Goal: Task Accomplishment & Management: Use online tool/utility

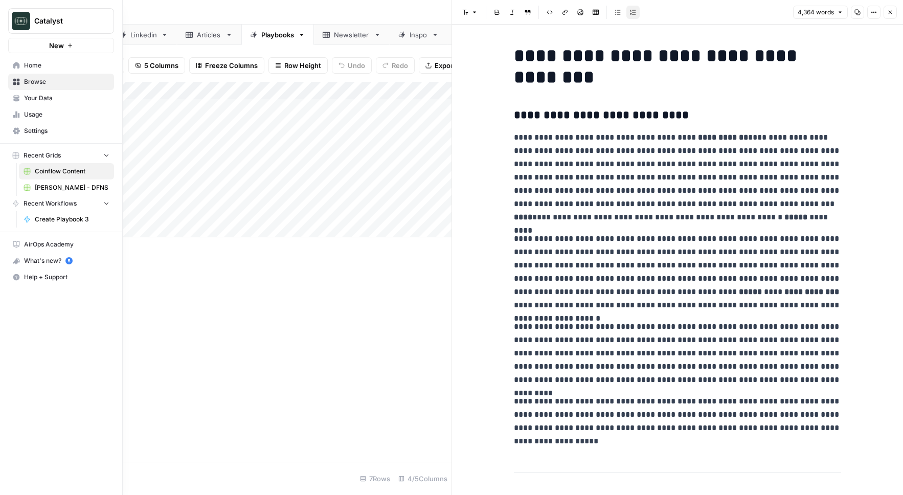
click at [47, 66] on span "Home" at bounding box center [66, 65] width 85 height 9
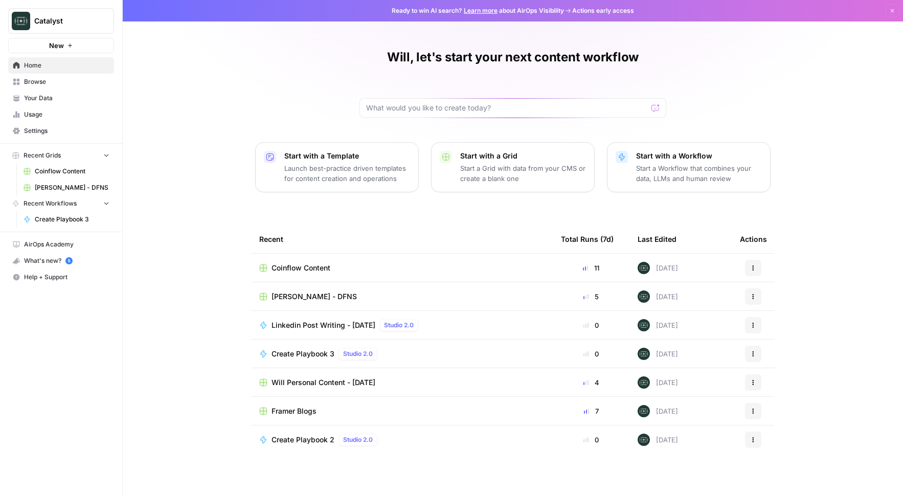
click at [57, 94] on span "Your Data" at bounding box center [66, 98] width 85 height 9
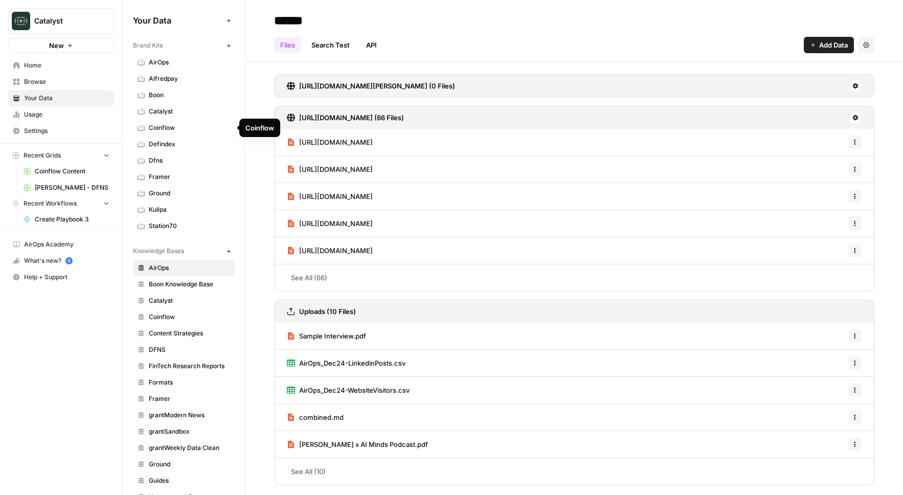
click at [204, 132] on link "Coinflow" at bounding box center [184, 128] width 102 height 16
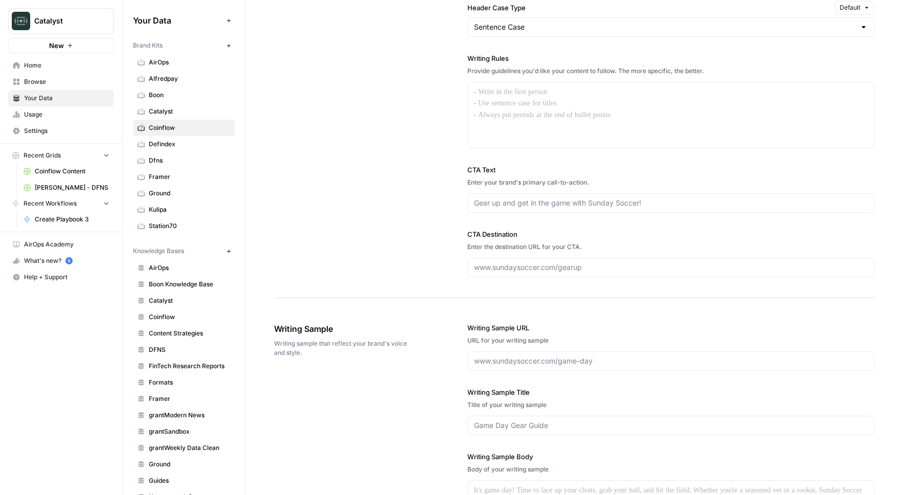
scroll to position [856, 0]
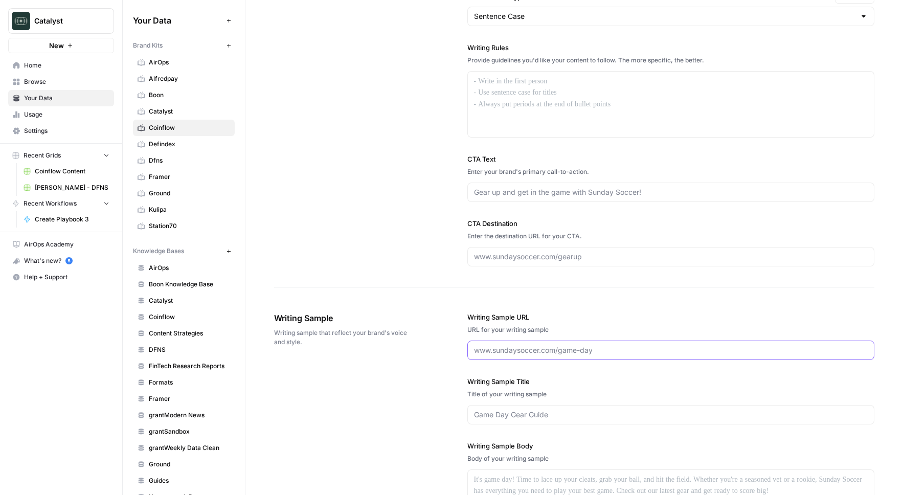
click at [520, 345] on input "Writing Sample URL" at bounding box center [671, 350] width 394 height 10
paste input "https://medium.com/coinflow-labs/"
type input "https://medium.com/coinflow-labs/"
click at [431, 389] on div "Writing Sample Writing sample that reflect your brand's voice and style. Writin…" at bounding box center [574, 479] width 600 height 377
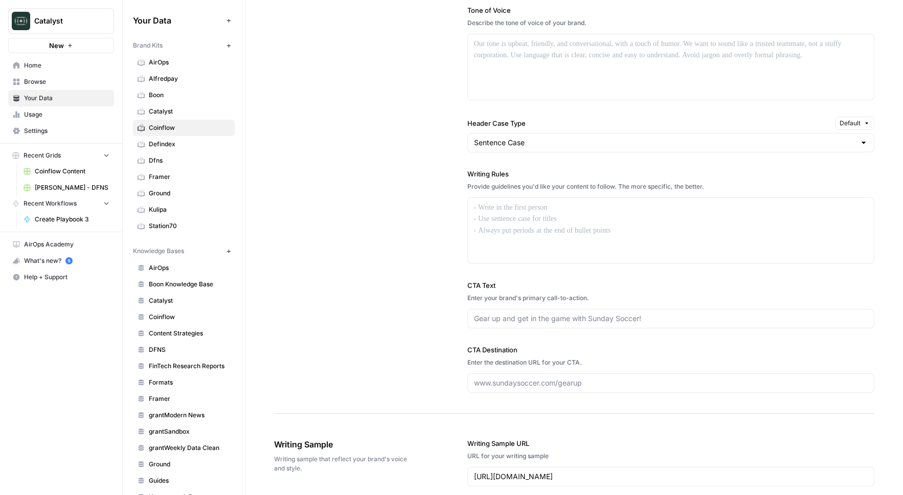
scroll to position [559, 0]
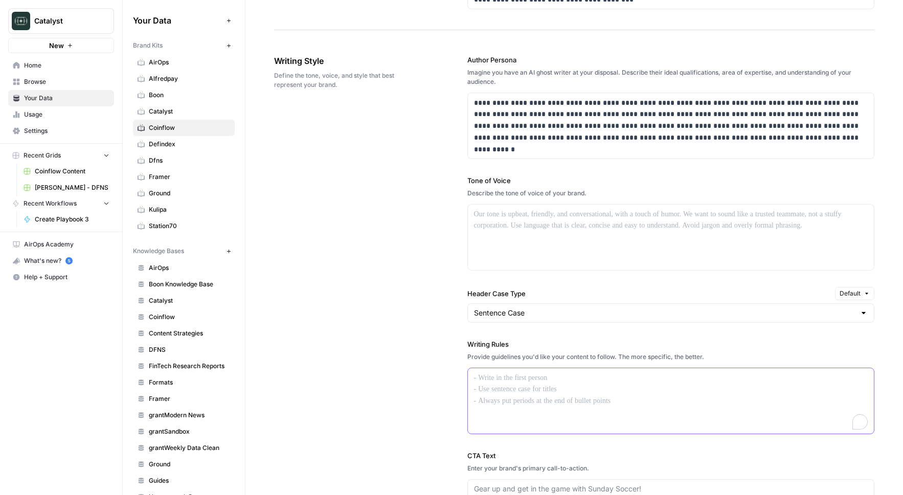
click at [507, 372] on p "To enrich screen reader interactions, please activate Accessibility in Grammarl…" at bounding box center [671, 378] width 394 height 12
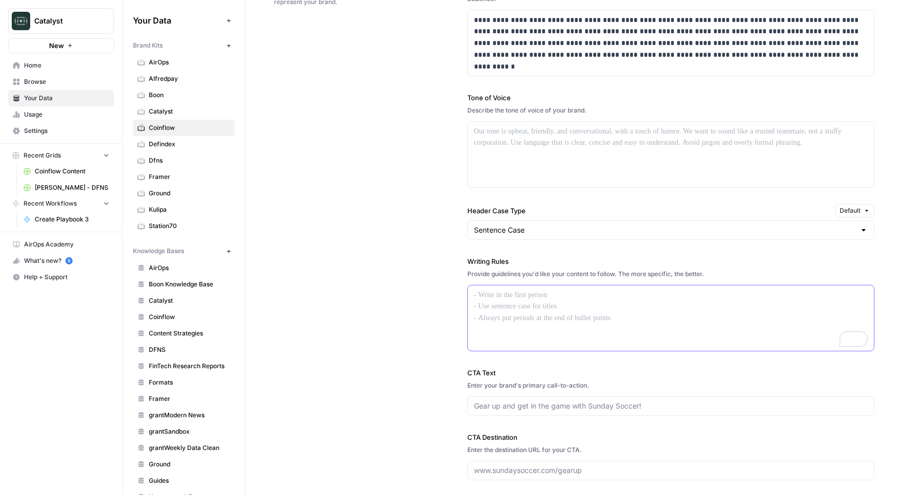
scroll to position [649, 0]
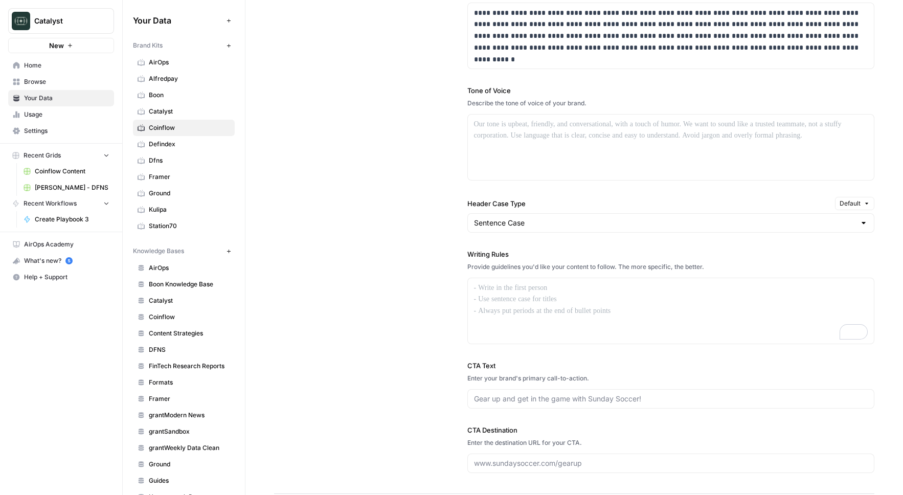
click at [445, 382] on div "**********" at bounding box center [574, 218] width 600 height 549
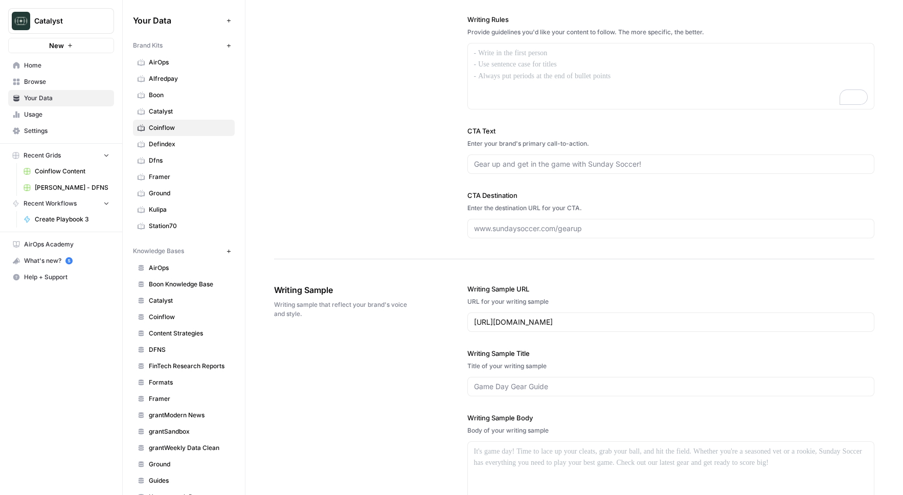
scroll to position [932, 0]
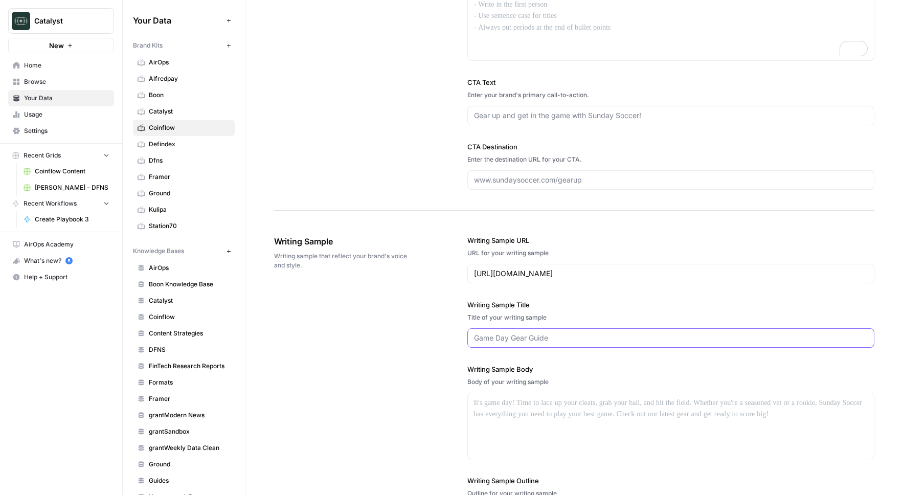
click at [563, 342] on input "Writing Sample Title" at bounding box center [671, 338] width 394 height 10
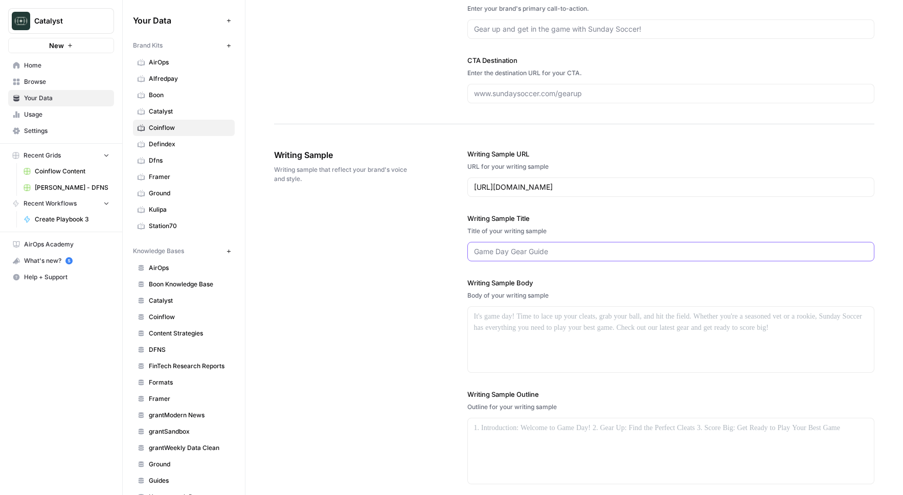
scroll to position [1019, 0]
click at [577, 349] on div "To enrich screen reader interactions, please activate Accessibility in Grammarl…" at bounding box center [671, 338] width 406 height 65
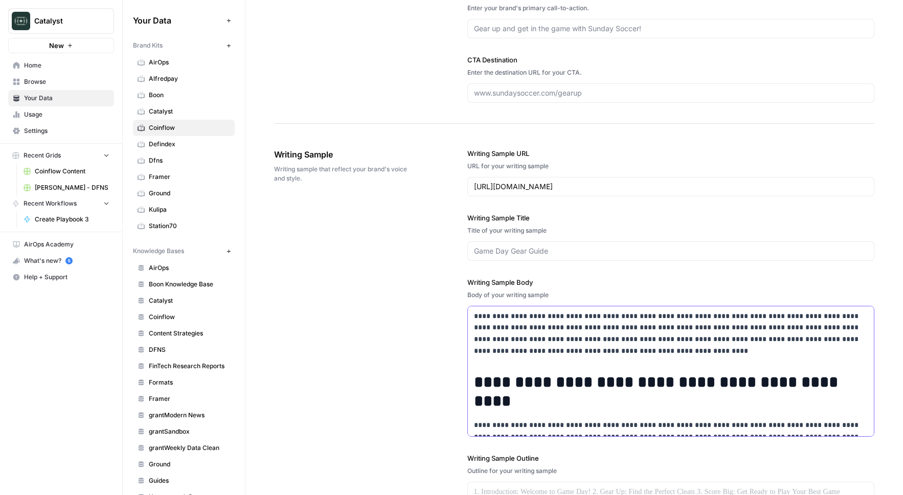
scroll to position [0, 0]
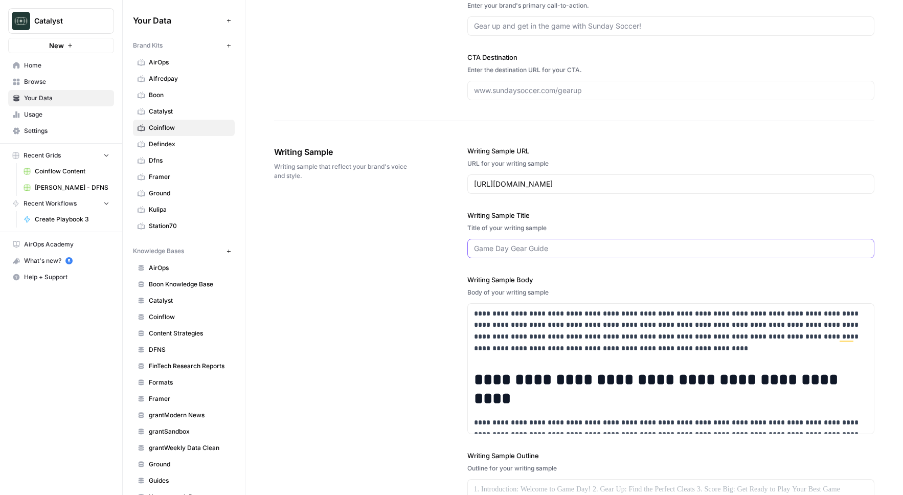
click at [520, 250] on input "Writing Sample Title" at bounding box center [671, 248] width 394 height 10
paste input "Coinflow Adds Crypto Purchases to Its Payment Portfolio Suite"
type input "Coinflow Adds Crypto Purchases to Its Payment Portfolio Suite"
click at [436, 298] on div "**********" at bounding box center [574, 345] width 600 height 441
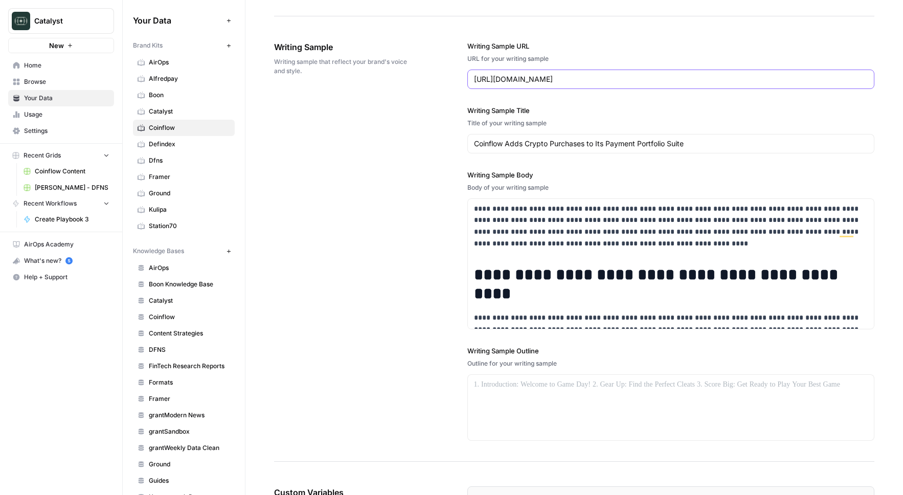
click at [512, 82] on input "https://medium.com/coinflow-labs/" at bounding box center [671, 79] width 394 height 10
paste input "coinflow-adds-crypto-purchases-to-its-payment-portfolio-suite-fced75c4f6e4"
type input "https://medium.com/coinflow-labs/coinflow-adds-crypto-purchases-to-its-payment-…"
click at [403, 217] on div "**********" at bounding box center [574, 240] width 600 height 441
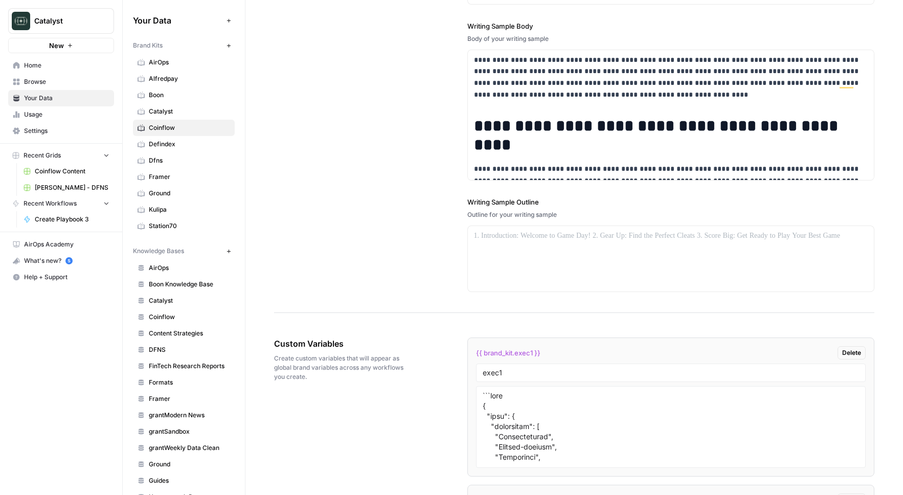
click at [403, 217] on div "**********" at bounding box center [574, 92] width 600 height 441
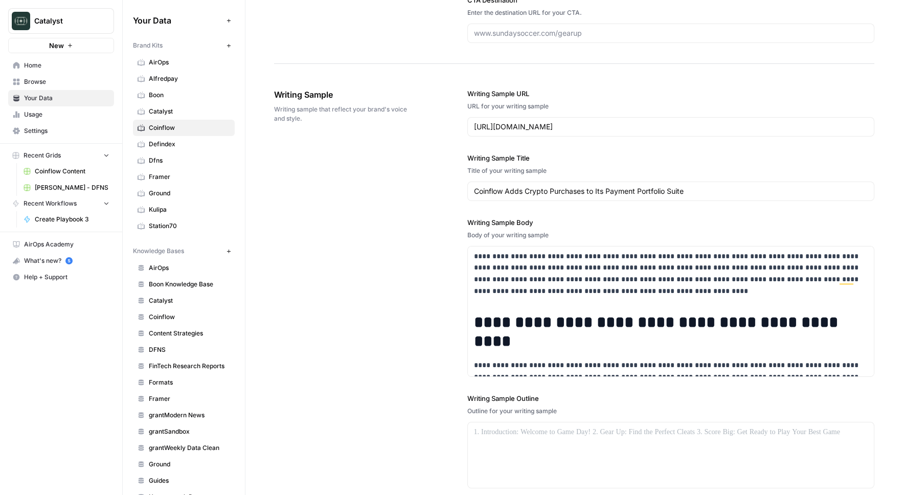
click at [403, 217] on div "**********" at bounding box center [574, 288] width 600 height 441
click at [71, 170] on span "Coinflow Content" at bounding box center [72, 171] width 75 height 9
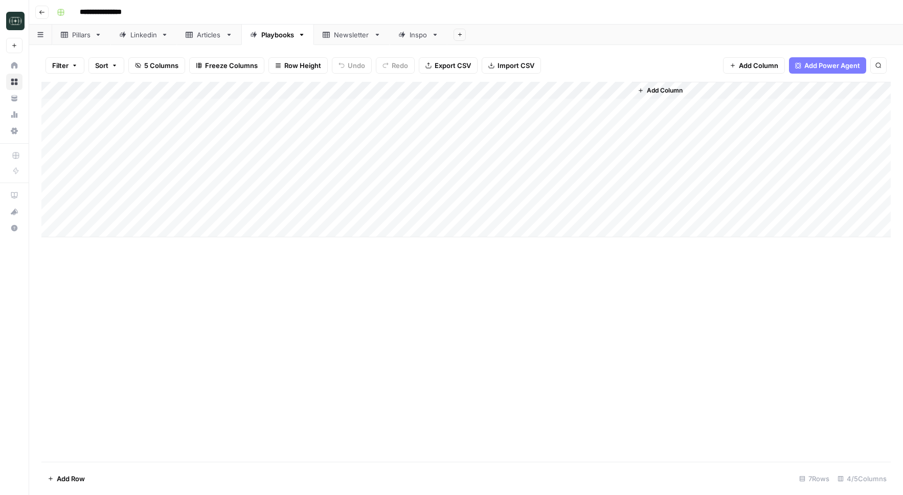
click at [426, 93] on div "Add Column" at bounding box center [465, 159] width 849 height 155
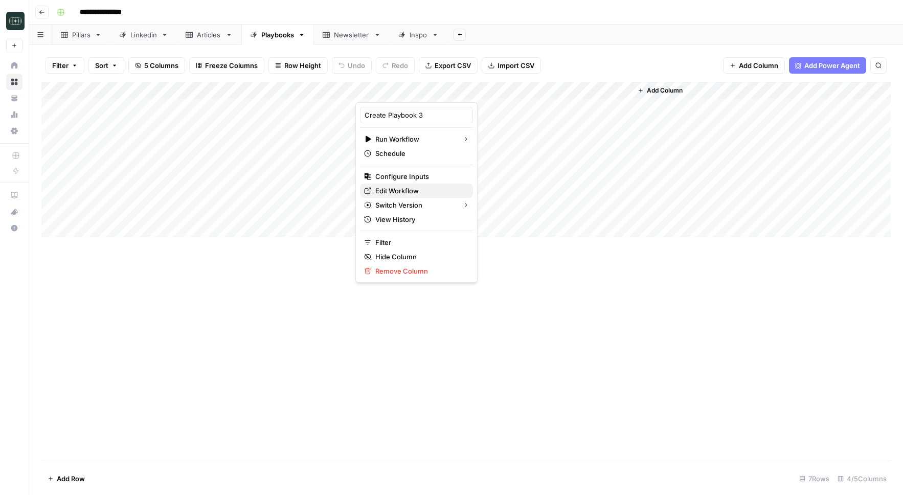
click at [407, 189] on span "Edit Workflow" at bounding box center [419, 191] width 89 height 10
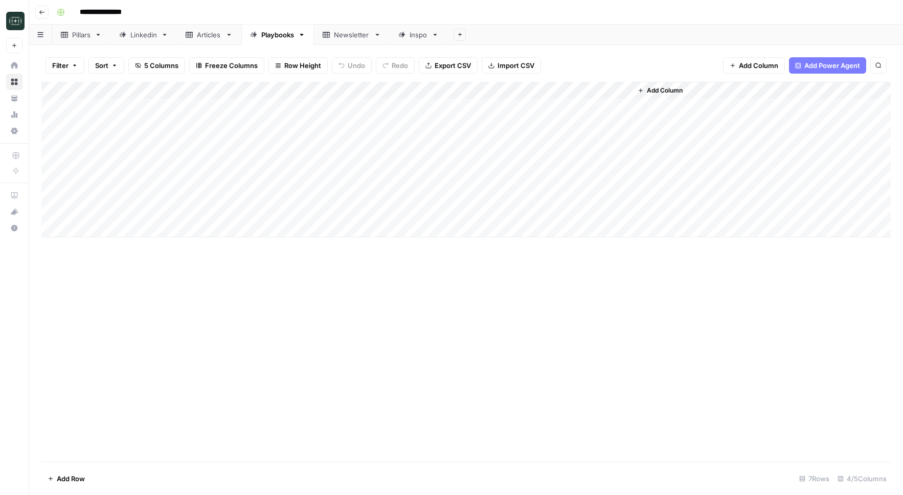
click at [486, 213] on div "Add Column" at bounding box center [465, 159] width 849 height 155
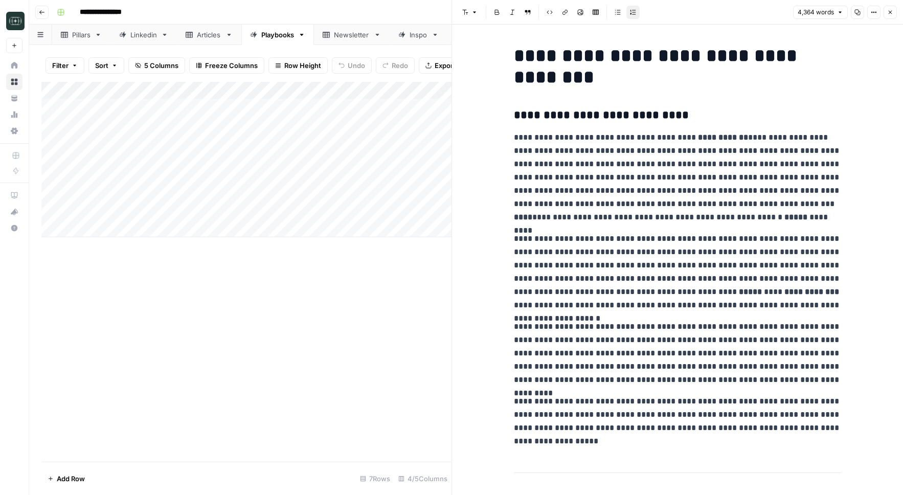
click at [437, 211] on div "Add Column" at bounding box center [246, 159] width 410 height 155
click at [892, 15] on button "Close" at bounding box center [889, 12] width 13 height 13
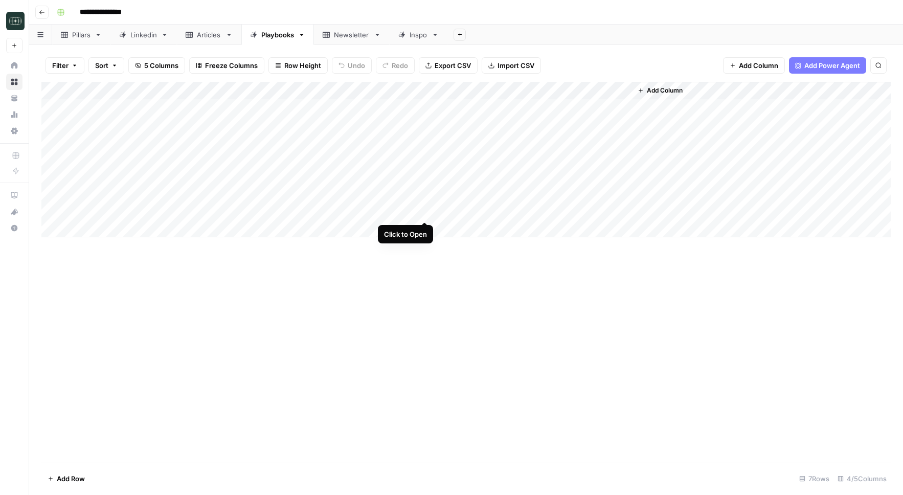
click at [424, 210] on div "Add Column" at bounding box center [465, 159] width 849 height 155
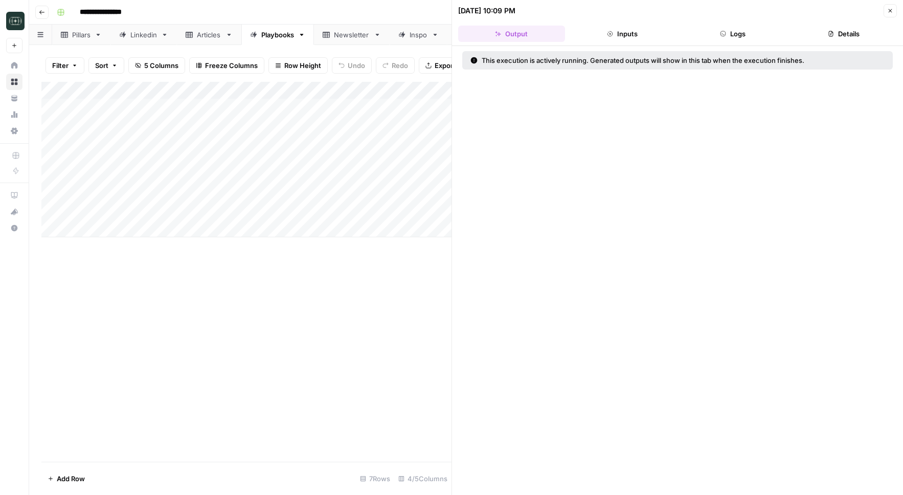
click at [691, 22] on header "08/20/25 at 10:09 PM Close Output Inputs Logs Details" at bounding box center [677, 23] width 451 height 46
click at [691, 28] on button "Logs" at bounding box center [732, 34] width 107 height 16
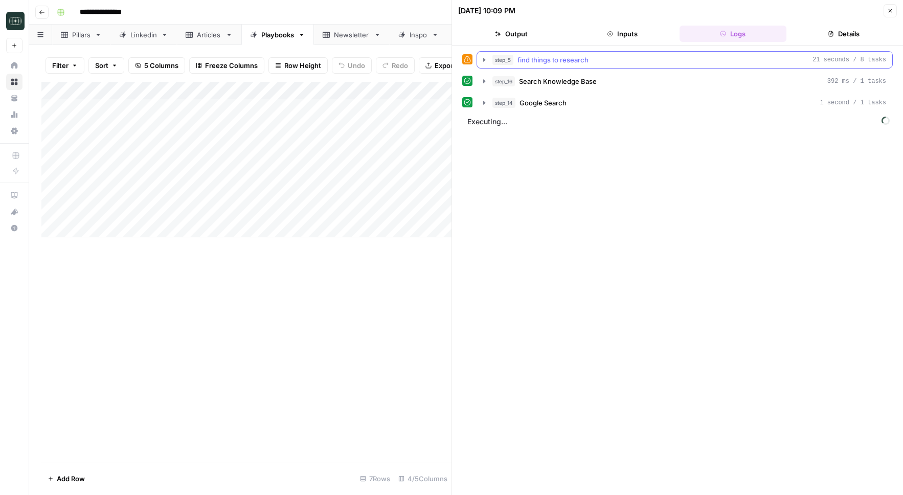
click at [589, 53] on button "step_5 find things to research 21 seconds / 8 tasks" at bounding box center [684, 60] width 415 height 16
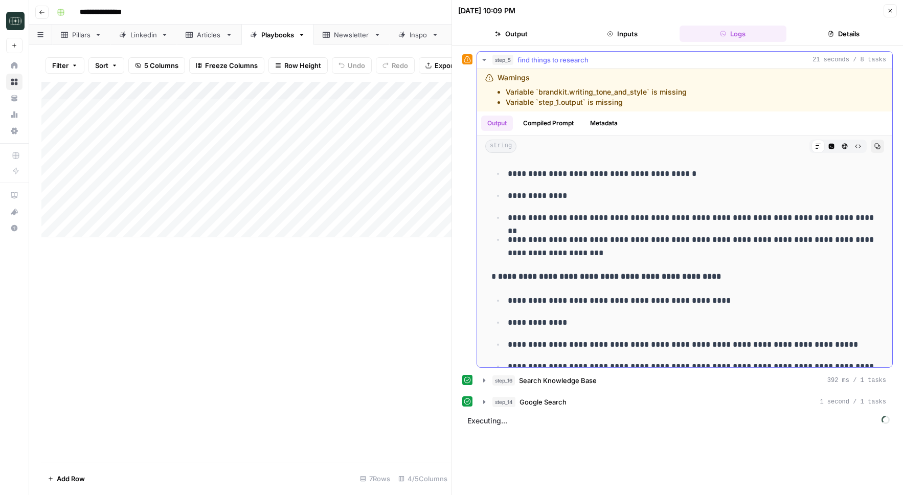
scroll to position [168, 0]
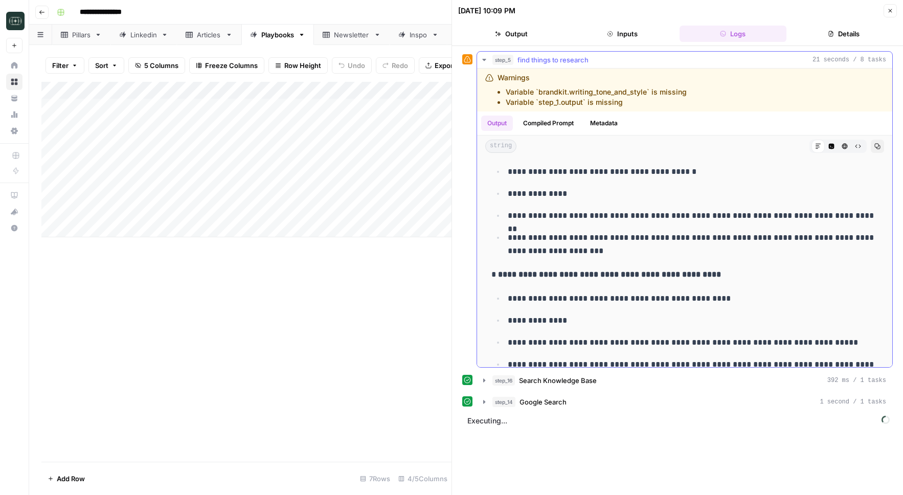
click at [588, 60] on span "find things to research" at bounding box center [552, 60] width 71 height 10
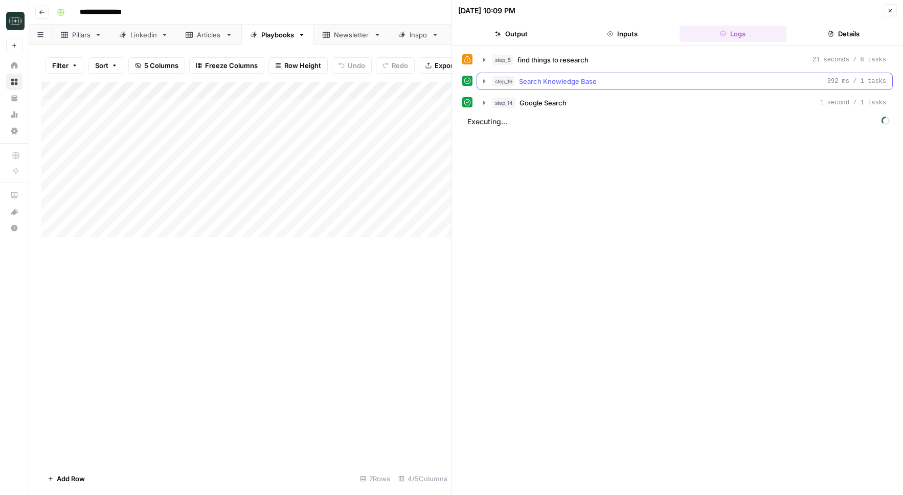
click at [571, 87] on button "step_16 Search Knowledge Base 392 ms / 1 tasks" at bounding box center [684, 81] width 415 height 16
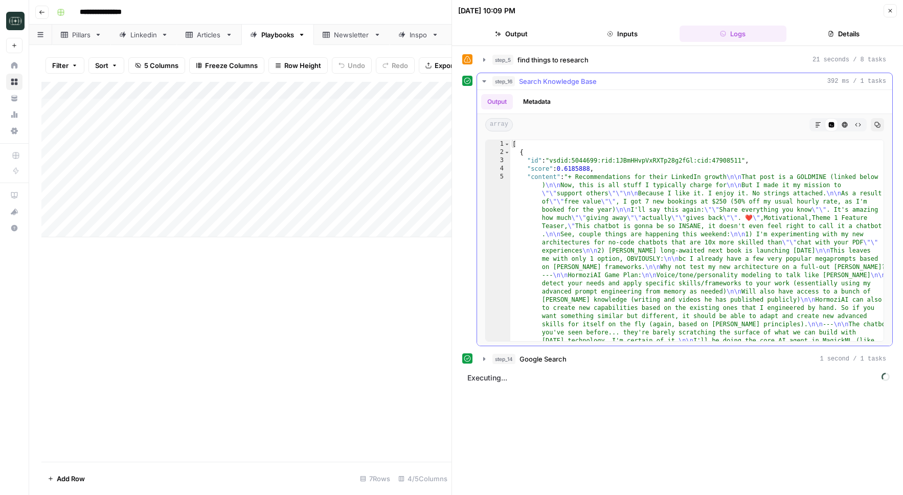
click at [571, 85] on span "Search Knowledge Base" at bounding box center [558, 81] width 78 height 10
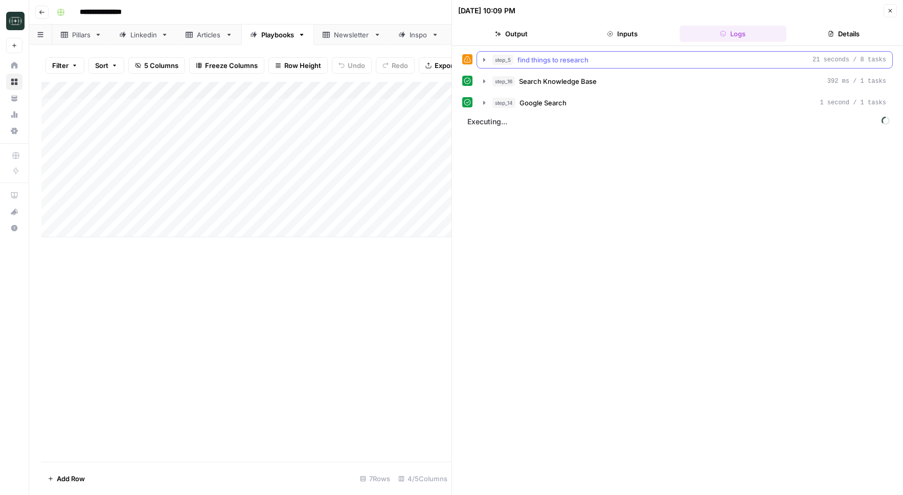
click at [579, 65] on button "step_5 find things to research 21 seconds / 8 tasks" at bounding box center [684, 60] width 415 height 16
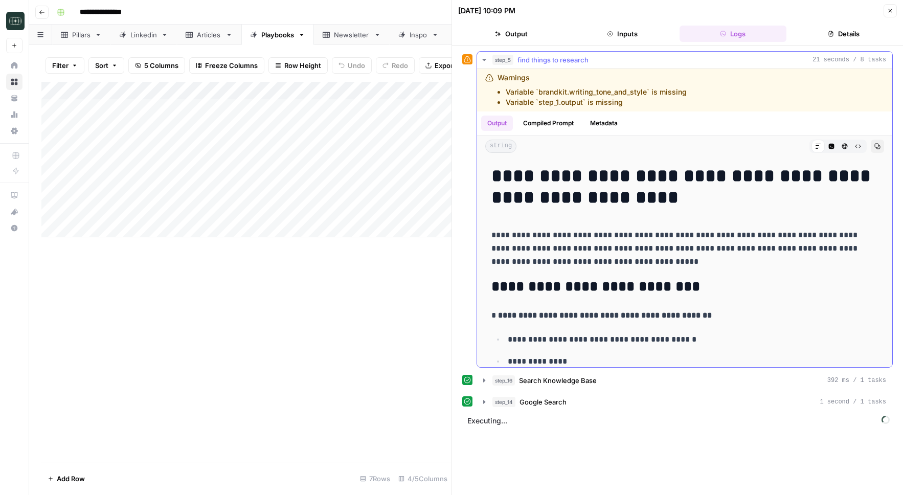
click at [579, 65] on button "step_5 find things to research 21 seconds / 8 tasks" at bounding box center [684, 60] width 415 height 16
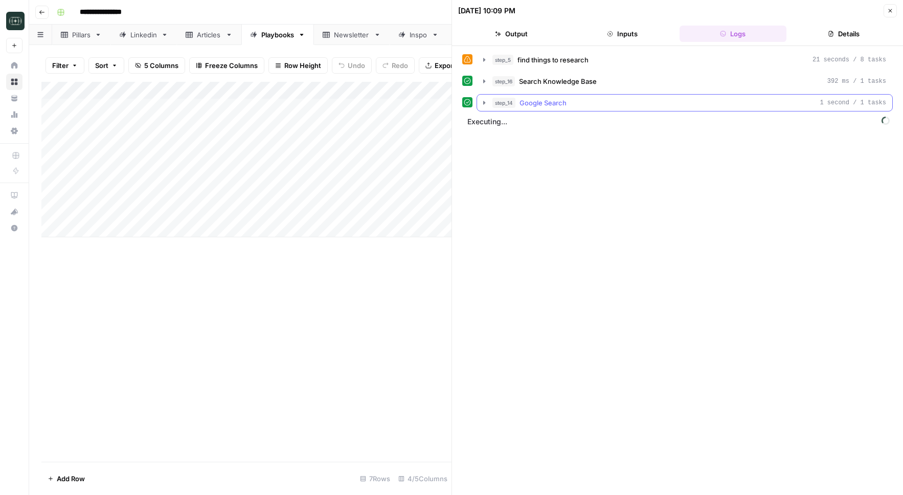
click at [547, 103] on span "Google Search" at bounding box center [542, 103] width 47 height 10
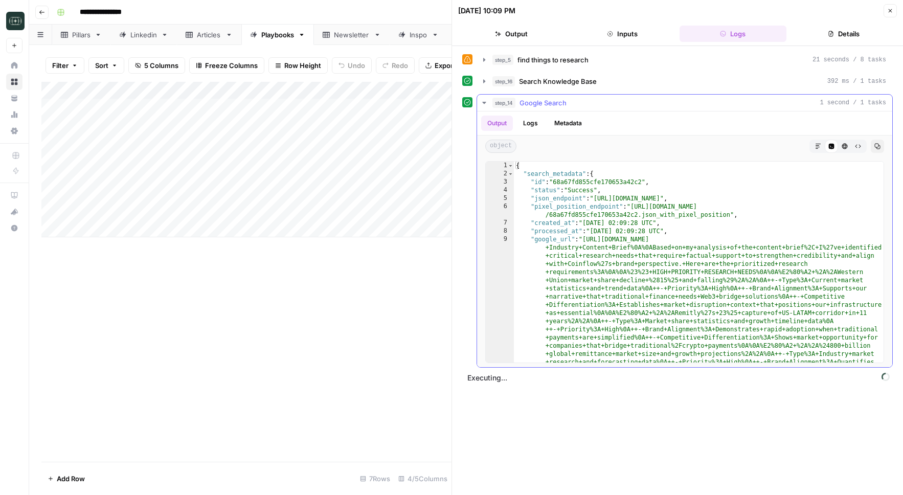
click at [547, 103] on span "Google Search" at bounding box center [542, 103] width 47 height 10
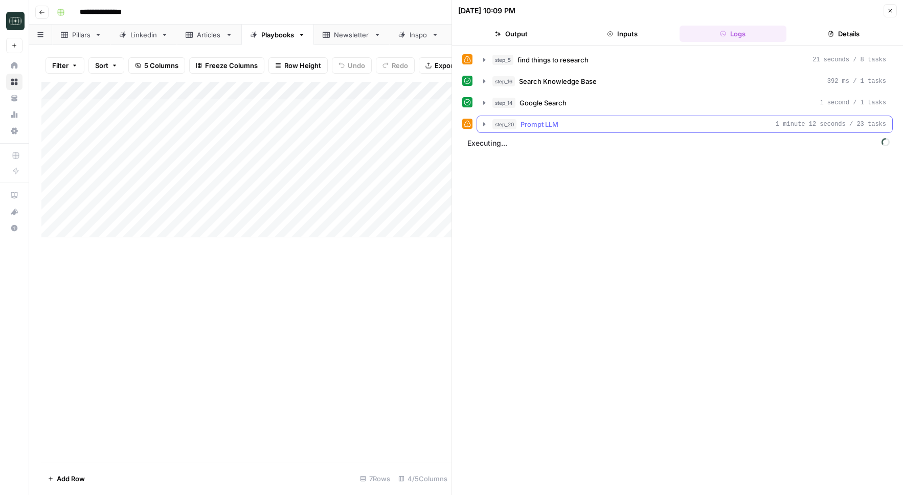
click at [480, 125] on icon "button" at bounding box center [484, 124] width 8 height 8
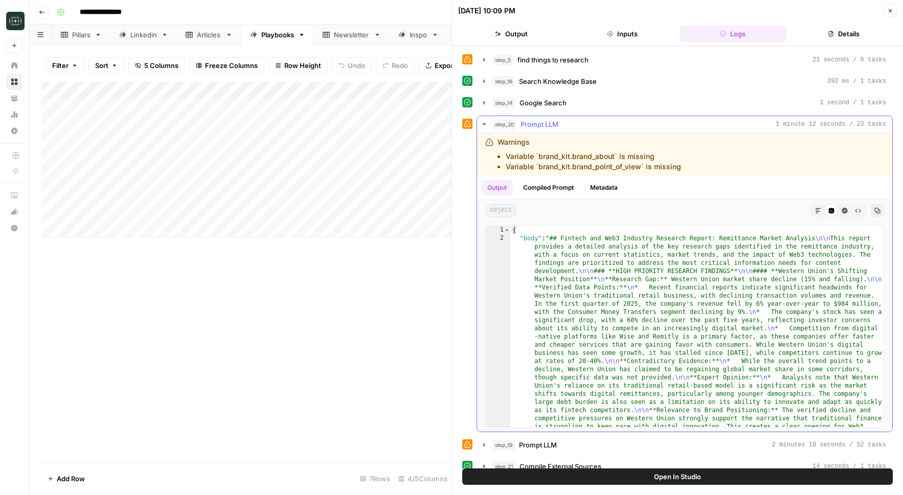
click at [482, 123] on icon "button" at bounding box center [484, 124] width 4 height 2
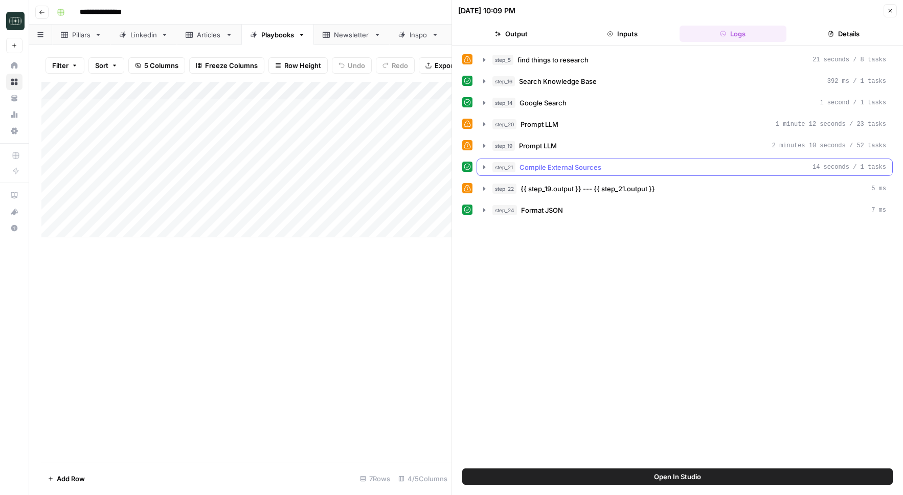
click at [488, 169] on icon "button" at bounding box center [484, 167] width 8 height 8
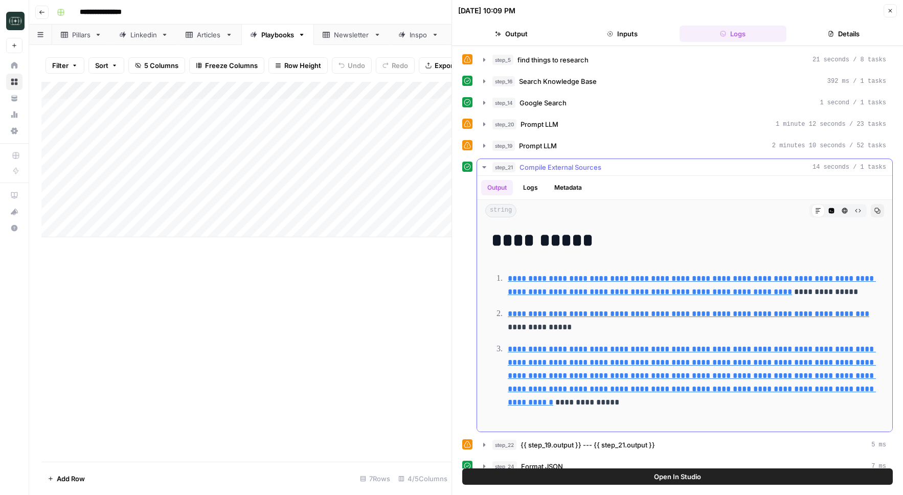
click at [488, 169] on icon "button" at bounding box center [484, 167] width 8 height 8
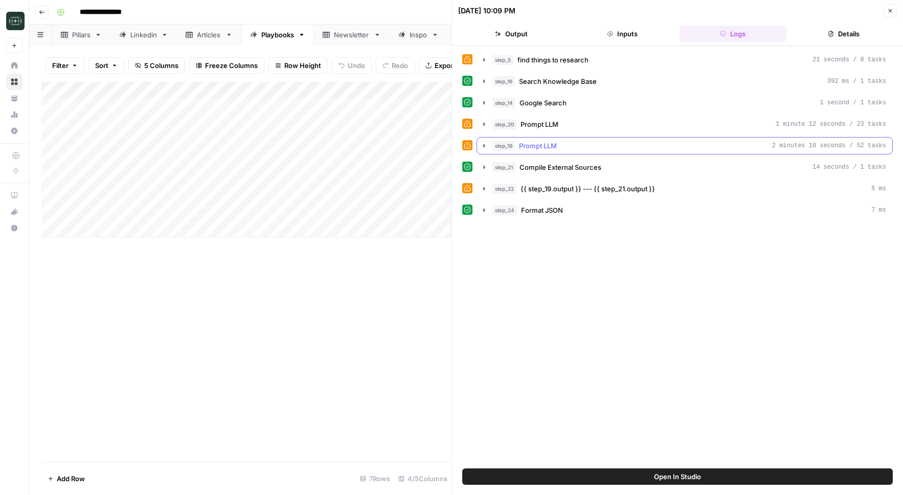
click at [486, 150] on button "step_19 Prompt LLM 2 minutes 10 seconds / 52 tasks" at bounding box center [684, 145] width 415 height 16
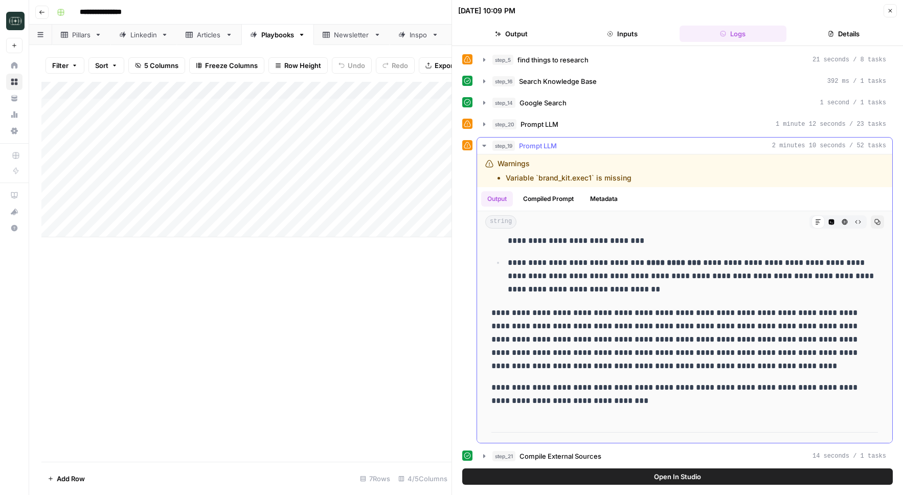
scroll to position [284, 0]
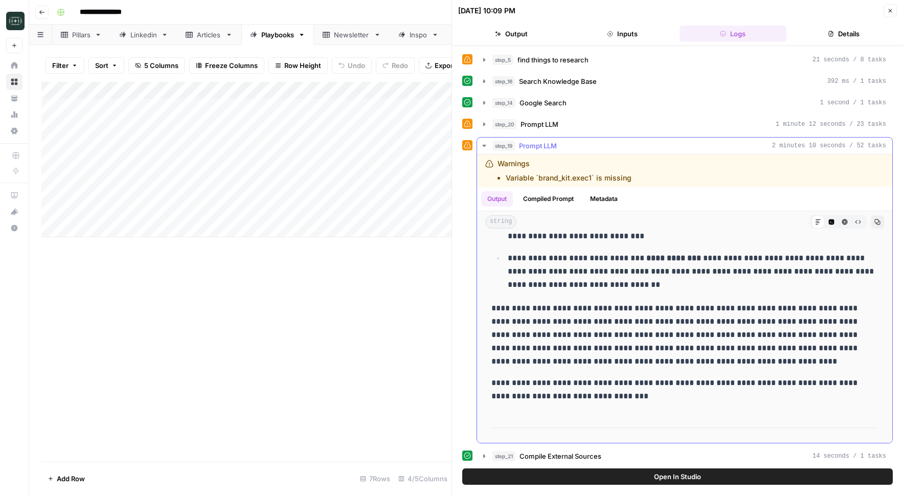
click at [483, 146] on icon "button" at bounding box center [484, 146] width 4 height 2
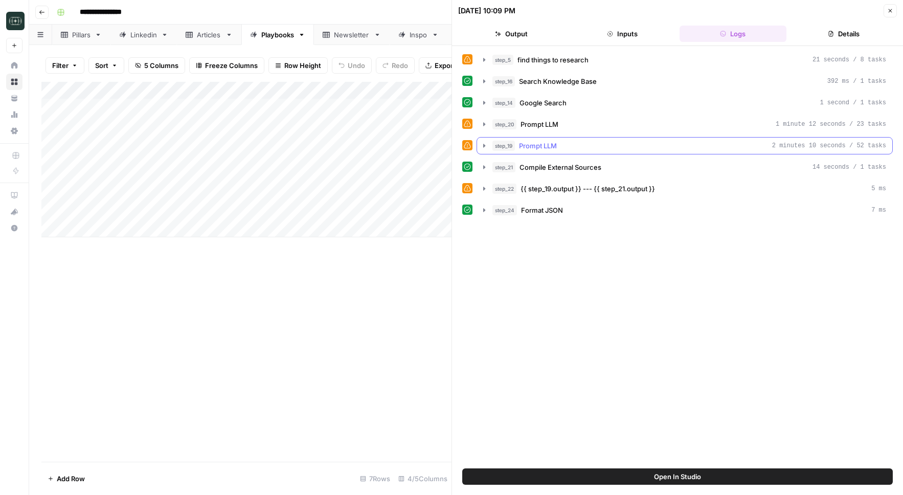
click at [482, 142] on icon "button" at bounding box center [484, 146] width 8 height 8
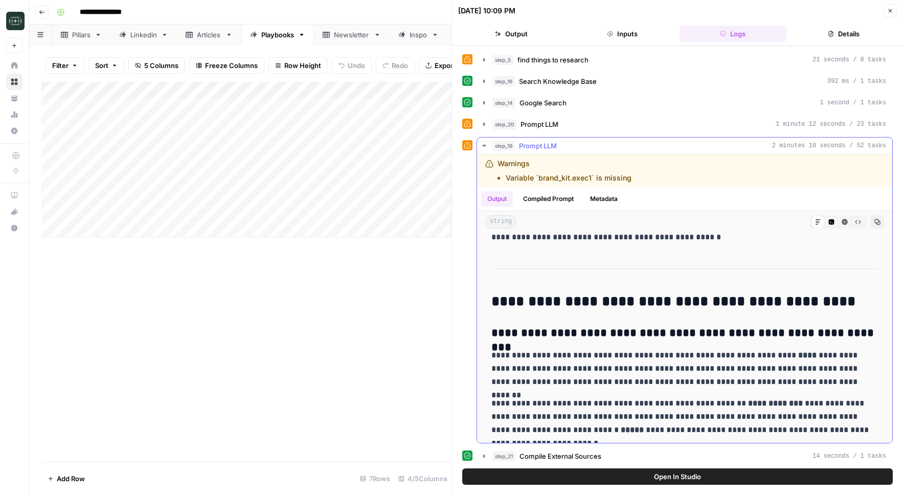
scroll to position [1501, 0]
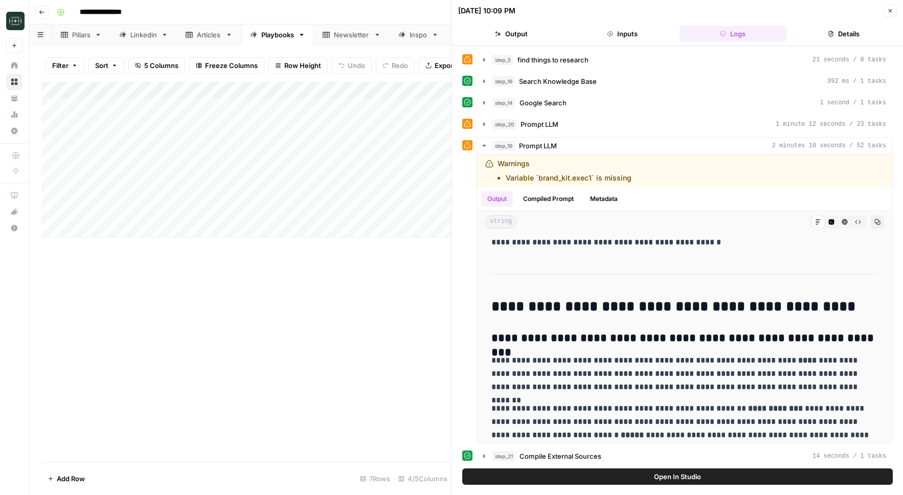
click at [891, 10] on icon "button" at bounding box center [890, 11] width 6 height 6
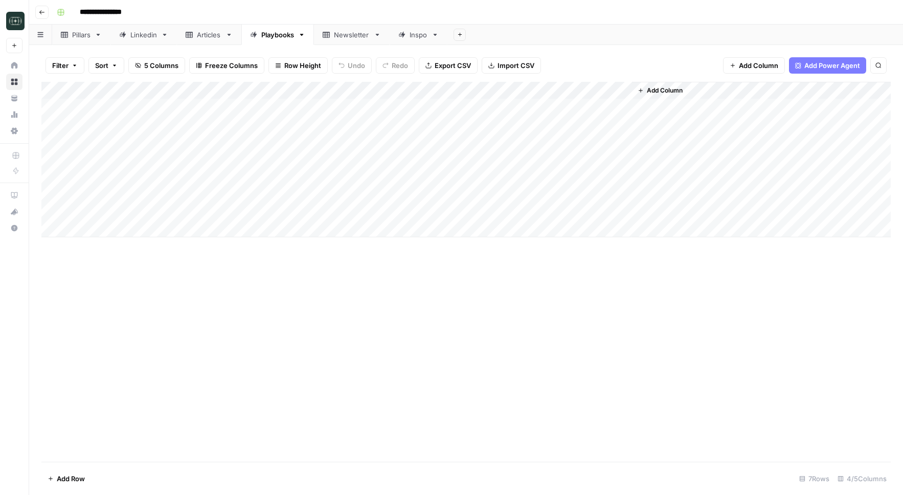
click at [428, 90] on div "Add Column" at bounding box center [465, 159] width 849 height 155
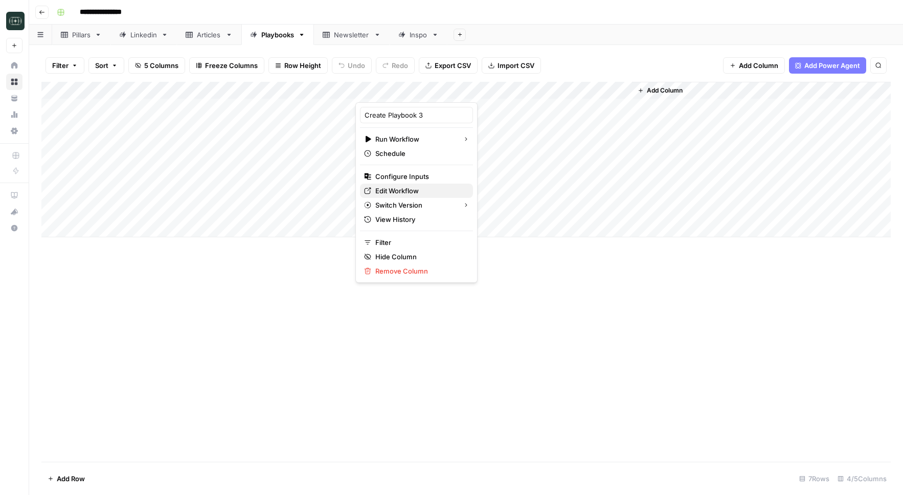
click at [406, 188] on span "Edit Workflow" at bounding box center [419, 191] width 89 height 10
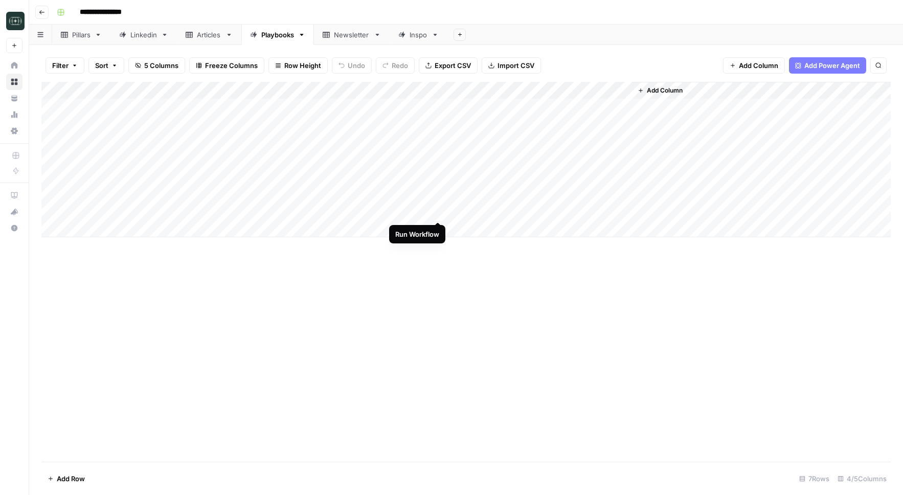
click at [440, 213] on div "Add Column" at bounding box center [465, 159] width 849 height 155
click at [425, 214] on div "Add Column" at bounding box center [465, 159] width 849 height 155
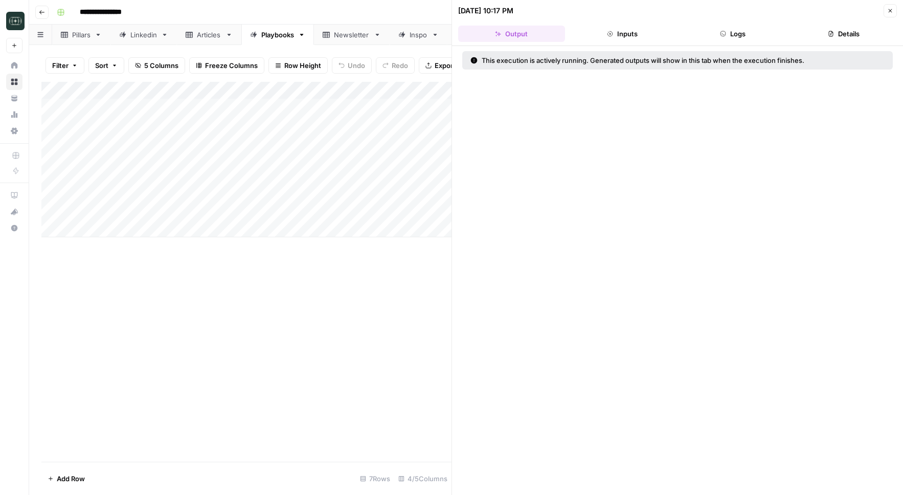
click at [748, 33] on button "Logs" at bounding box center [732, 34] width 107 height 16
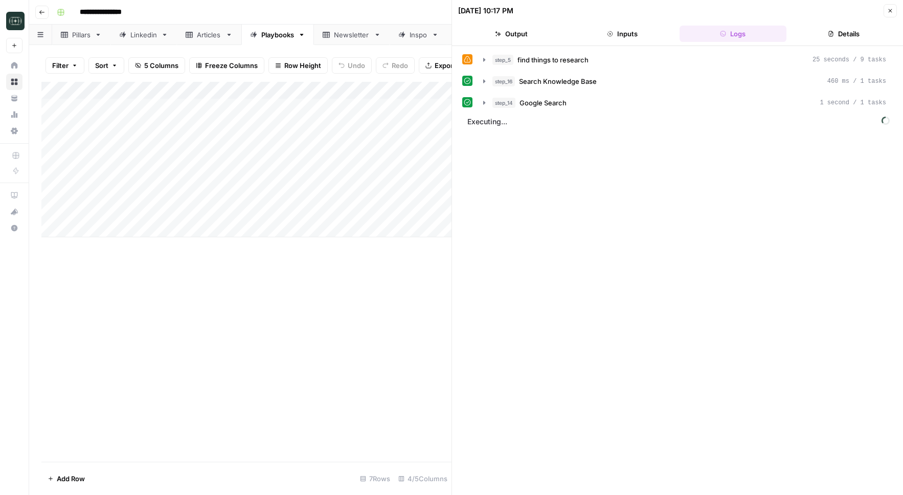
click at [887, 5] on button "Close" at bounding box center [889, 10] width 13 height 13
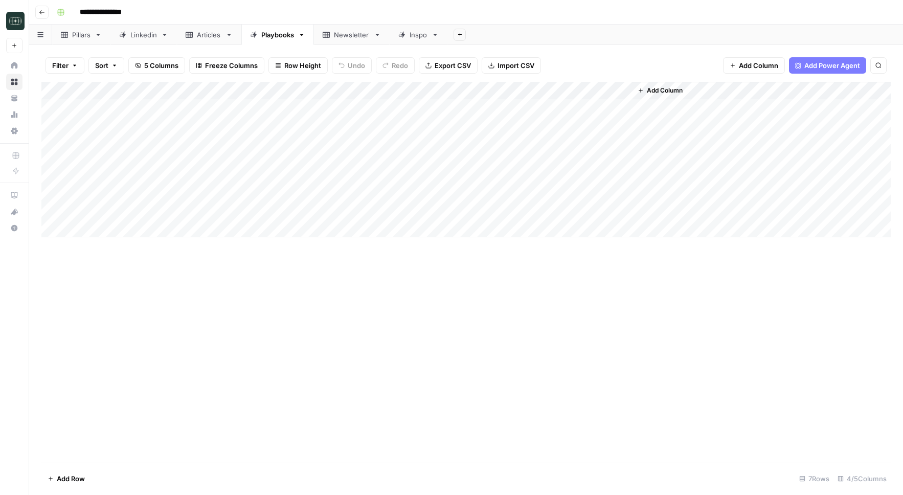
click at [530, 211] on div "Add Column" at bounding box center [465, 159] width 849 height 155
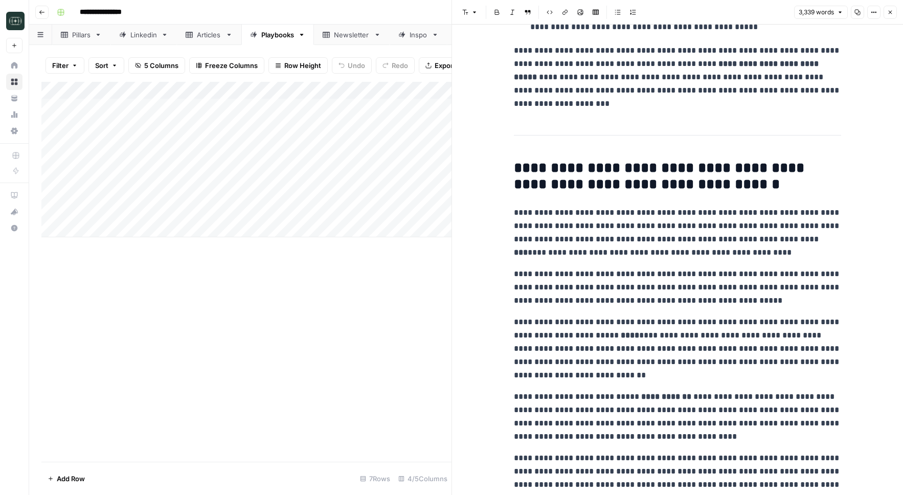
scroll to position [418, 0]
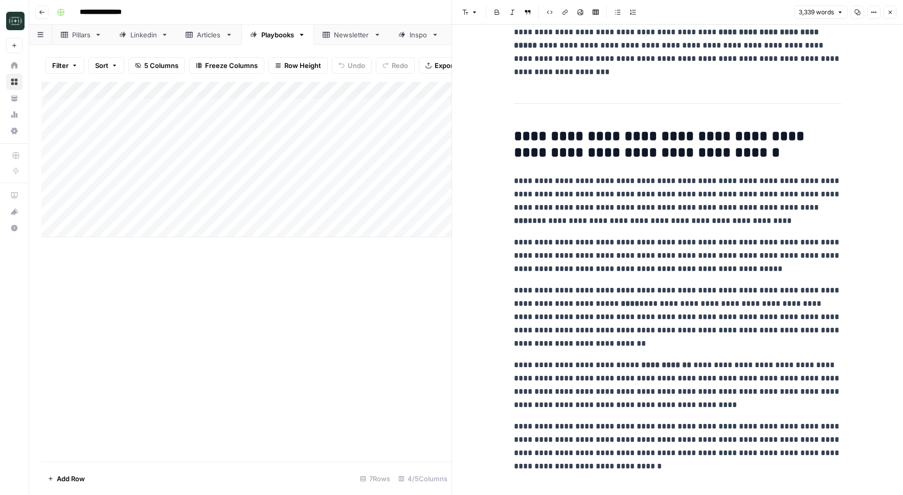
click at [723, 390] on p "**********" at bounding box center [677, 384] width 327 height 53
copy div "**********"
click at [741, 375] on p "**********" at bounding box center [677, 384] width 327 height 53
click at [891, 17] on button "Close" at bounding box center [889, 12] width 13 height 13
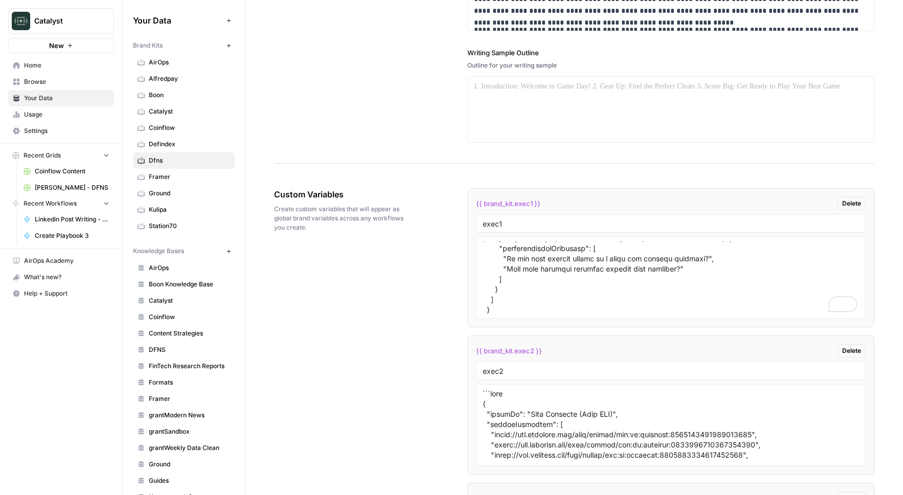
scroll to position [1737, 0]
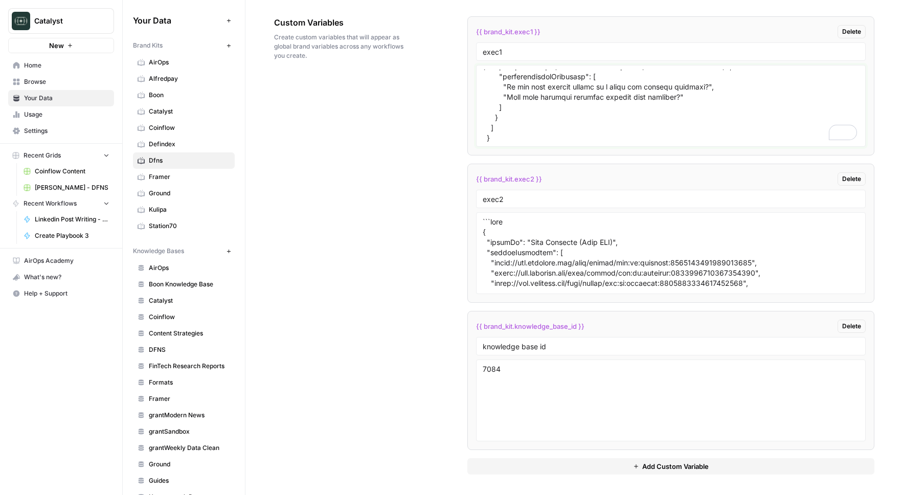
click at [540, 113] on textarea "To enrich screen reader interactions, please activate Accessibility in Grammarl…" at bounding box center [670, 106] width 377 height 73
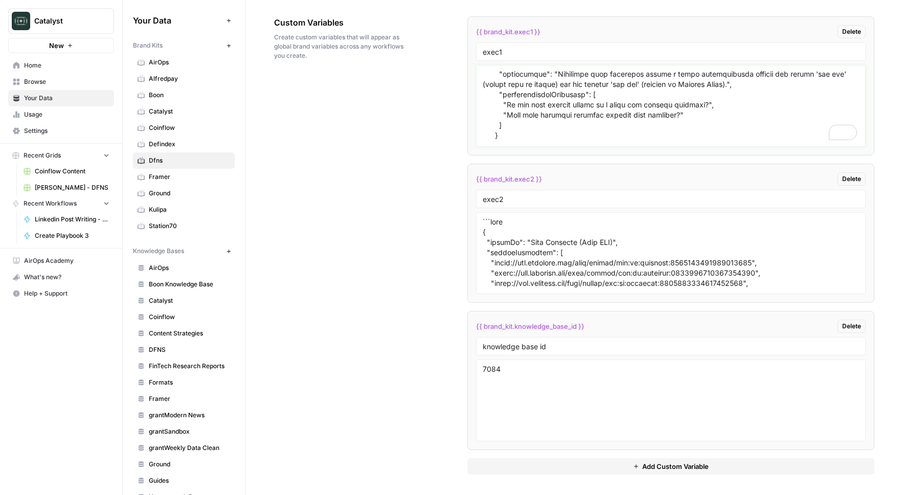
click at [644, 132] on textarea "To enrich screen reader interactions, please activate Accessibility in Grammarl…" at bounding box center [670, 106] width 377 height 73
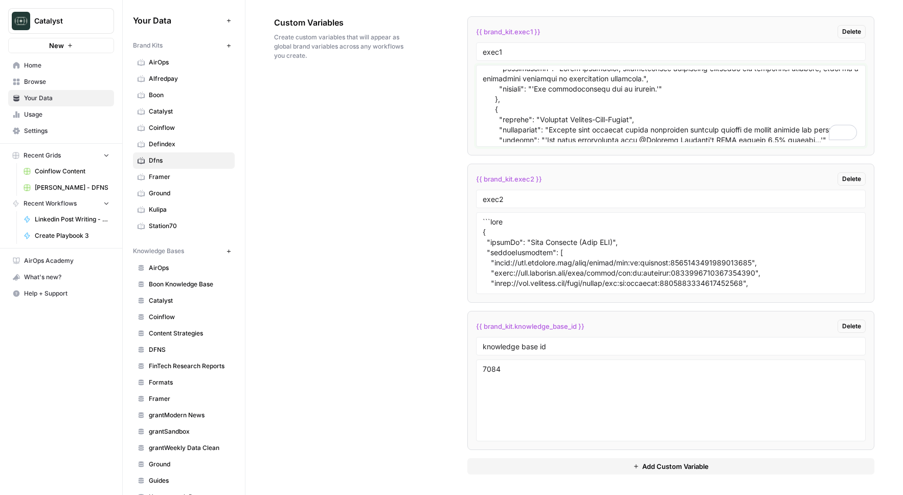
scroll to position [0, 0]
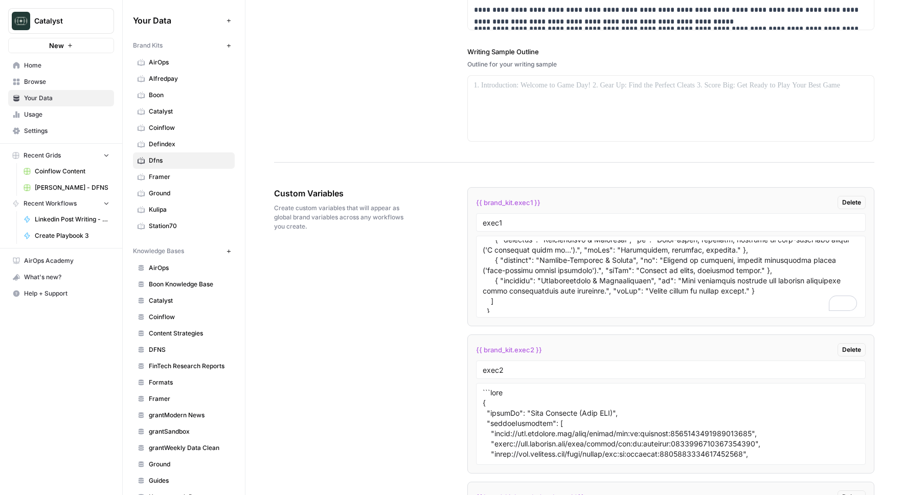
click at [174, 125] on span "Coinflow" at bounding box center [189, 127] width 81 height 9
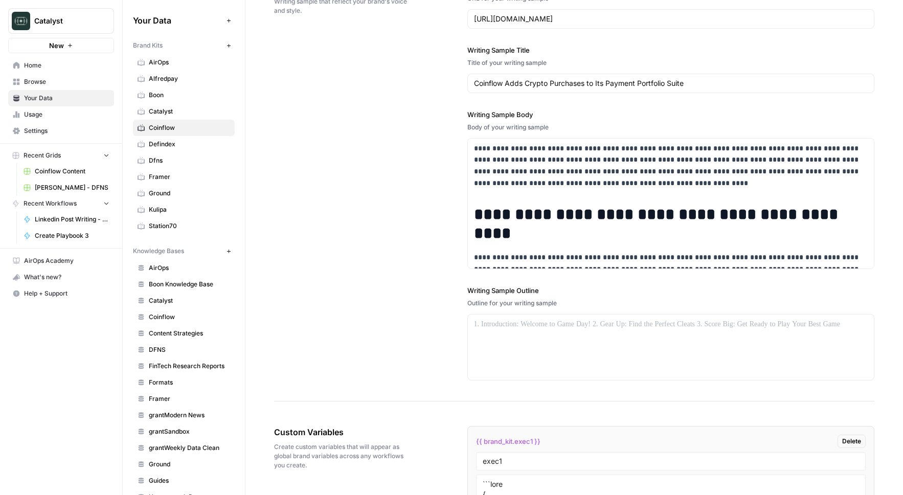
scroll to position [1398, 0]
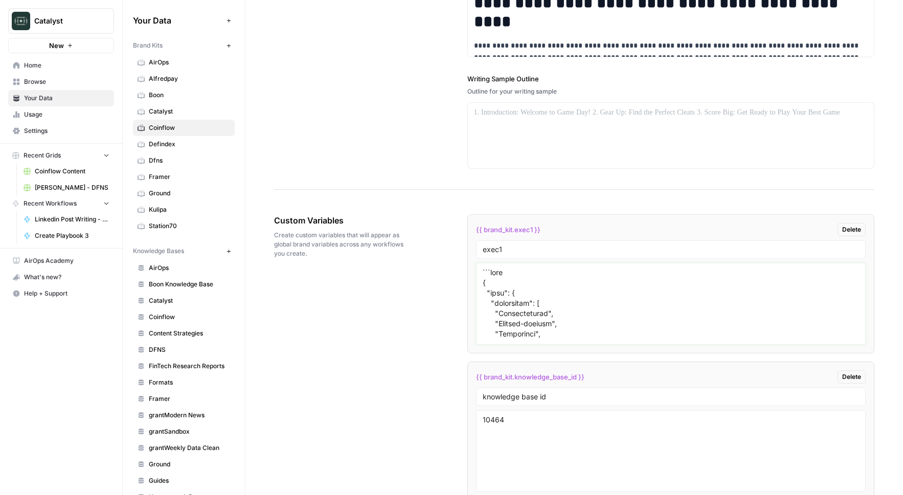
click at [529, 319] on textarea at bounding box center [670, 303] width 377 height 73
click at [400, 340] on div "Custom Variables Create custom variables that will appear as global brand varia…" at bounding box center [574, 370] width 600 height 352
click at [641, 304] on textarea "To enrich screen reader interactions, please activate Accessibility in Grammarl…" at bounding box center [670, 303] width 377 height 73
click at [462, 314] on div "Custom Variables Create custom variables that will appear as global brand varia…" at bounding box center [574, 370] width 600 height 352
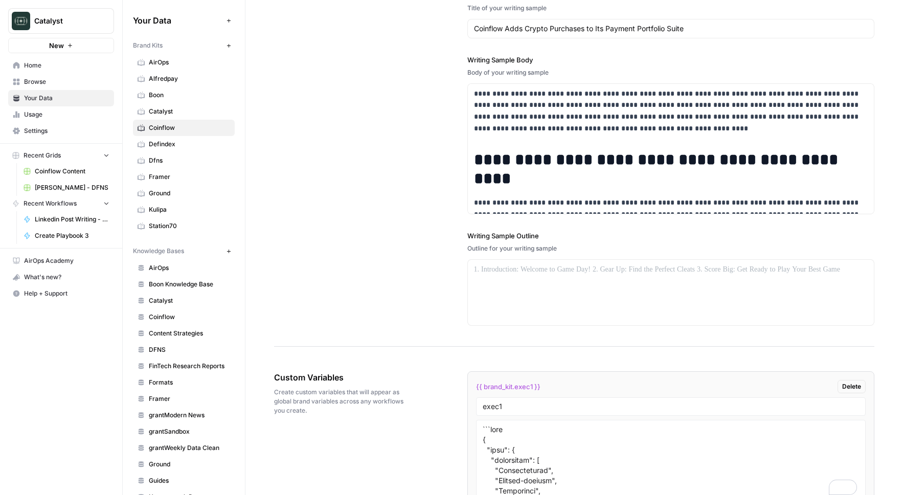
scroll to position [1094, 0]
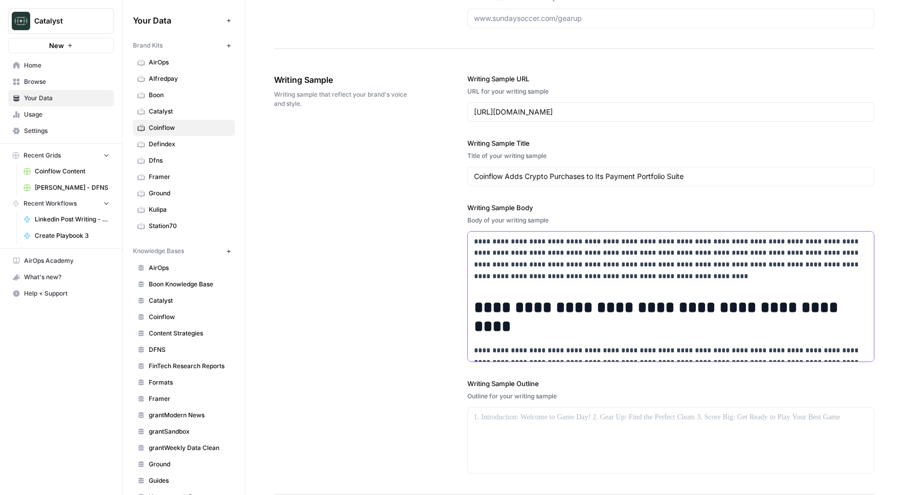
click at [532, 320] on h1 "**********" at bounding box center [671, 317] width 394 height 38
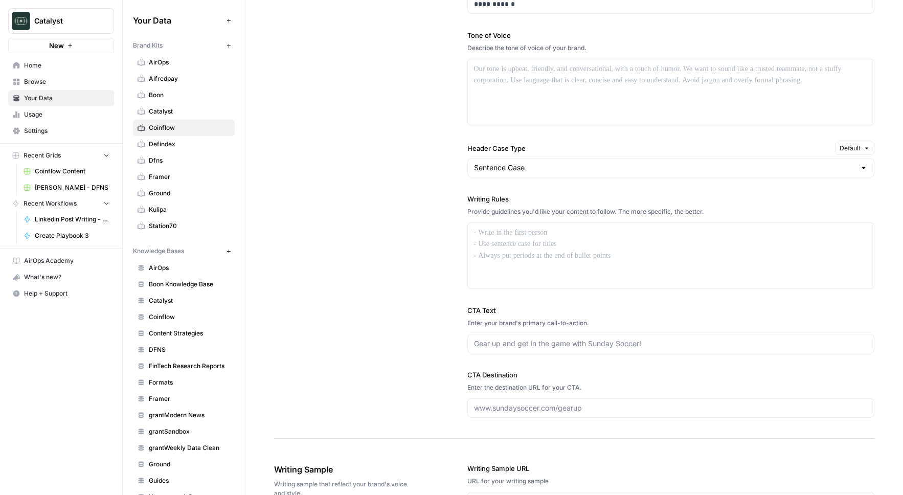
scroll to position [688, 0]
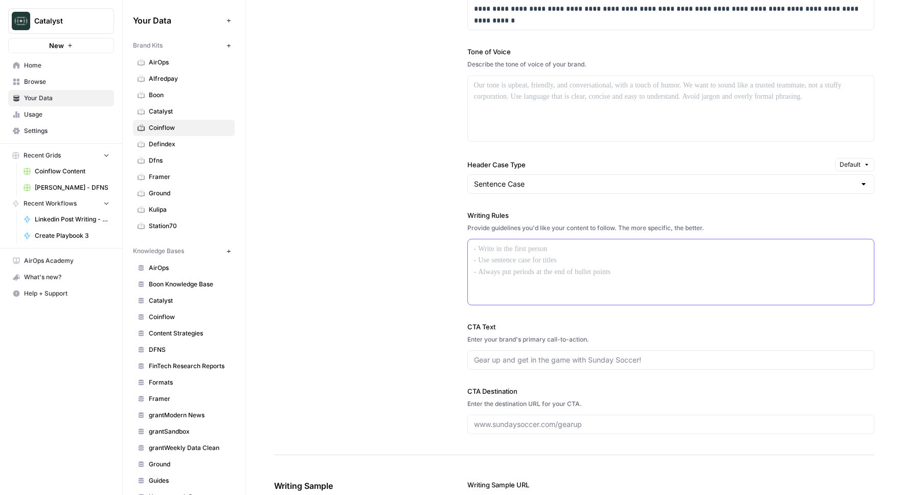
click at [518, 263] on div at bounding box center [671, 271] width 406 height 65
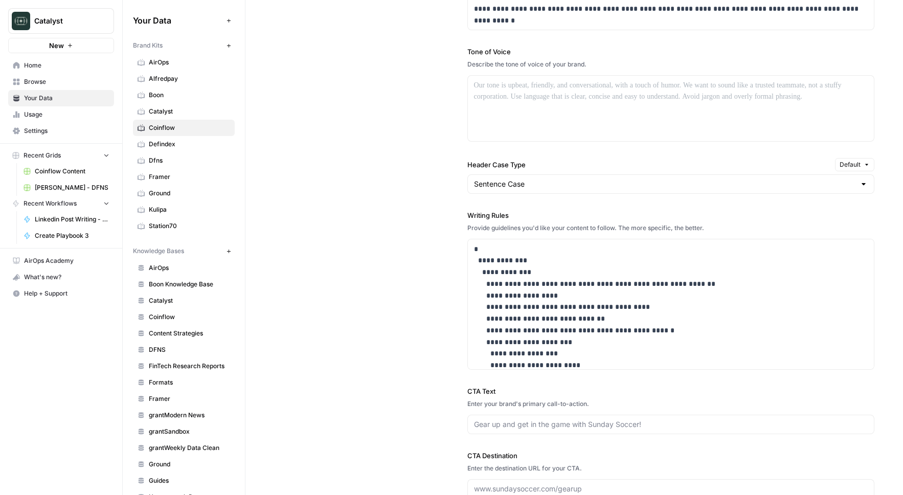
click at [432, 278] on div "**********" at bounding box center [574, 212] width 600 height 614
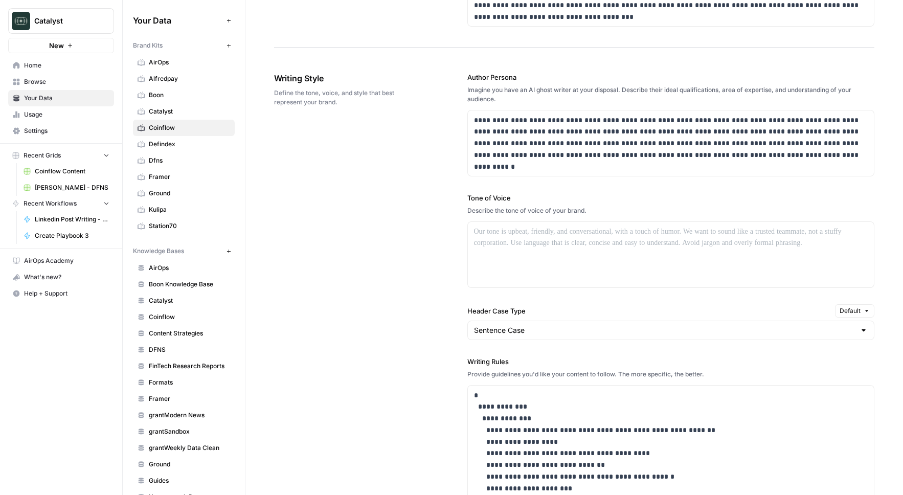
scroll to position [535, 0]
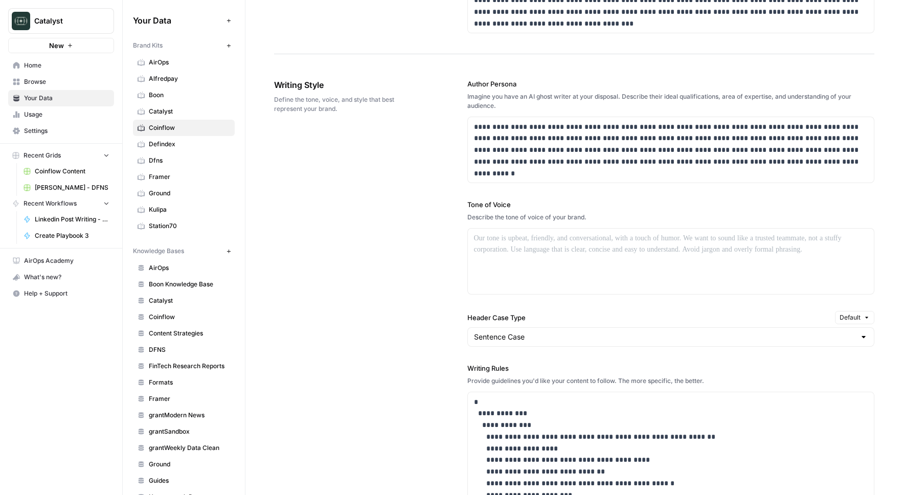
click at [489, 317] on label "Header Case Type" at bounding box center [649, 317] width 364 height 10
click at [489, 332] on input "Sentence Case" at bounding box center [665, 337] width 382 height 10
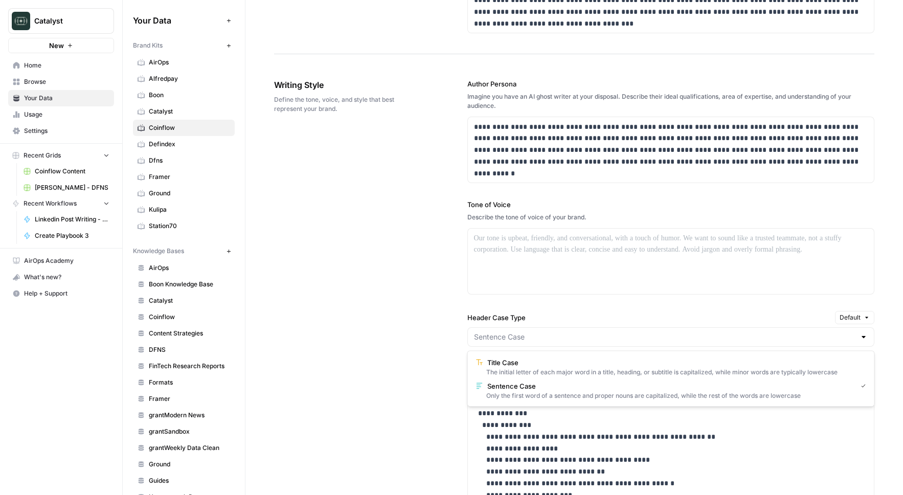
type input "Sentence Case"
click at [421, 375] on div "**********" at bounding box center [574, 365] width 600 height 614
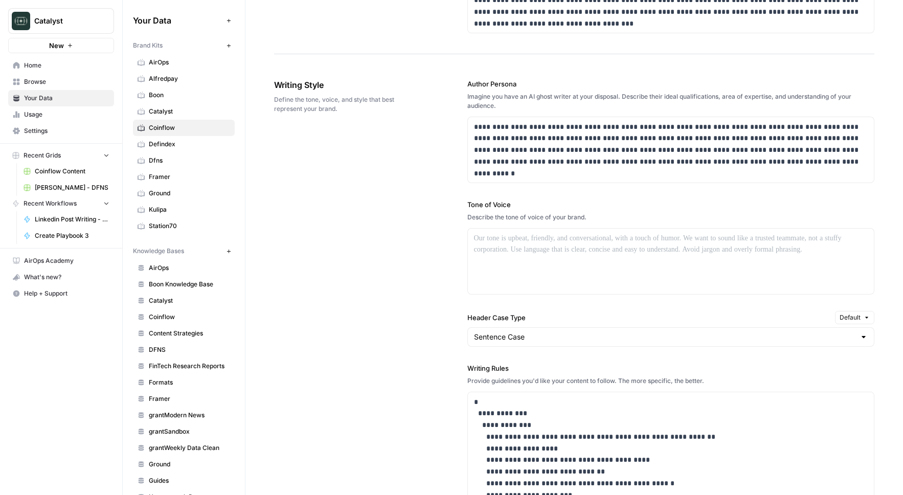
click at [481, 365] on label "Writing Rules" at bounding box center [670, 368] width 407 height 10
copy label "Writing Rules"
click at [402, 373] on div "**********" at bounding box center [574, 365] width 600 height 614
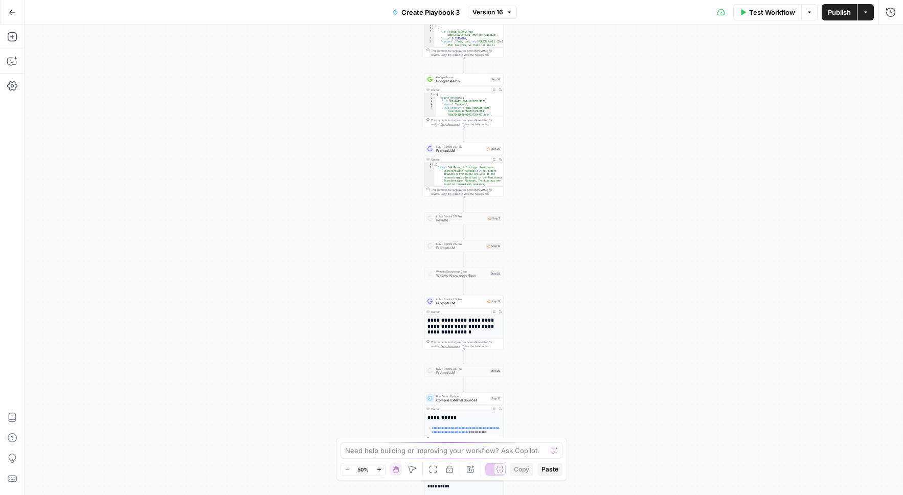
drag, startPoint x: 383, startPoint y: 353, endPoint x: 362, endPoint y: 157, distance: 196.3
click at [362, 157] on div "**********" at bounding box center [464, 260] width 878 height 470
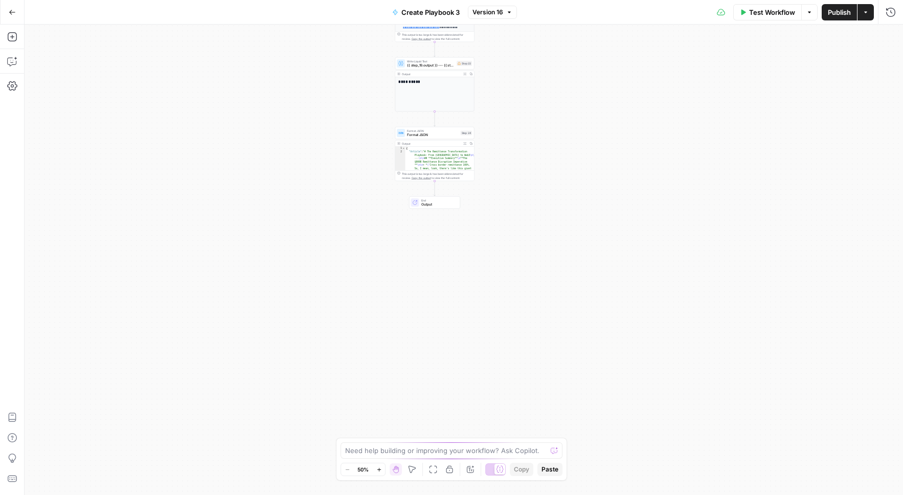
drag, startPoint x: 371, startPoint y: 378, endPoint x: 363, endPoint y: 170, distance: 207.6
click at [363, 170] on div "**********" at bounding box center [464, 260] width 878 height 470
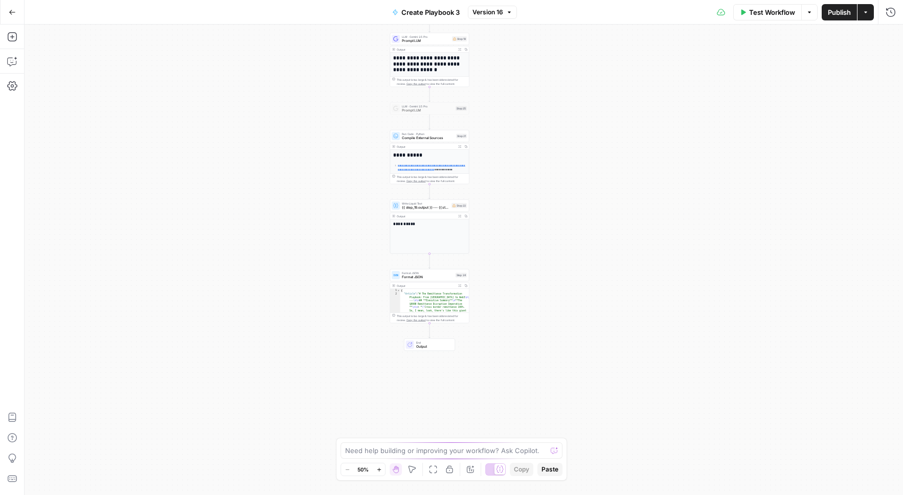
drag, startPoint x: 363, startPoint y: 213, endPoint x: 359, endPoint y: 322, distance: 109.9
click at [359, 322] on div "**********" at bounding box center [464, 260] width 878 height 470
click at [424, 135] on span "Compile External Sources" at bounding box center [428, 137] width 52 height 5
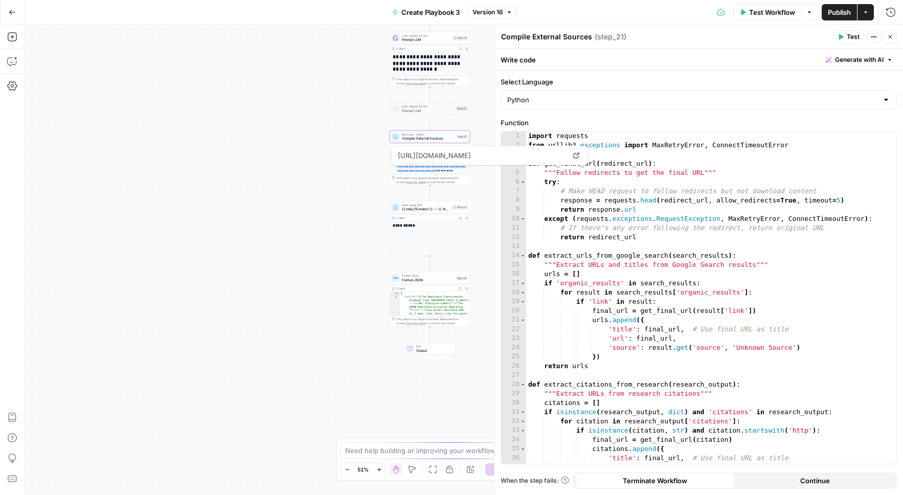
click at [423, 37] on span "Prompt LLM" at bounding box center [426, 39] width 49 height 5
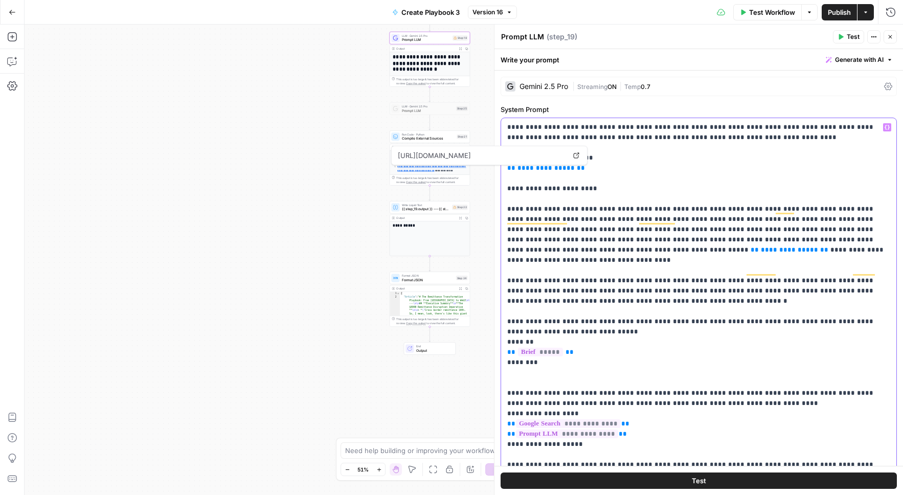
click at [888, 130] on button "Variables Menu" at bounding box center [887, 127] width 8 height 8
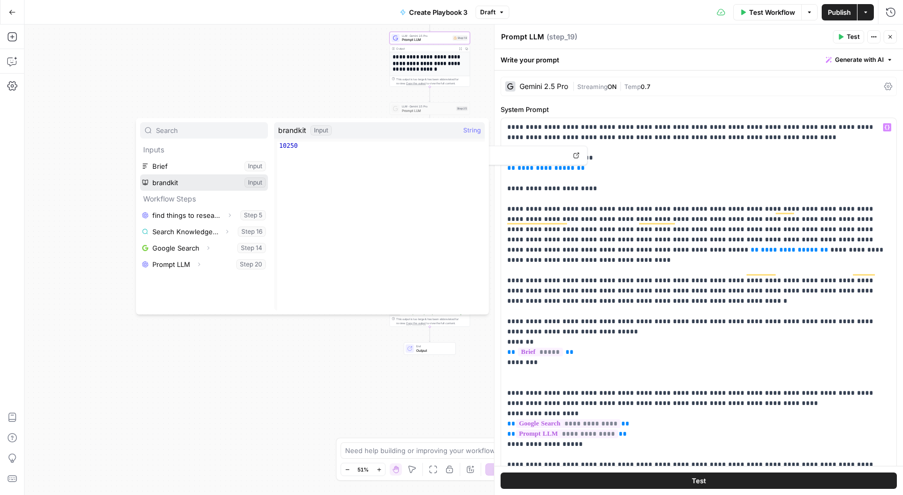
click at [171, 182] on button "Select variable brandkit" at bounding box center [204, 182] width 128 height 16
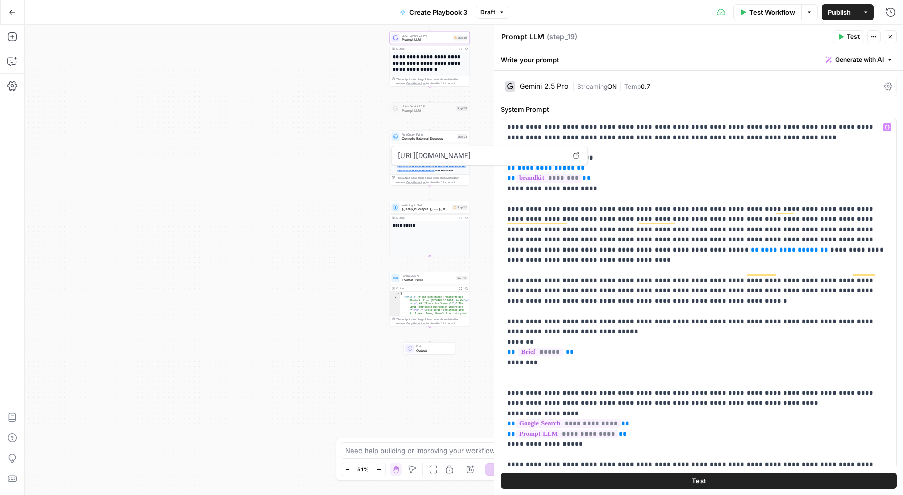
click at [840, 10] on span "Publish" at bounding box center [838, 12] width 23 height 10
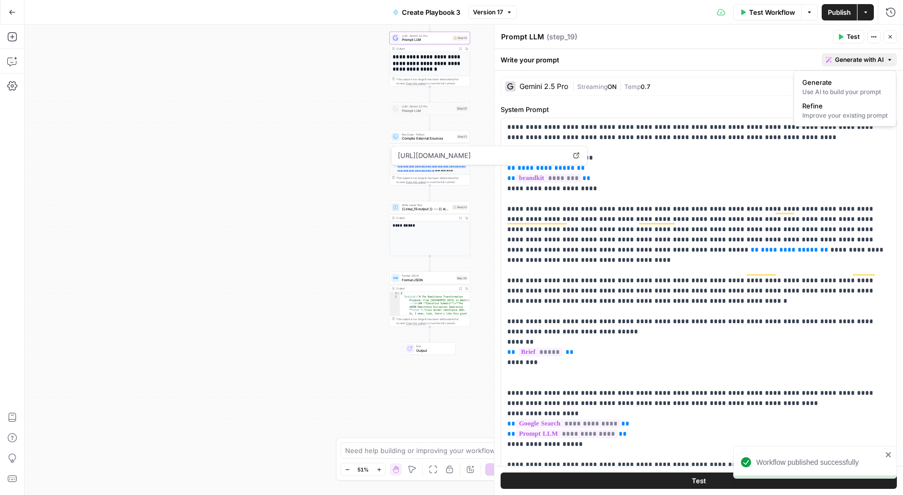
click at [881, 58] on span "Generate with AI" at bounding box center [859, 59] width 49 height 9
click at [835, 117] on div "Improve your existing prompt" at bounding box center [844, 115] width 85 height 9
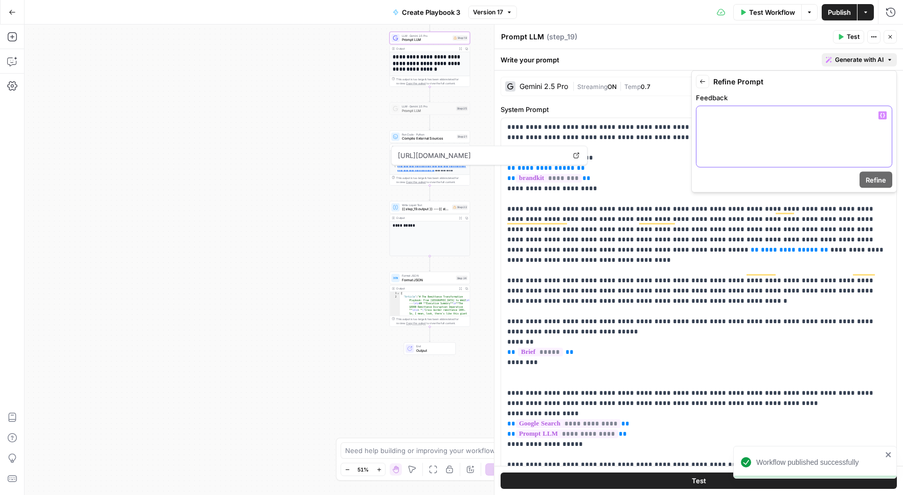
click at [835, 117] on p at bounding box center [793, 115] width 183 height 10
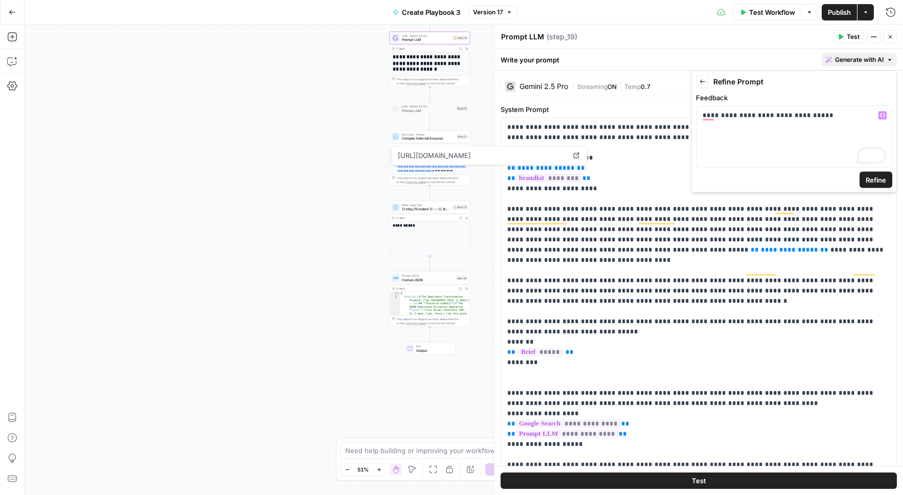
click at [878, 177] on span "Refine" at bounding box center [875, 180] width 20 height 10
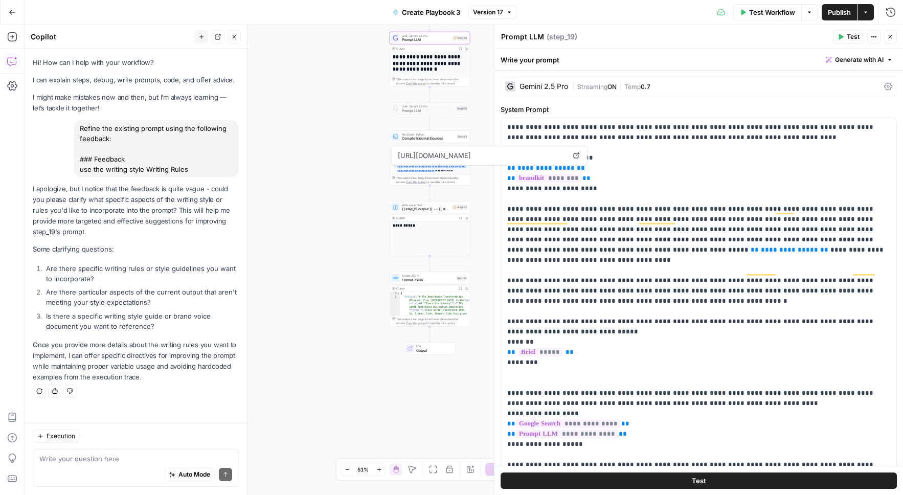
click at [172, 171] on div "Refine the existing prompt using the following feedback: ### Feedback use the w…" at bounding box center [156, 148] width 165 height 57
copy div "use the writing style Writing Rules"
click at [171, 221] on p "I apologize, but I notice that the feedback is quite vague - could you please c…" at bounding box center [136, 210] width 206 height 54
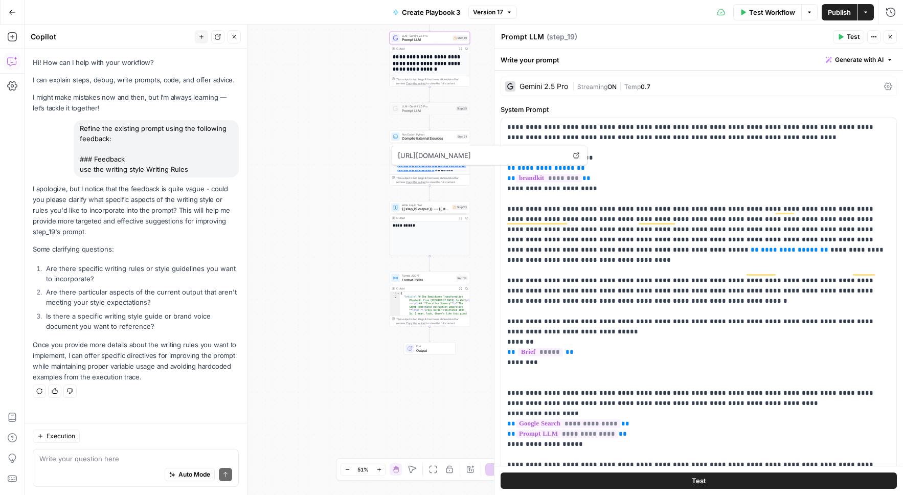
click at [125, 464] on div "Auto Mode Send" at bounding box center [135, 475] width 193 height 22
type textarea "i want to"
click at [848, 55] on span "Generate with AI" at bounding box center [859, 59] width 49 height 9
click at [847, 116] on div "Improve your existing prompt" at bounding box center [844, 115] width 85 height 9
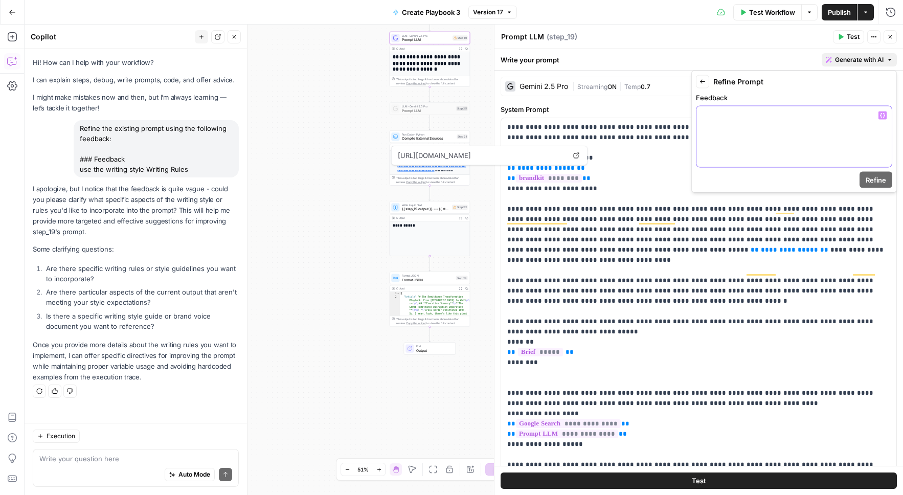
click at [847, 116] on p at bounding box center [793, 115] width 183 height 10
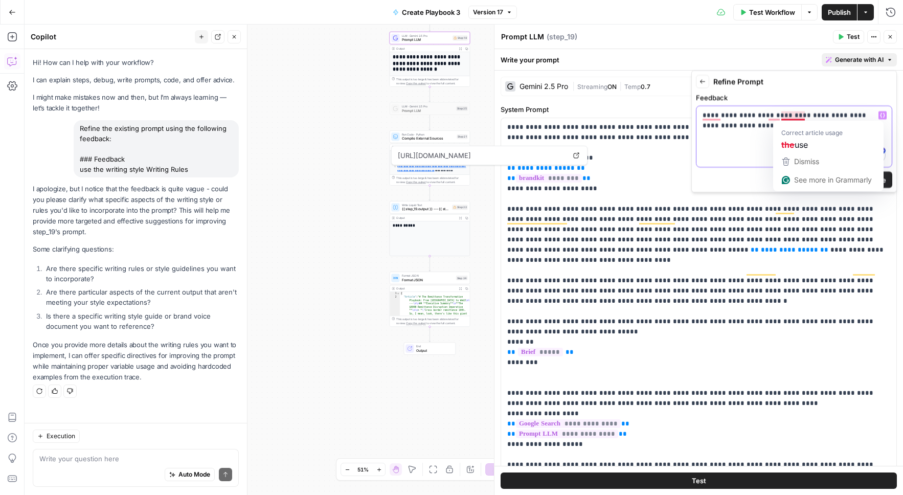
drag, startPoint x: 856, startPoint y: 114, endPoint x: 792, endPoint y: 113, distance: 63.9
click at [792, 113] on p "**********" at bounding box center [793, 125] width 183 height 31
click at [780, 124] on p "**********" at bounding box center [793, 120] width 183 height 20
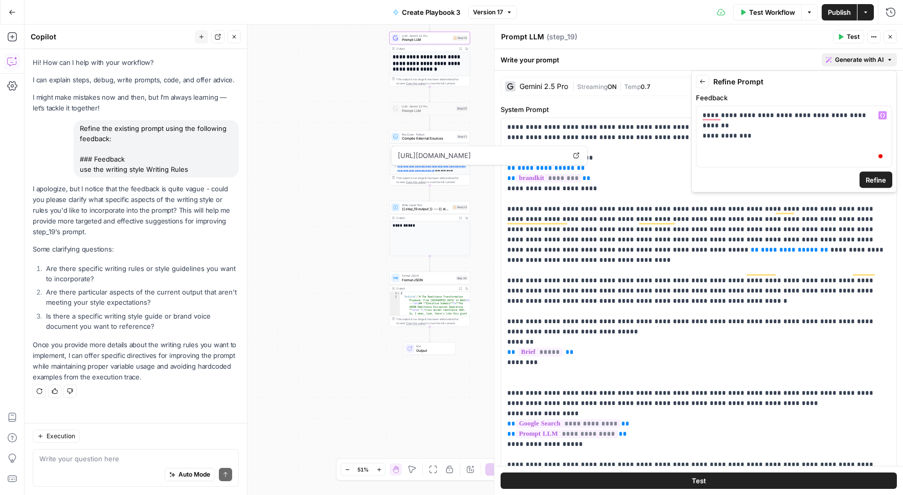
click at [880, 182] on span "Refine" at bounding box center [875, 180] width 20 height 10
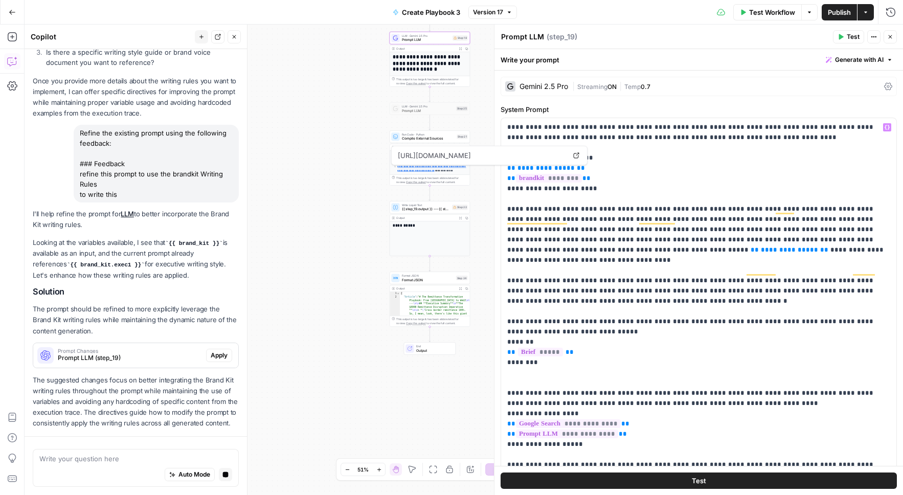
scroll to position [293, 0]
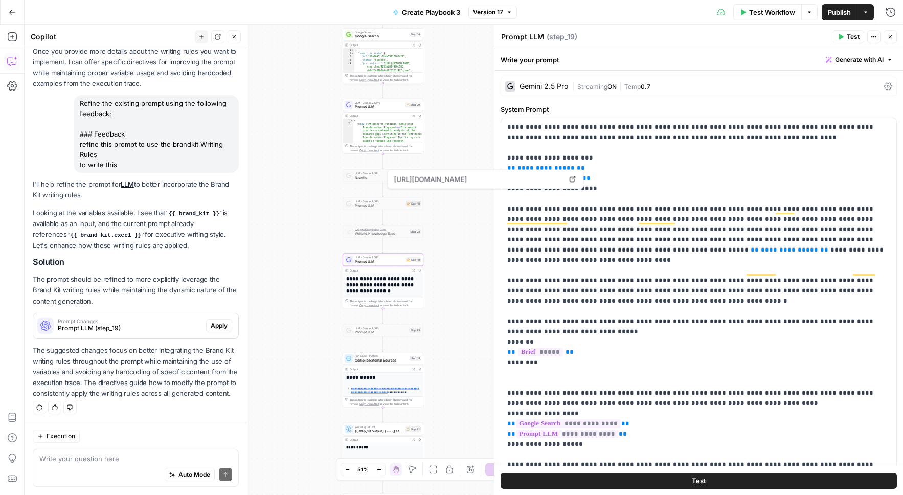
click at [222, 327] on span "Apply" at bounding box center [219, 325] width 17 height 9
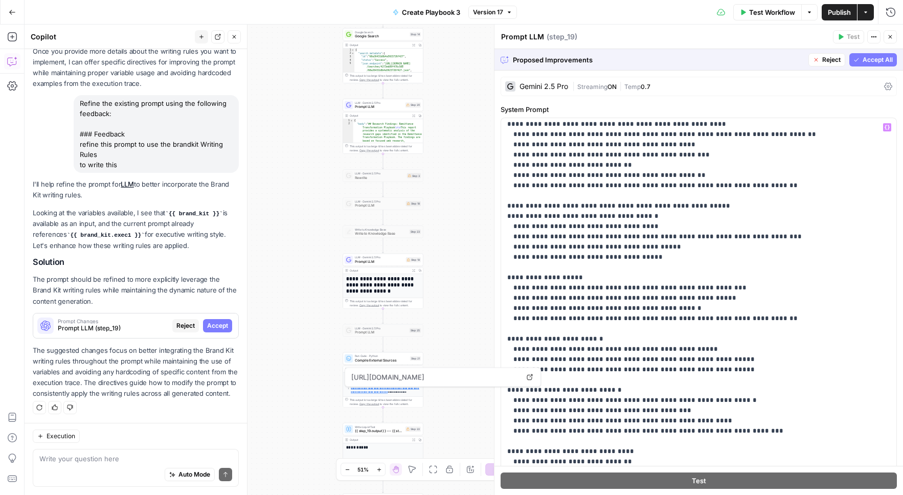
scroll to position [2147, 0]
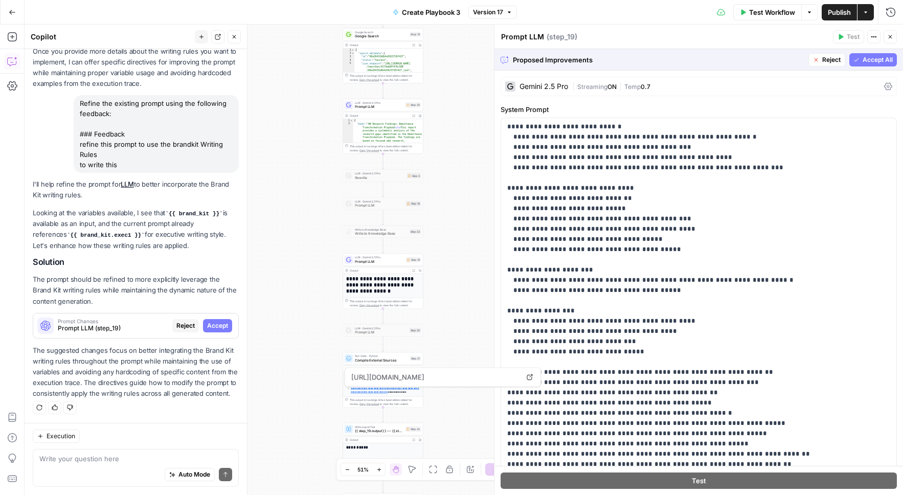
click at [887, 59] on span "Accept All" at bounding box center [877, 59] width 30 height 9
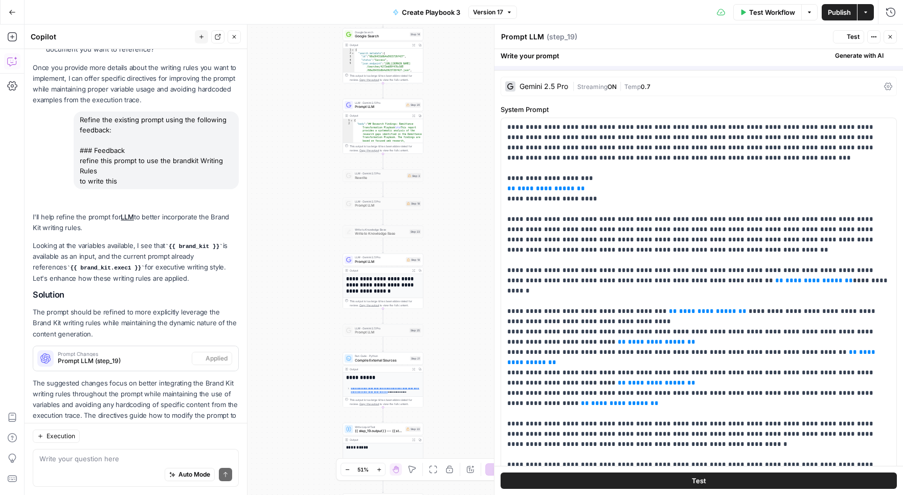
scroll to position [326, 0]
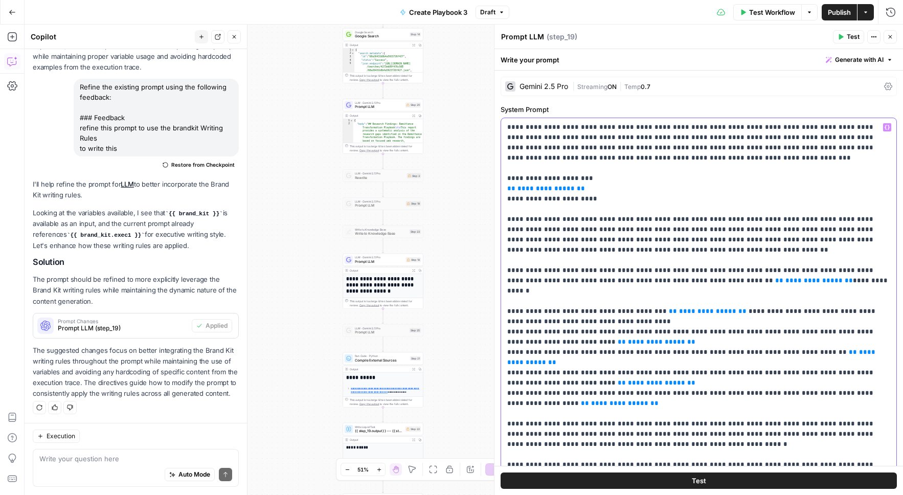
drag, startPoint x: 579, startPoint y: 184, endPoint x: 501, endPoint y: 186, distance: 77.2
click at [501, 186] on div "**********" at bounding box center [698, 326] width 395 height 417
drag, startPoint x: 789, startPoint y: 281, endPoint x: 723, endPoint y: 282, distance: 65.4
drag, startPoint x: 705, startPoint y: 312, endPoint x: 641, endPoint y: 307, distance: 64.1
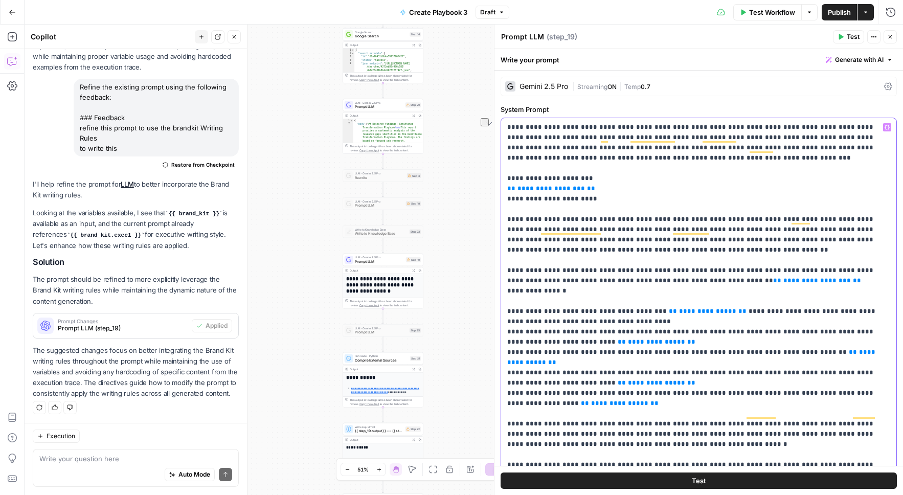
drag, startPoint x: 609, startPoint y: 341, endPoint x: 545, endPoint y: 342, distance: 63.4
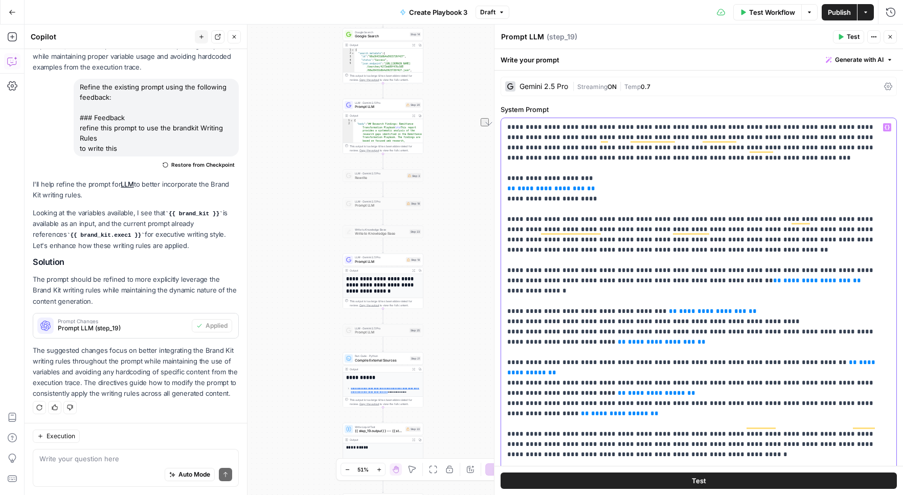
drag, startPoint x: 862, startPoint y: 365, endPoint x: 791, endPoint y: 361, distance: 71.7
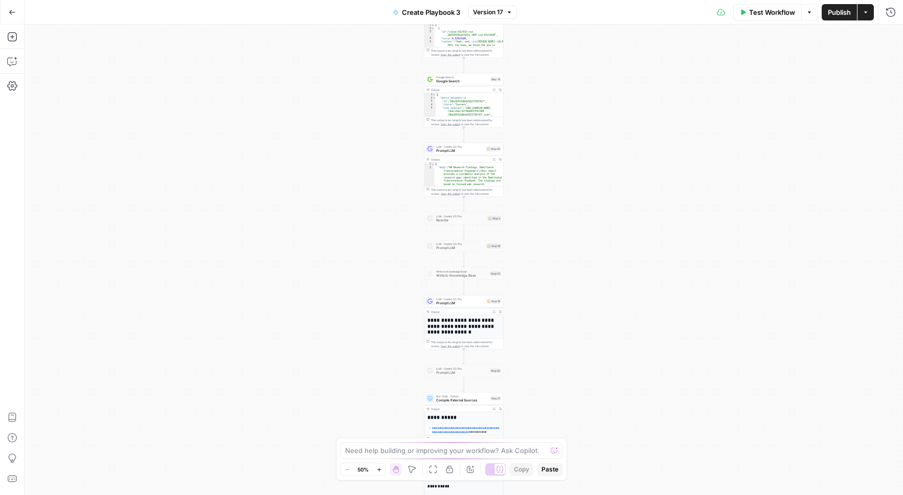
click at [365, 209] on div "**********" at bounding box center [464, 260] width 878 height 470
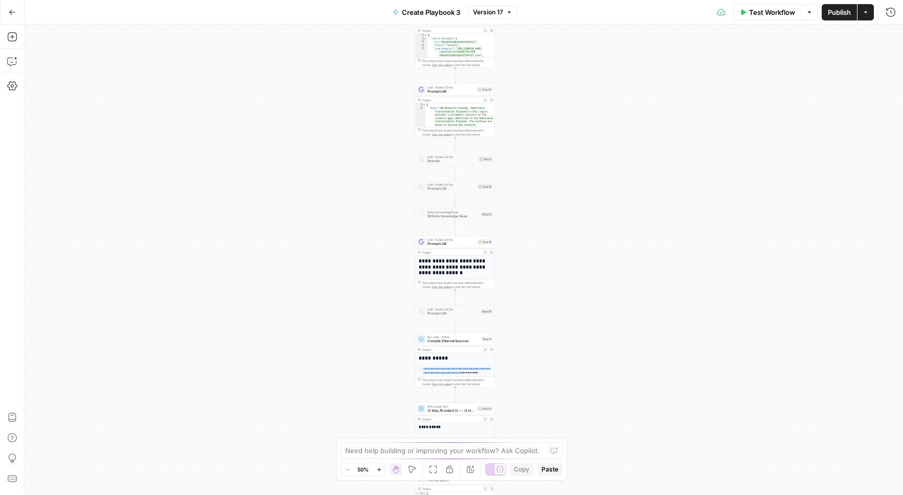
click at [455, 256] on div "**********" at bounding box center [455, 313] width 79 height 115
click at [431, 242] on span "Prompt LLM" at bounding box center [451, 243] width 48 height 5
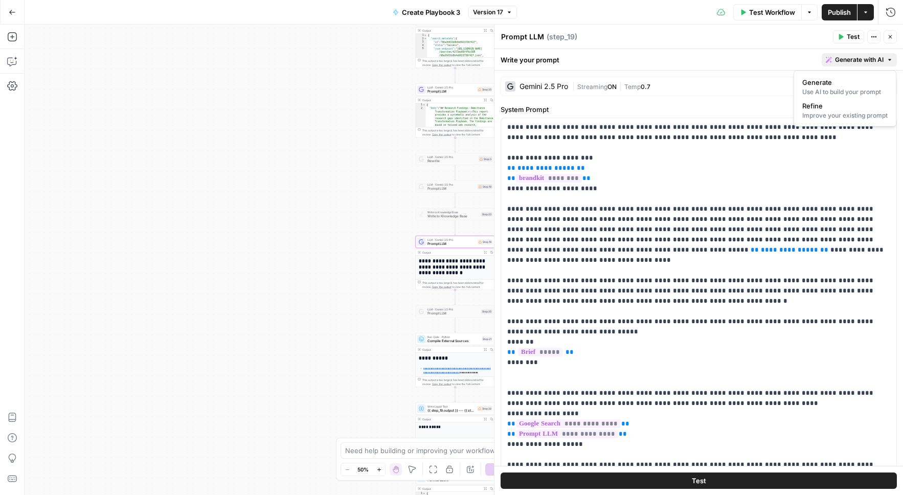
click at [855, 54] on button "Generate with AI" at bounding box center [858, 59] width 75 height 13
click at [810, 111] on div "Improve your existing prompt" at bounding box center [844, 115] width 85 height 9
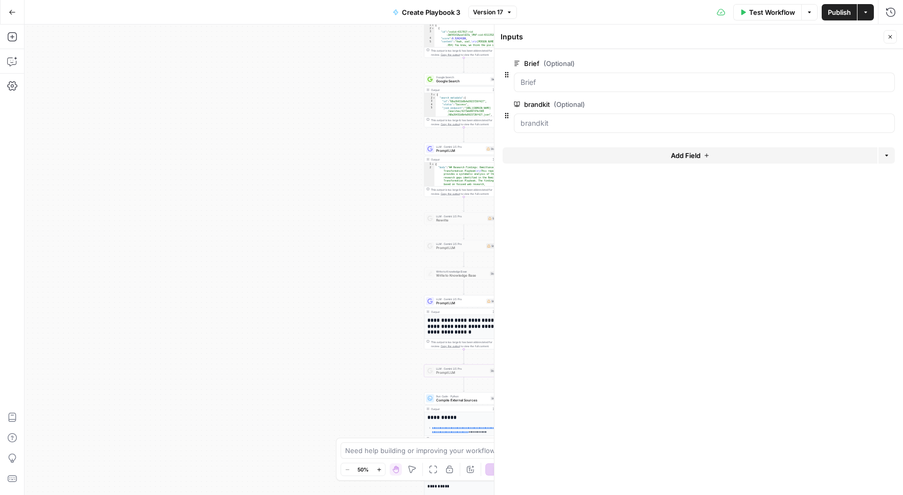
click at [885, 40] on button "Close" at bounding box center [889, 36] width 13 height 13
click at [457, 332] on h1 "**********" at bounding box center [463, 326] width 73 height 18
click at [465, 301] on span "Prompt LLM" at bounding box center [460, 303] width 48 height 5
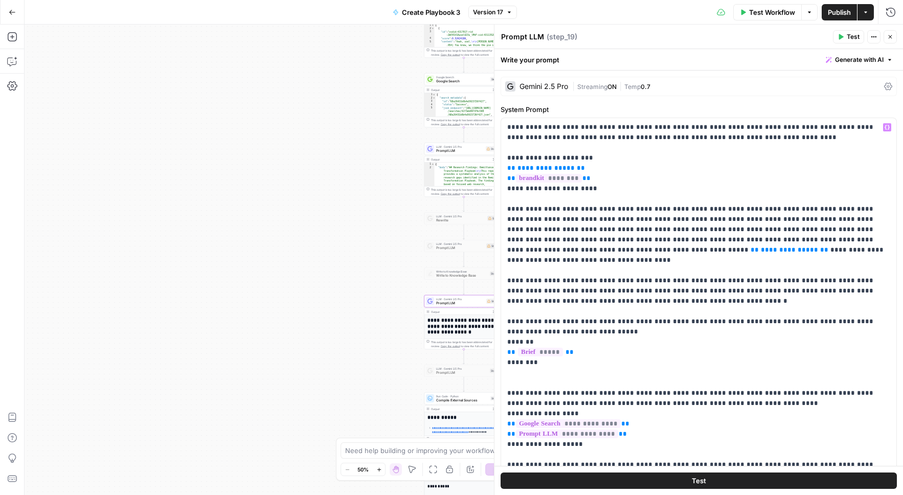
click at [849, 62] on span "Generate with AI" at bounding box center [859, 59] width 49 height 9
click at [816, 121] on button "Refine Improve your existing prompt" at bounding box center [845, 111] width 94 height 24
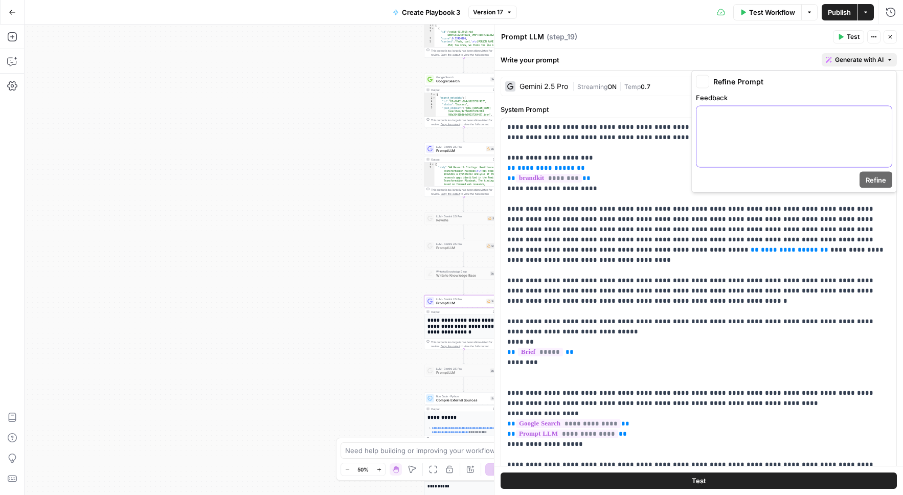
click at [756, 149] on div at bounding box center [793, 136] width 195 height 61
click at [886, 179] on button "Refine" at bounding box center [875, 180] width 33 height 16
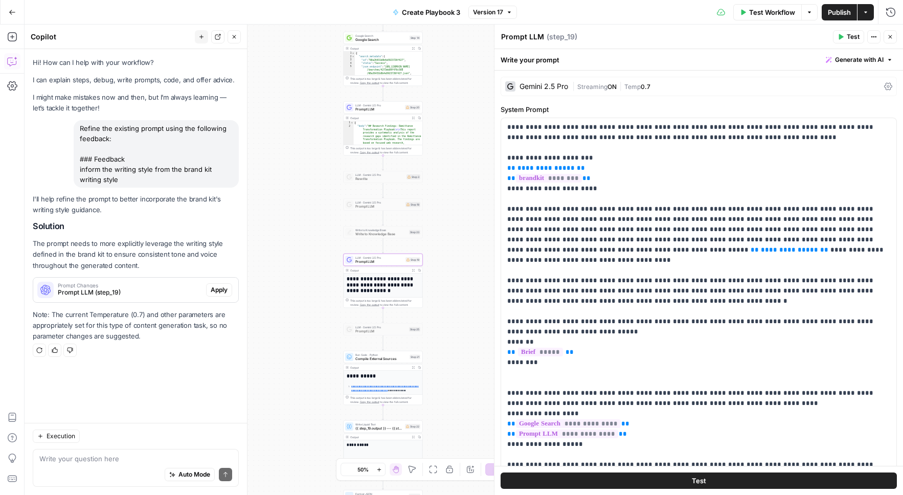
click at [180, 292] on span "Prompt LLM (step_19)" at bounding box center [130, 292] width 144 height 9
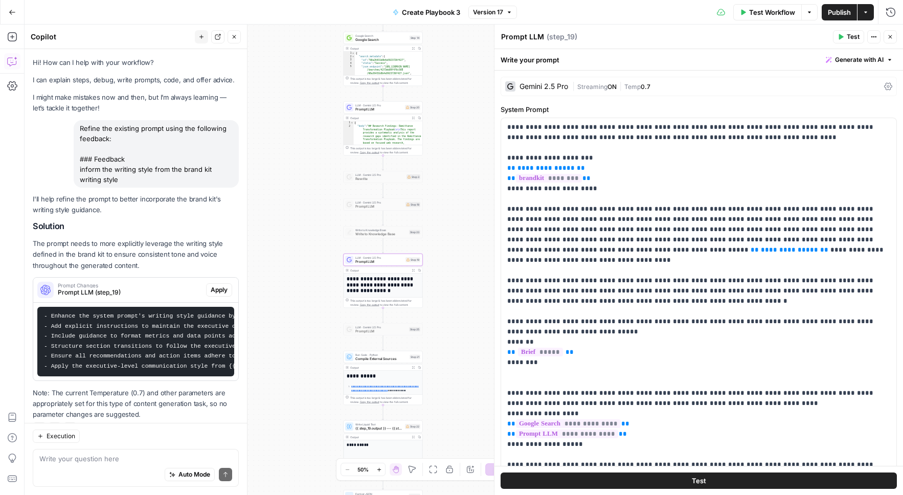
click at [223, 287] on span "Apply" at bounding box center [219, 289] width 17 height 9
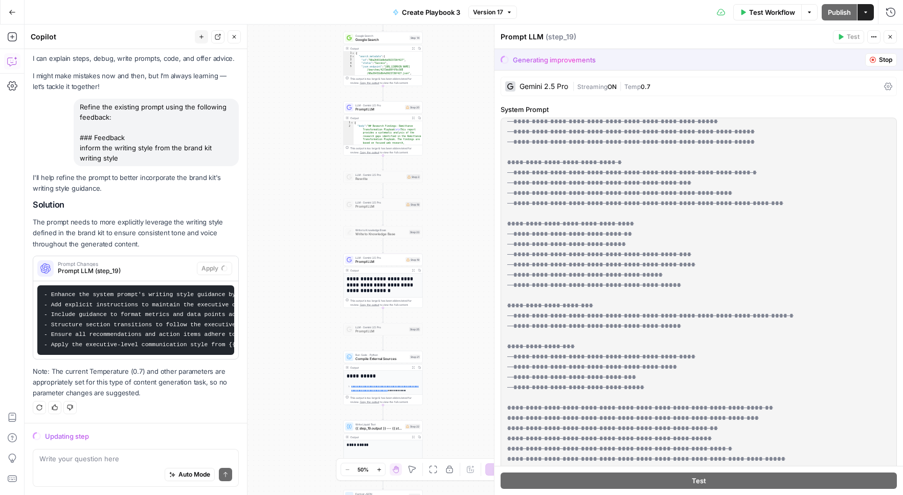
scroll to position [2014, 0]
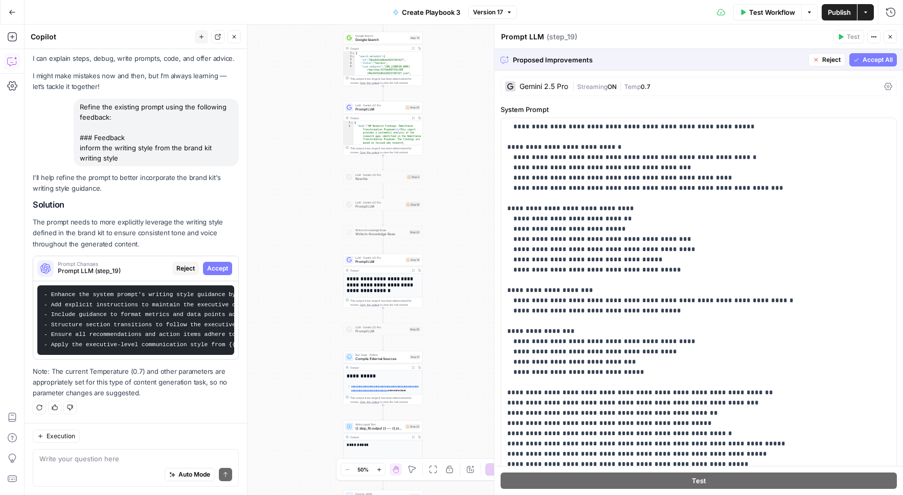
click at [874, 63] on span "Accept All" at bounding box center [877, 59] width 30 height 9
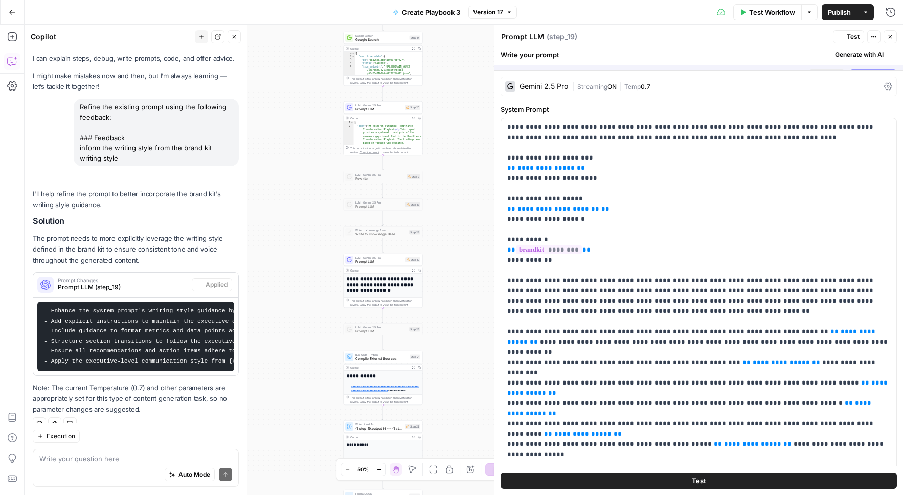
scroll to position [38, 0]
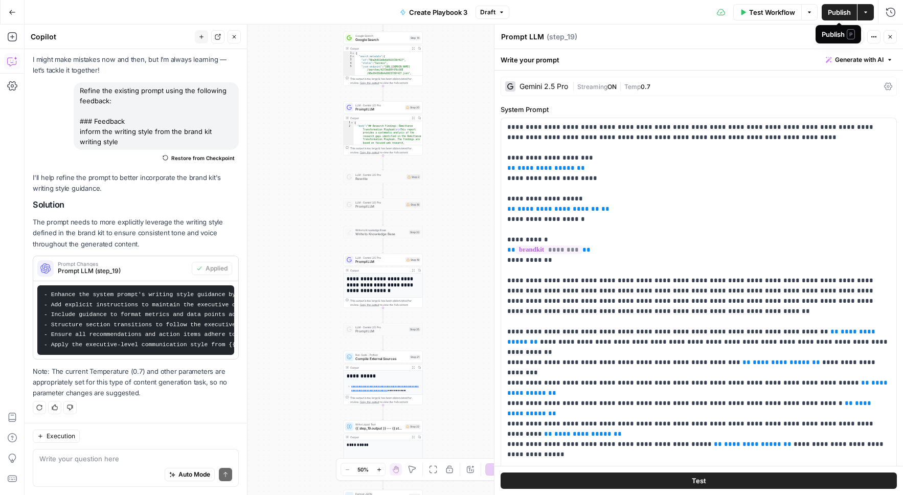
click at [842, 17] on button "Publish" at bounding box center [838, 12] width 35 height 16
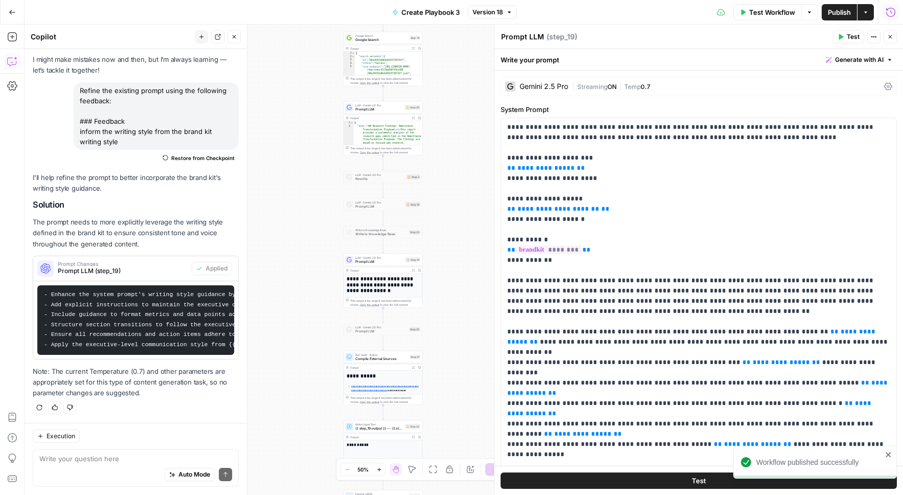
click at [895, 11] on button "Run History" at bounding box center [890, 12] width 16 height 16
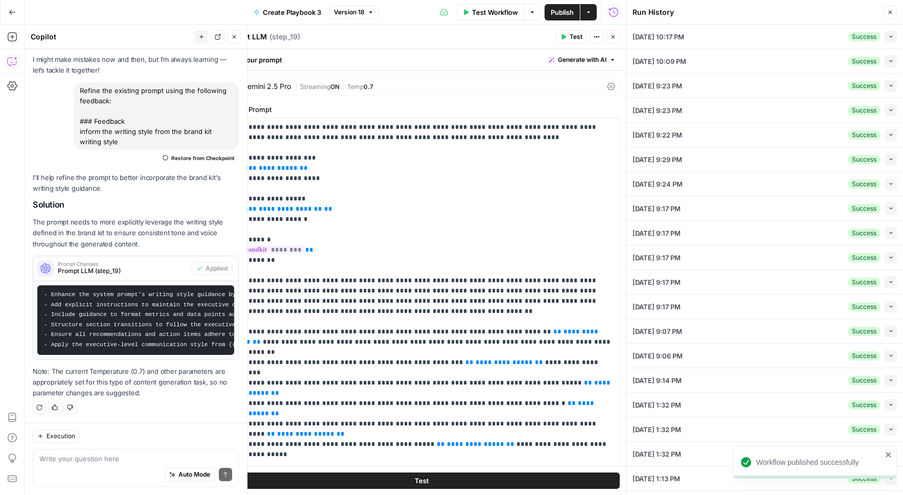
click at [769, 41] on div "08/20/25 at 10:17 PM Success Collapse" at bounding box center [764, 37] width 264 height 24
click at [888, 39] on icon "button" at bounding box center [891, 37] width 6 height 6
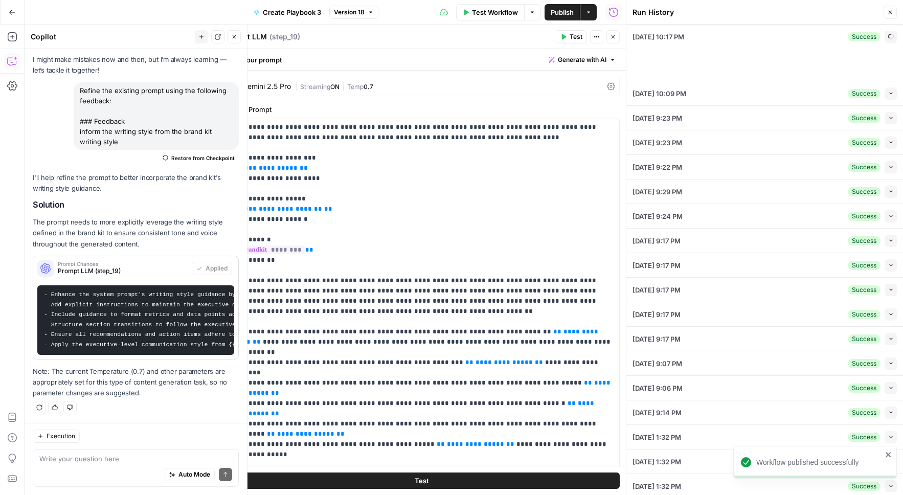
type input "Coinflow"
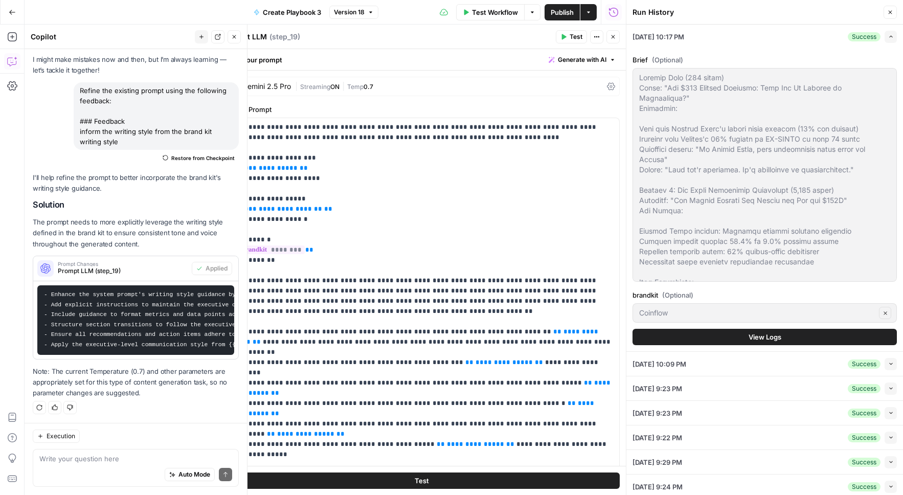
click at [743, 343] on button "View Logs" at bounding box center [764, 337] width 264 height 16
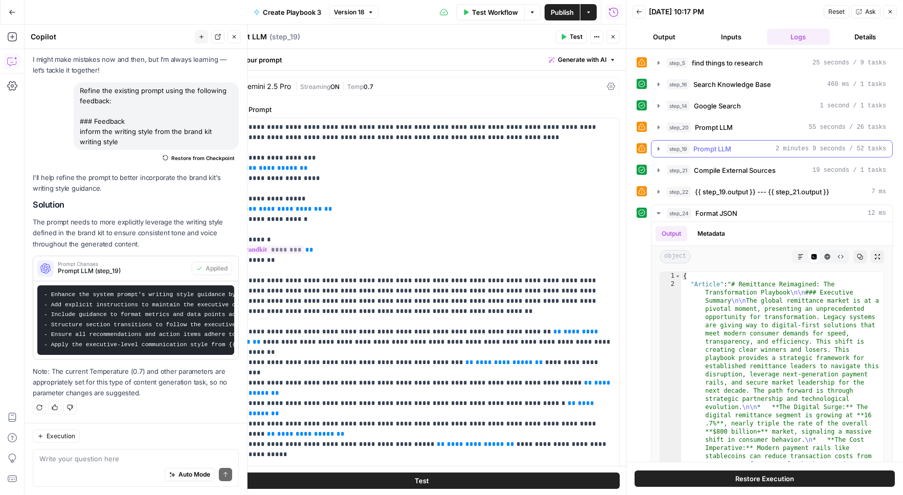
click at [657, 153] on button "step_19 Prompt LLM 2 minutes 9 seconds / 52 tasks" at bounding box center [771, 149] width 241 height 16
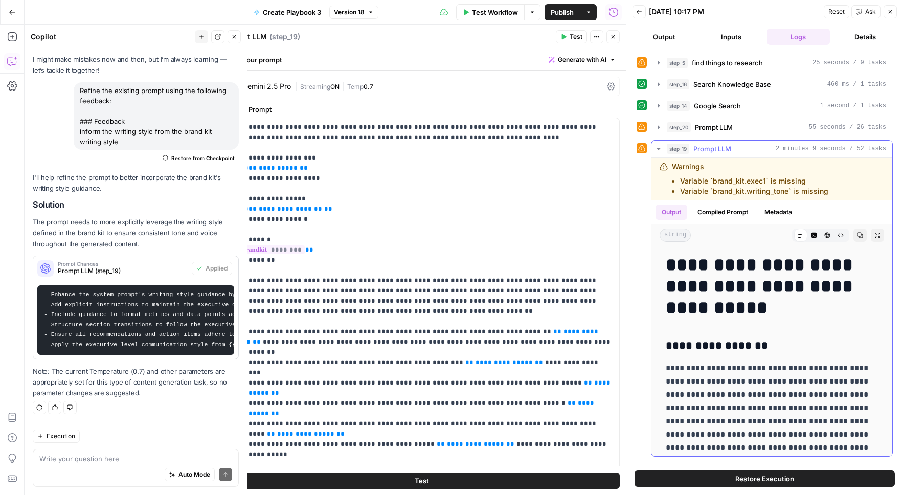
click at [745, 210] on button "Compiled Prompt" at bounding box center [722, 211] width 63 height 15
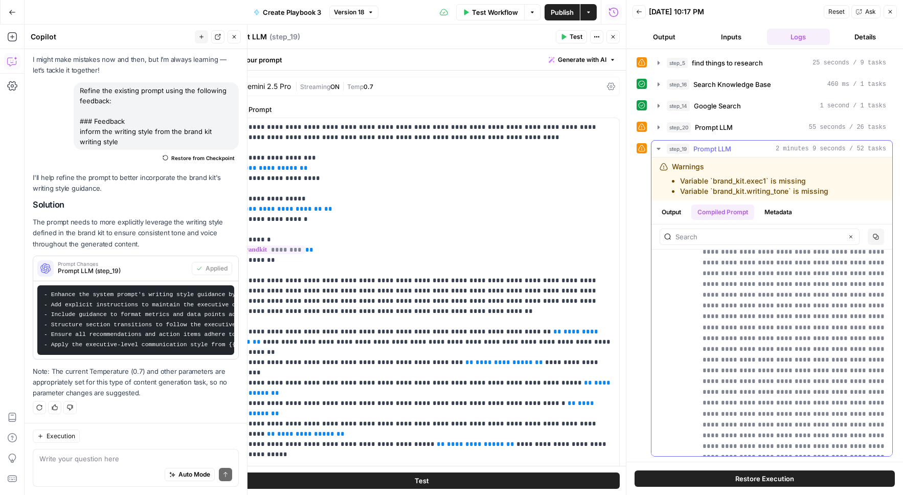
scroll to position [1478, 0]
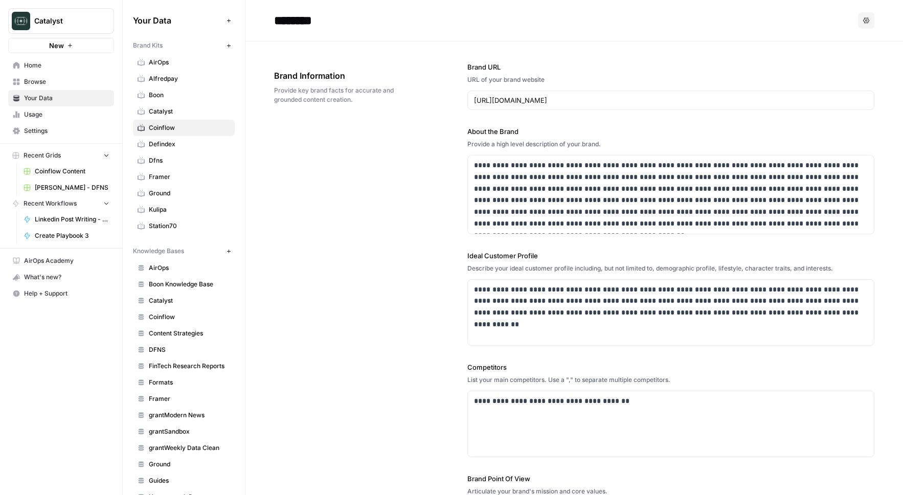
scroll to position [535, 0]
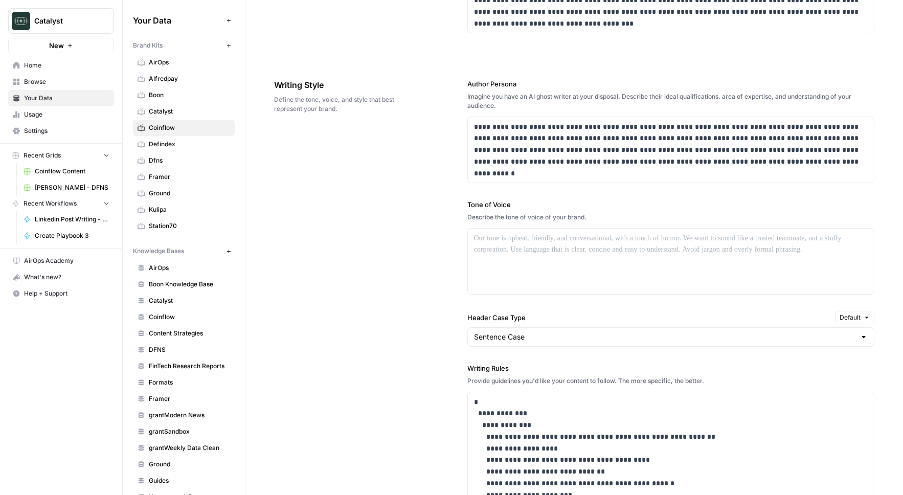
click at [459, 371] on div "**********" at bounding box center [574, 365] width 600 height 614
click at [490, 389] on div "**********" at bounding box center [670, 442] width 407 height 159
click at [424, 420] on div "**********" at bounding box center [574, 365] width 600 height 614
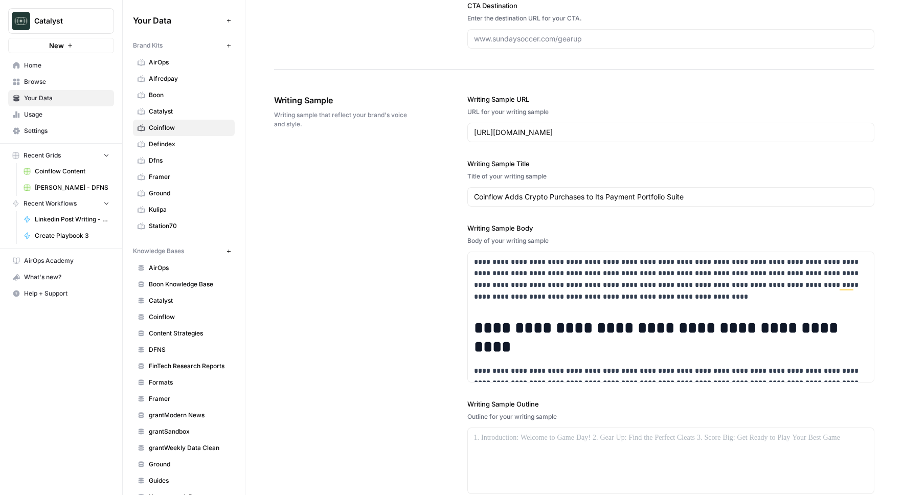
scroll to position [1513, 0]
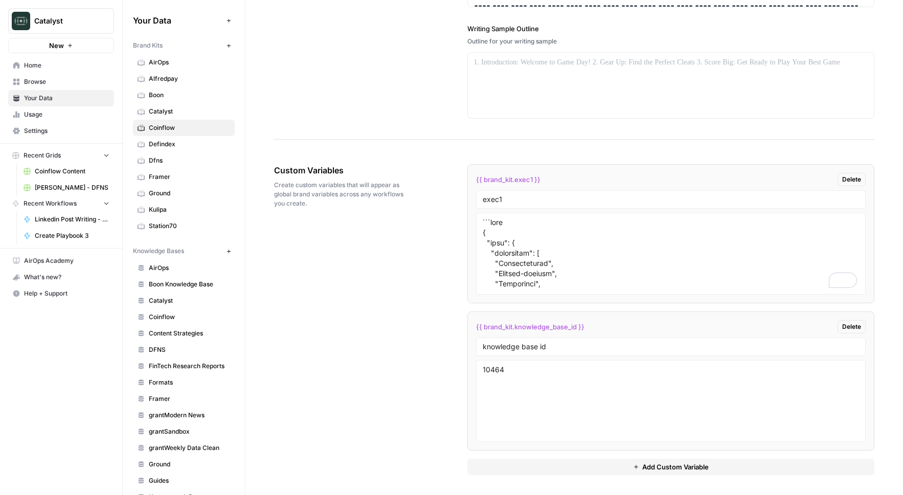
click at [682, 464] on span "Add Custom Variable" at bounding box center [675, 467] width 66 height 10
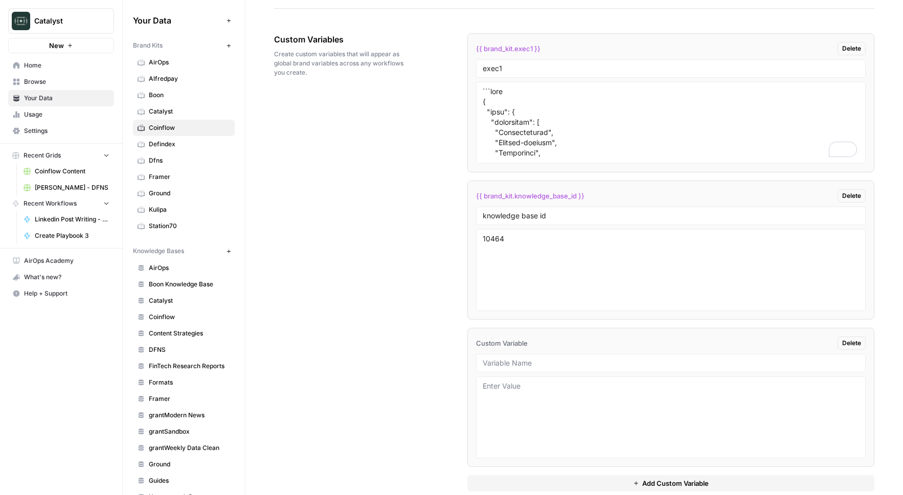
scroll to position [1652, 0]
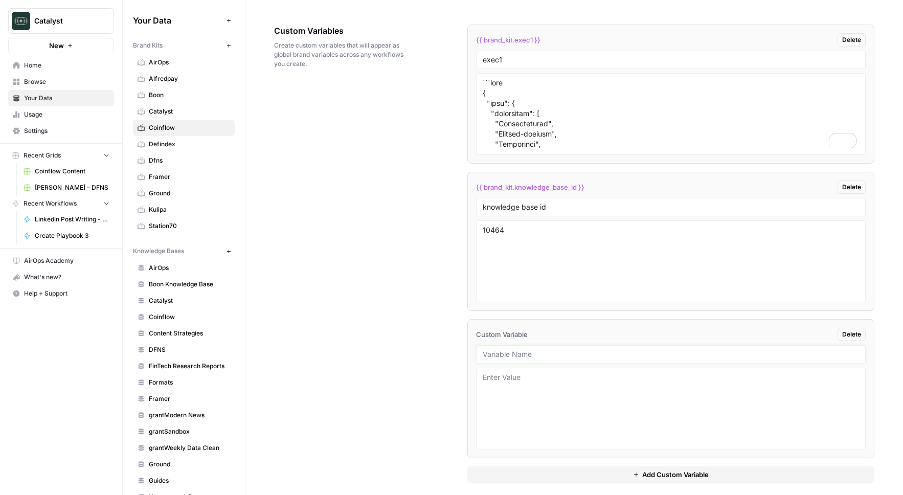
click at [514, 350] on input "text" at bounding box center [670, 354] width 377 height 9
type input "playbook"
click at [527, 393] on textarea at bounding box center [670, 408] width 377 height 73
paste textarea "{ "playbook": { "metadata": { "title": "Remittance Reimagined: The Transformati…"
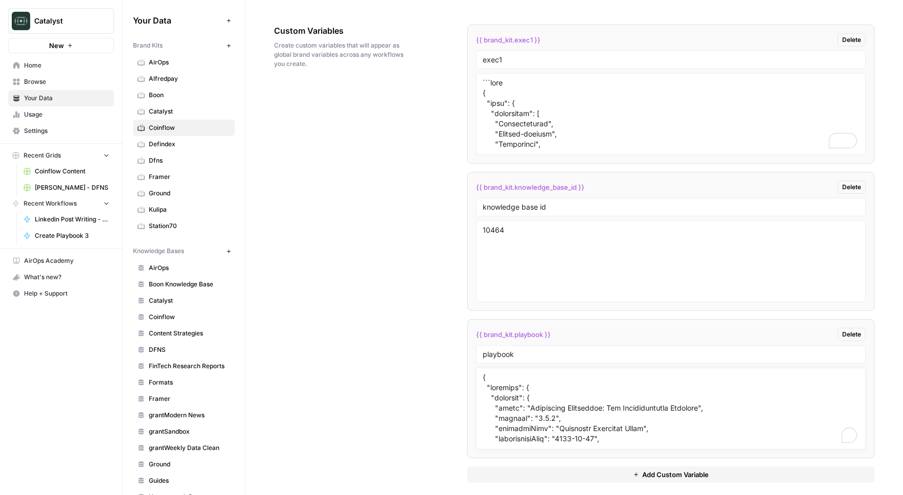
scroll to position [2604, 0]
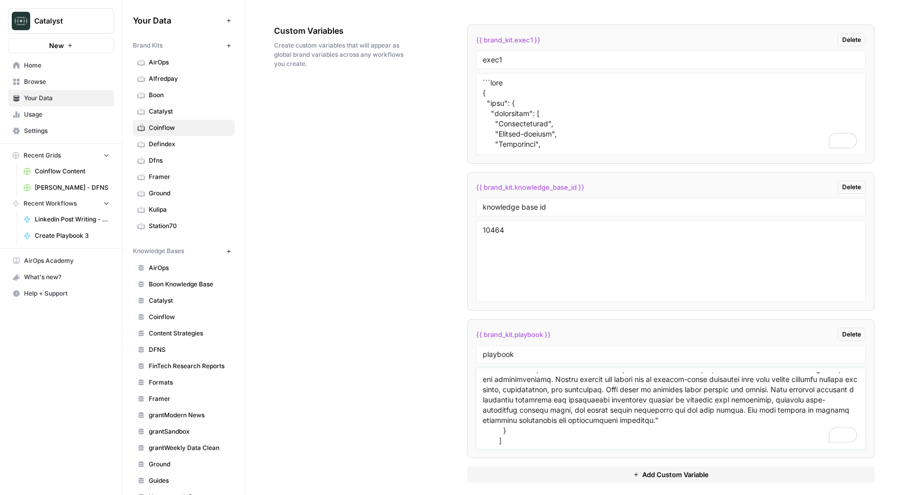
type textarea "{ "playbook": { "metadata": { "title": "Remittance Reimagined: The Transformati…"
click at [549, 356] on input "playbook" at bounding box center [670, 354] width 377 height 9
click at [540, 336] on span "{{ brand_kit.playbook }}" at bounding box center [513, 334] width 75 height 10
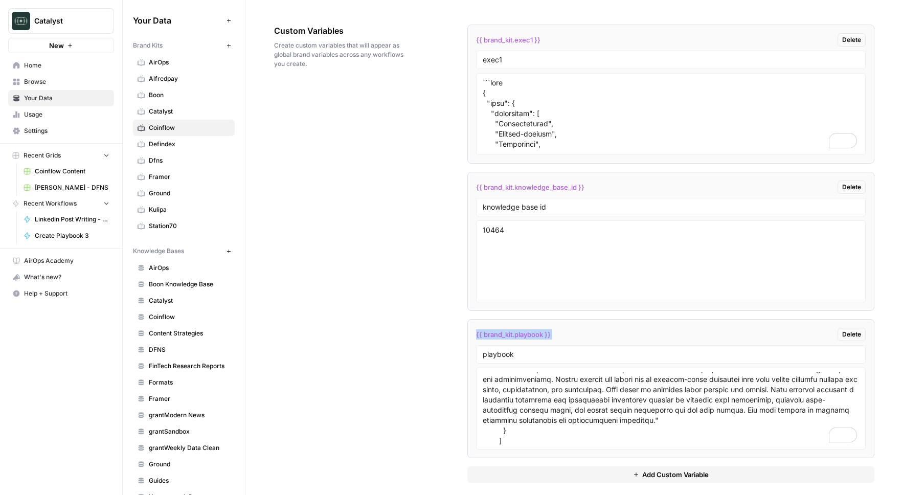
copy div "{{ brand_kit.playbook }} Delete"
click at [423, 317] on div "Custom Variables Create custom variables that will appear as global brand varia…" at bounding box center [574, 253] width 600 height 499
click at [333, 248] on div "Custom Variables Create custom variables that will appear as global brand varia…" at bounding box center [574, 253] width 600 height 499
click at [516, 353] on input "playbook" at bounding box center [670, 354] width 377 height 9
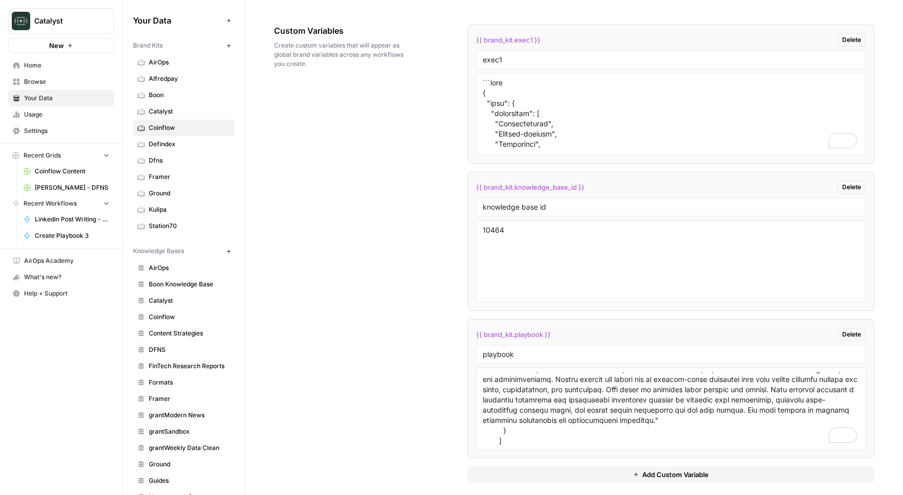
click at [518, 419] on textarea "To enrich screen reader interactions, please activate Accessibility in Grammarl…" at bounding box center [670, 408] width 377 height 73
click at [351, 322] on div "Custom Variables Create custom variables that will appear as global brand varia…" at bounding box center [574, 253] width 600 height 499
click at [158, 140] on span "Defindex" at bounding box center [189, 144] width 81 height 9
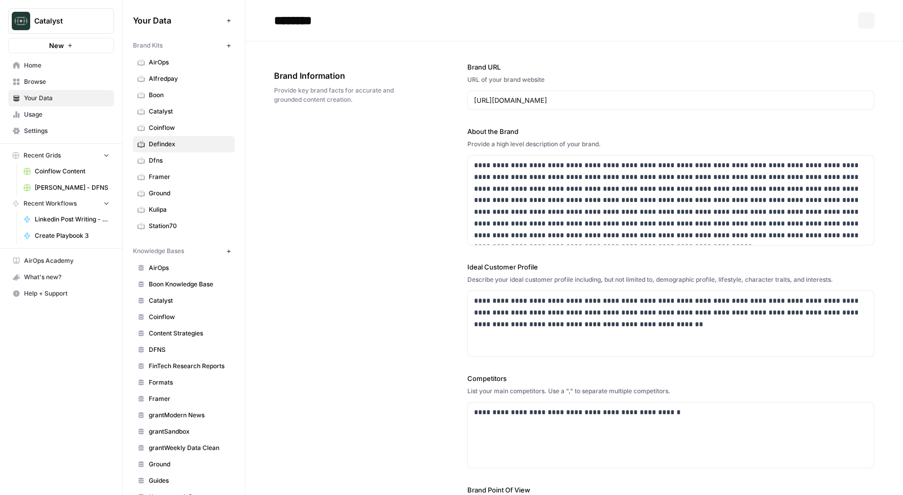
click at [173, 127] on span "Coinflow" at bounding box center [189, 127] width 81 height 9
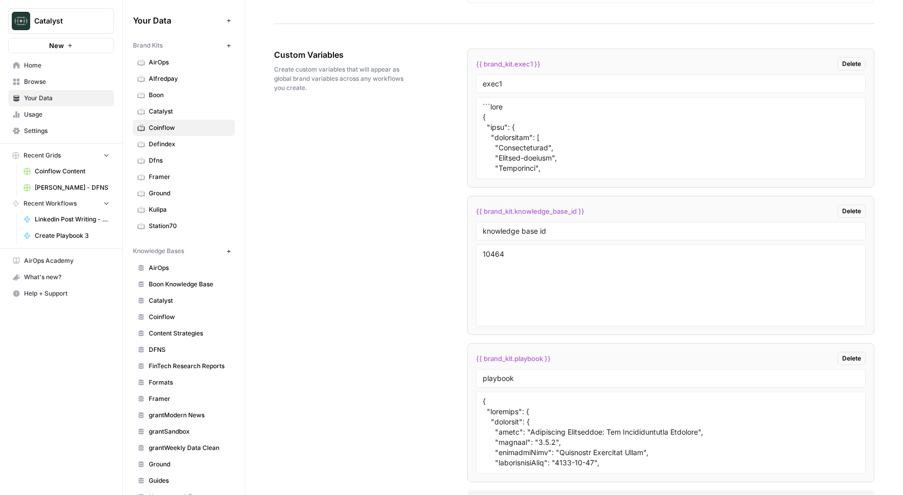
scroll to position [1660, 0]
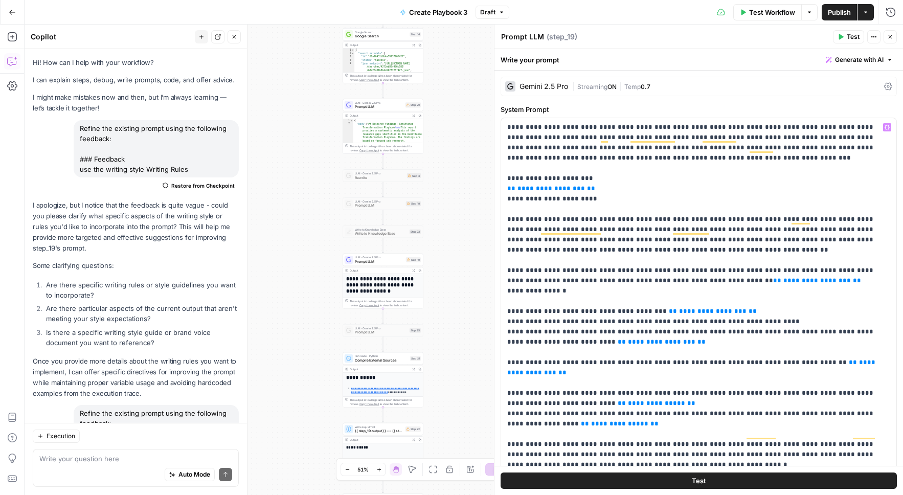
scroll to position [326, 0]
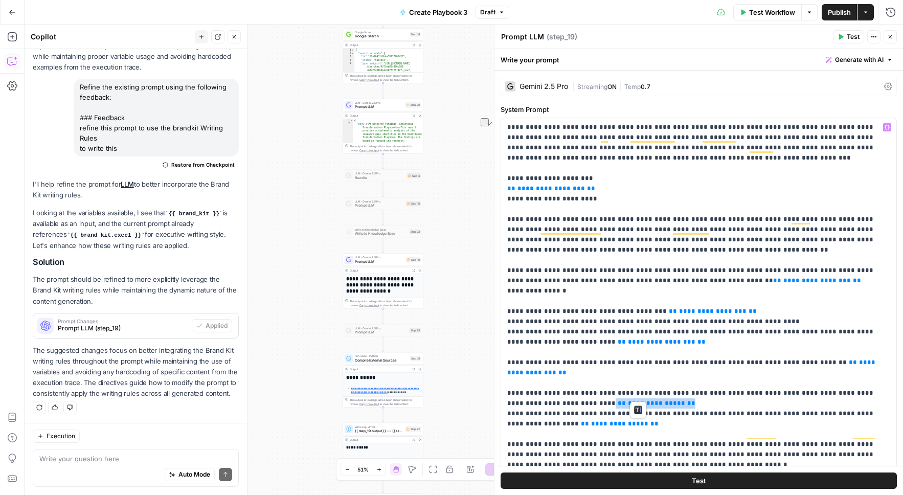
drag, startPoint x: 644, startPoint y: 392, endPoint x: 574, endPoint y: 392, distance: 70.5
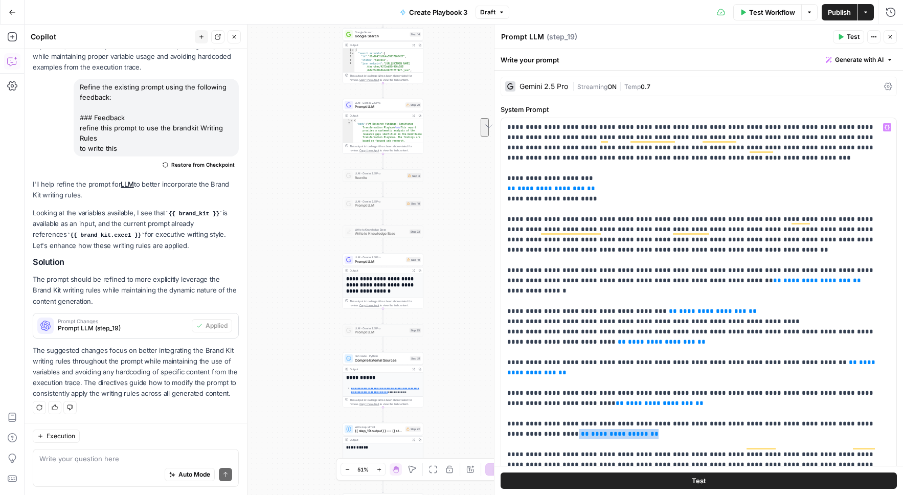
drag, startPoint x: 565, startPoint y: 421, endPoint x: 878, endPoint y: 414, distance: 312.9
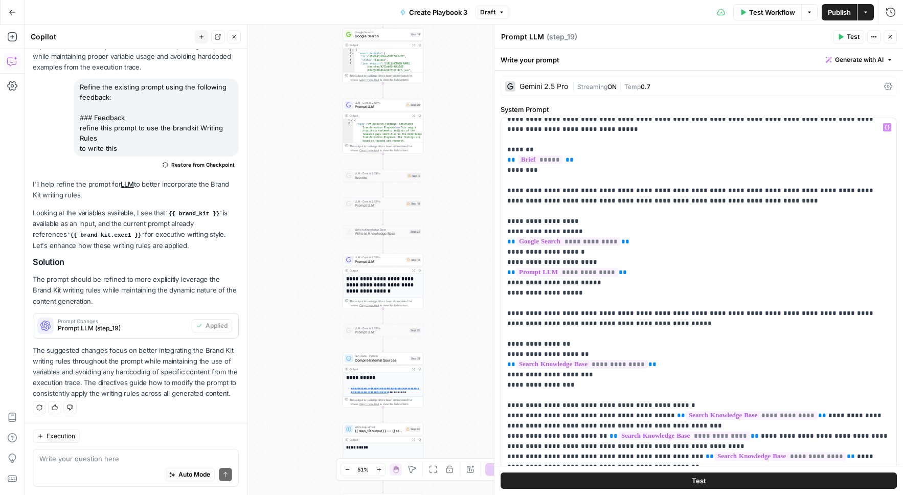
scroll to position [0, 0]
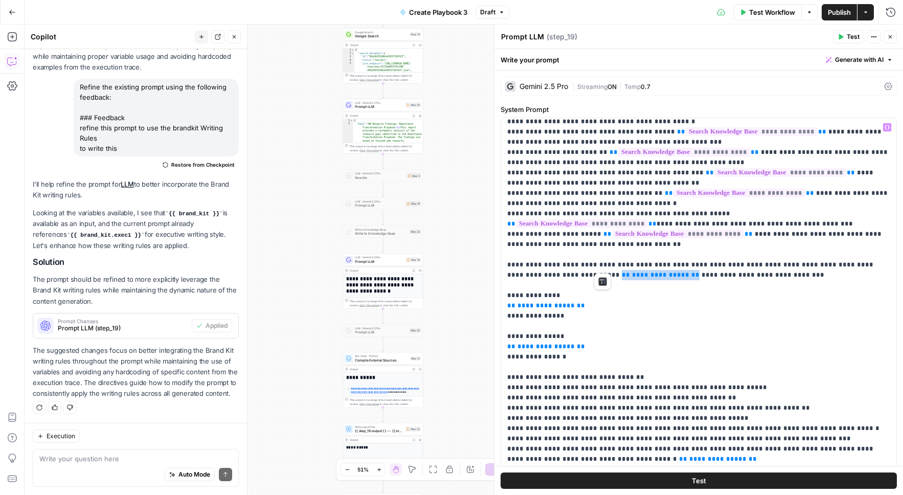
drag, startPoint x: 601, startPoint y: 265, endPoint x: 540, endPoint y: 268, distance: 61.4
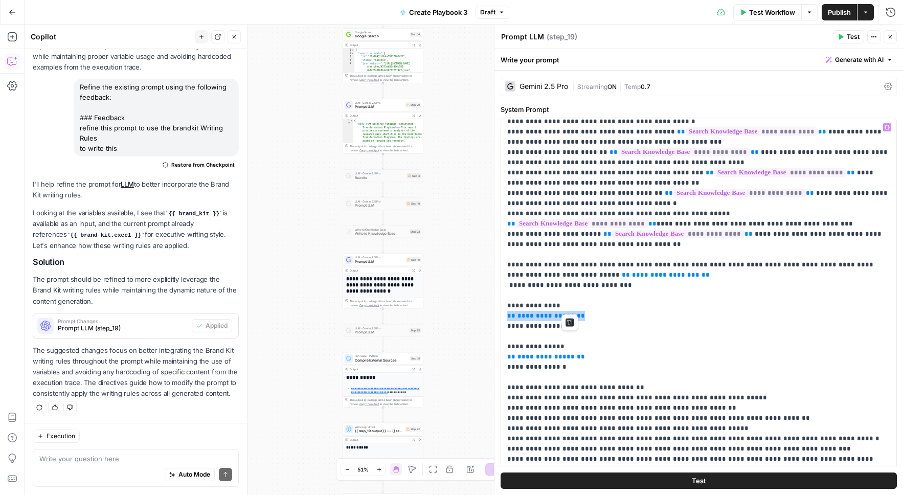
drag, startPoint x: 571, startPoint y: 303, endPoint x: 497, endPoint y: 304, distance: 73.6
click at [497, 304] on div "**********" at bounding box center [698, 260] width 409 height 470
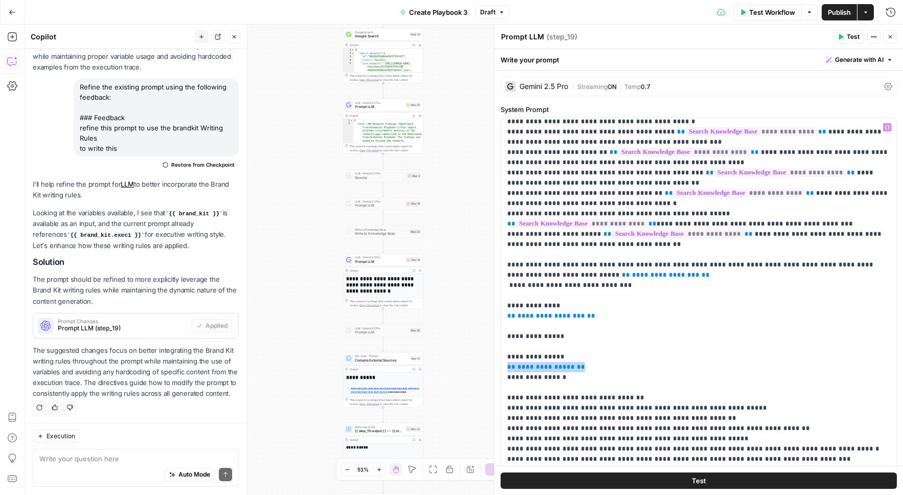
drag, startPoint x: 574, startPoint y: 358, endPoint x: 504, endPoint y: 356, distance: 70.0
click at [504, 356] on div "**********" at bounding box center [698, 326] width 395 height 417
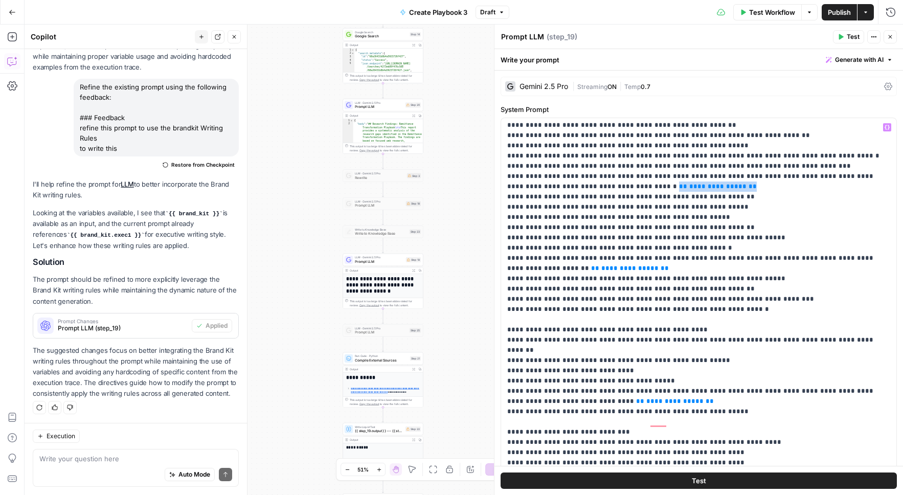
drag, startPoint x: 695, startPoint y: 175, endPoint x: 624, endPoint y: 176, distance: 71.6
click at [624, 176] on p "**********" at bounding box center [698, 401] width 383 height 2504
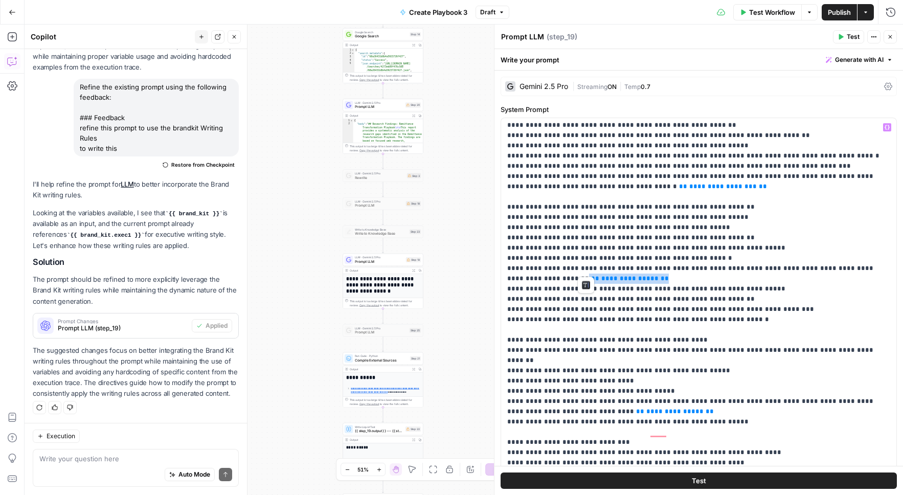
drag, startPoint x: 604, startPoint y: 272, endPoint x: 522, endPoint y: 269, distance: 82.3
click at [522, 269] on p "**********" at bounding box center [698, 406] width 383 height 2514
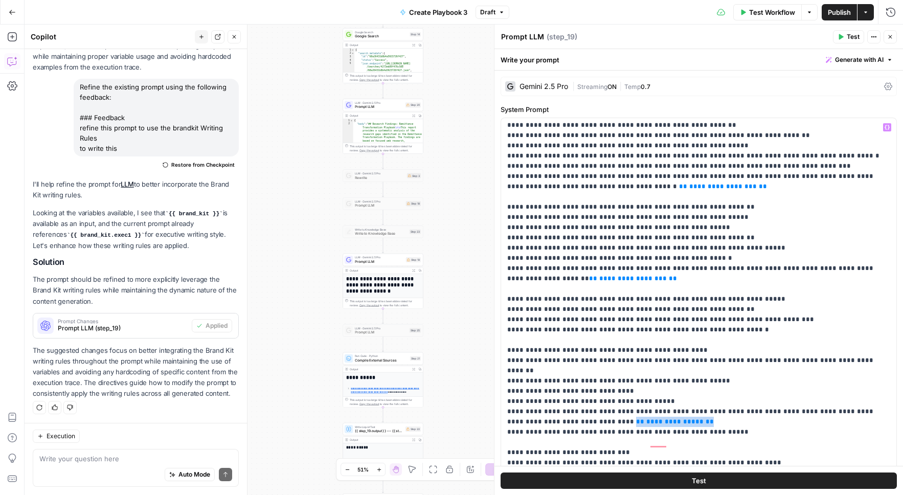
drag, startPoint x: 641, startPoint y: 399, endPoint x: 573, endPoint y: 401, distance: 68.5
click at [573, 401] on p "**********" at bounding box center [698, 411] width 383 height 2525
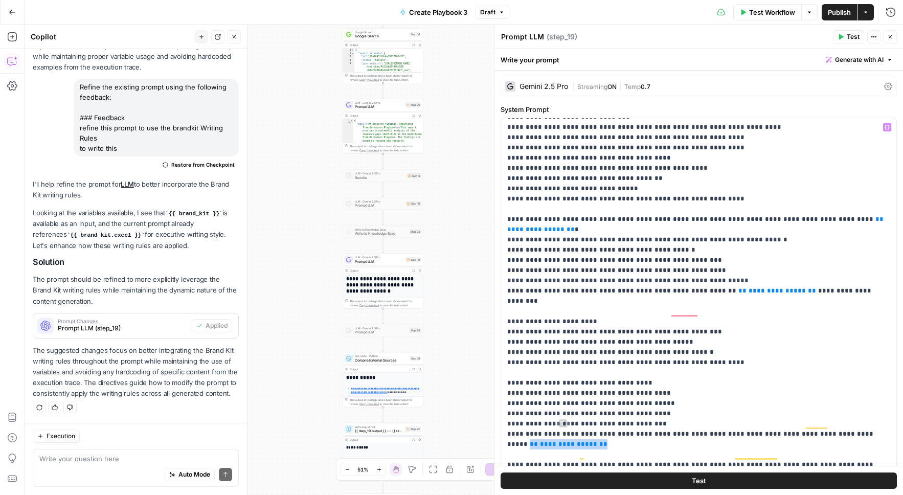
drag, startPoint x: 572, startPoint y: 404, endPoint x: 846, endPoint y: 389, distance: 274.3
click at [846, 389] on p "**********" at bounding box center [698, 71] width 383 height 2535
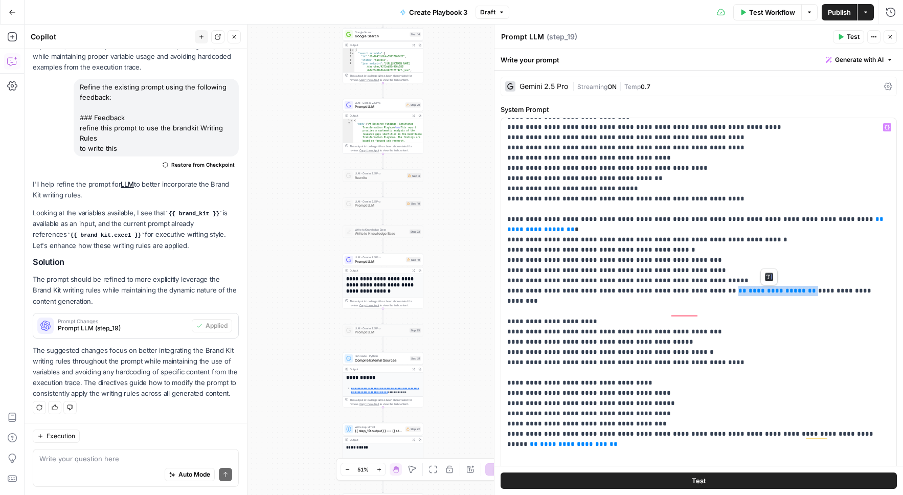
drag, startPoint x: 768, startPoint y: 261, endPoint x: 704, endPoint y: 264, distance: 63.4
click at [704, 264] on p "**********" at bounding box center [698, 76] width 383 height 2545
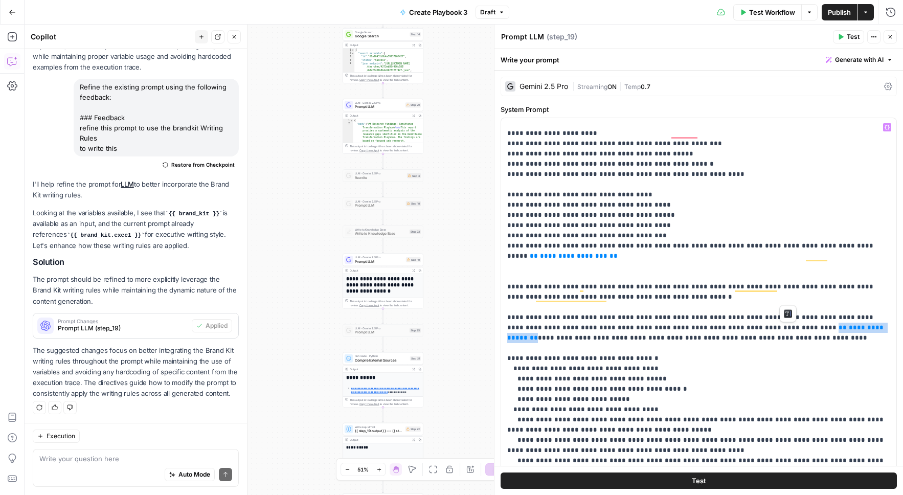
drag, startPoint x: 788, startPoint y: 299, endPoint x: 724, endPoint y: 298, distance: 63.4
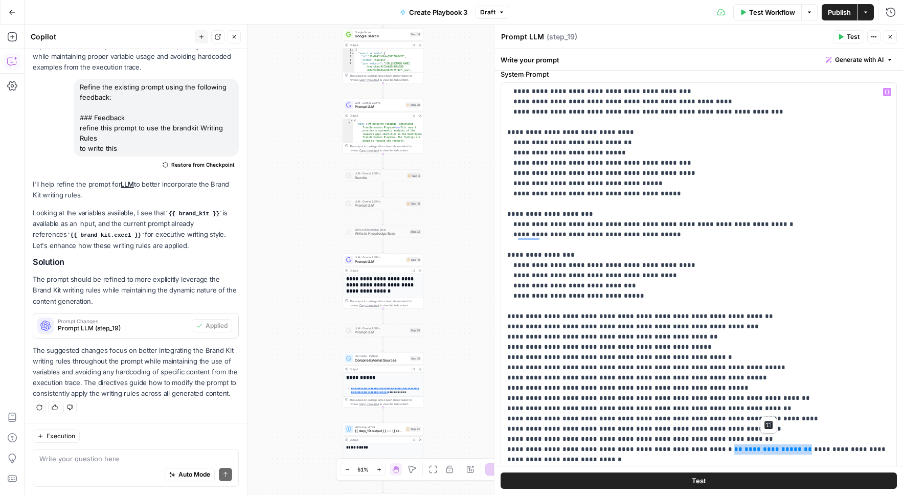
drag, startPoint x: 768, startPoint y: 407, endPoint x: 706, endPoint y: 408, distance: 62.4
drag, startPoint x: 884, startPoint y: 427, endPoint x: 817, endPoint y: 428, distance: 66.4
drag, startPoint x: 814, startPoint y: 458, endPoint x: 750, endPoint y: 460, distance: 63.9
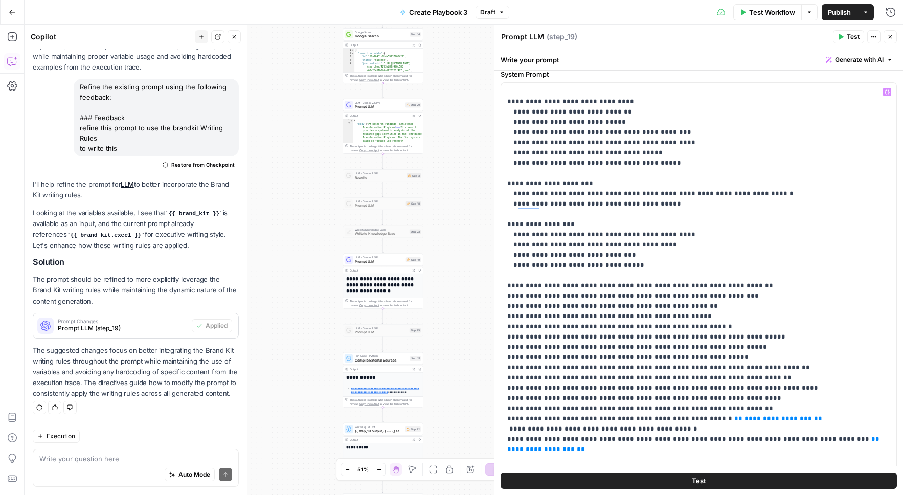
drag, startPoint x: 833, startPoint y: 451, endPoint x: 835, endPoint y: 463, distance: 11.9
click at [838, 13] on span "Publish" at bounding box center [838, 12] width 23 height 10
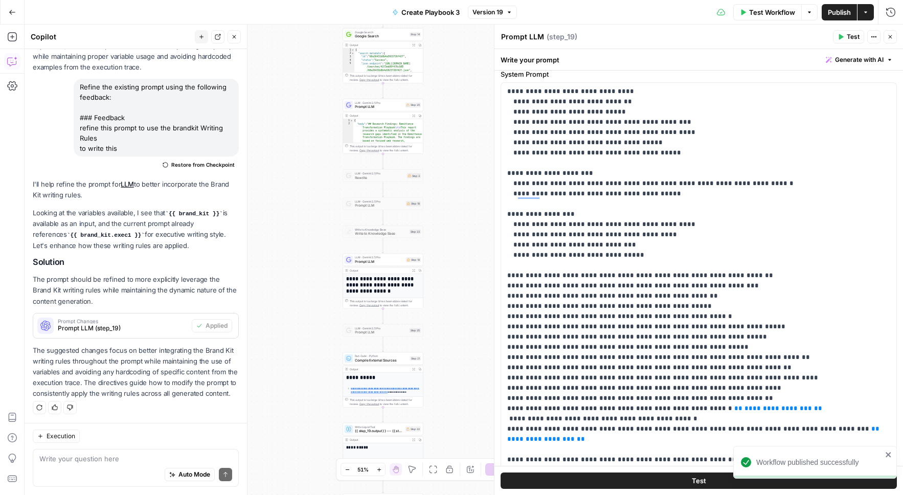
click at [852, 38] on span "Test" at bounding box center [852, 36] width 13 height 9
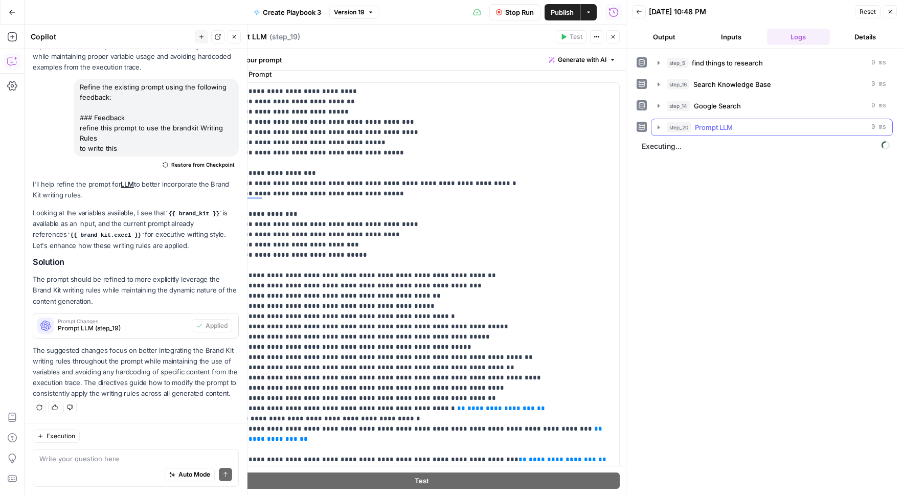
click at [656, 126] on icon "button" at bounding box center [658, 127] width 8 height 8
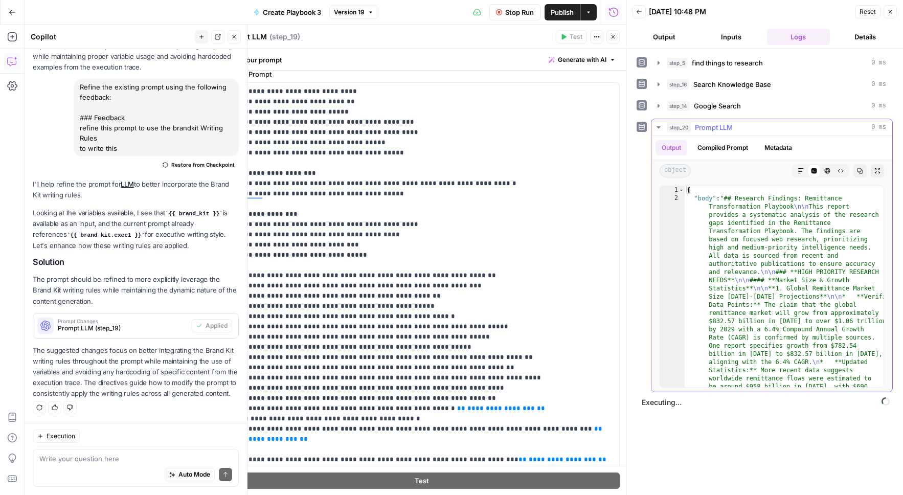
click at [656, 126] on icon "button" at bounding box center [658, 127] width 8 height 8
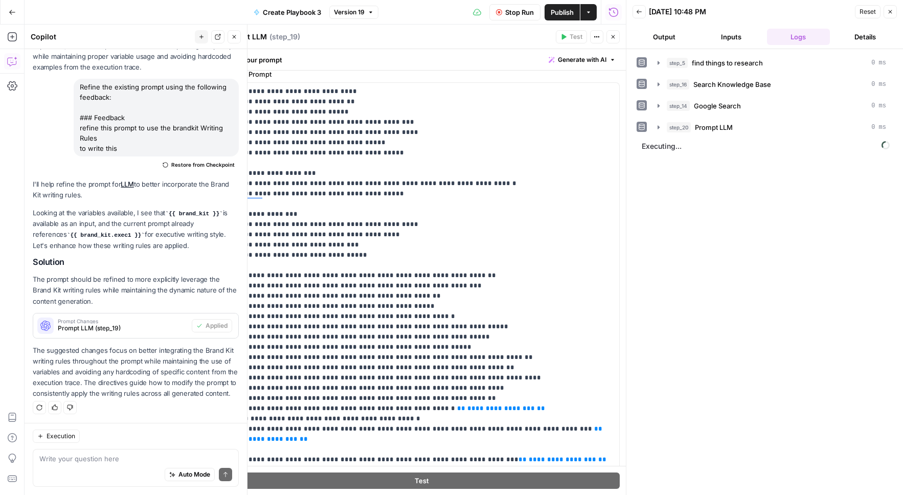
click at [656, 154] on div "step_5 find things to research 0 ms step_16 Search Knowledge Base 0 ms step_14 …" at bounding box center [764, 271] width 256 height 435
click at [660, 150] on span "Executing..." at bounding box center [765, 146] width 254 height 16
drag, startPoint x: 519, startPoint y: 369, endPoint x: 429, endPoint y: 370, distance: 90.0
copy p "**********"
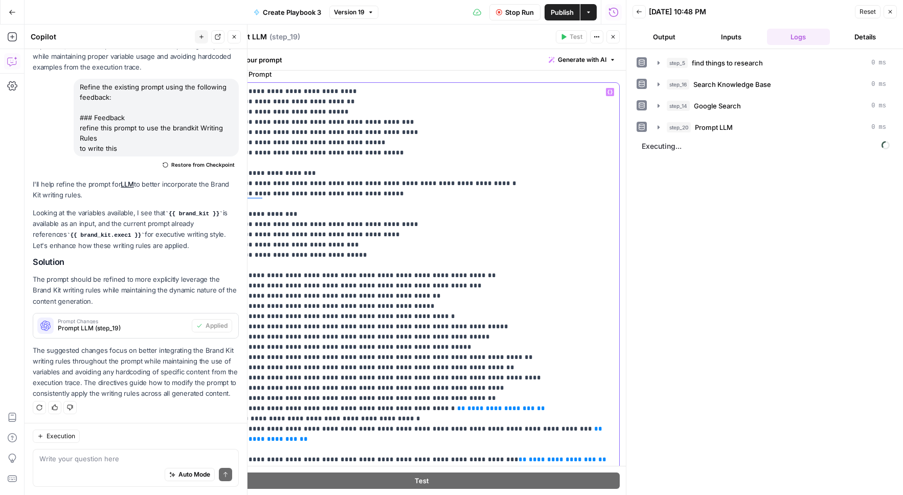
click at [551, 14] on span "Publish" at bounding box center [561, 12] width 23 height 10
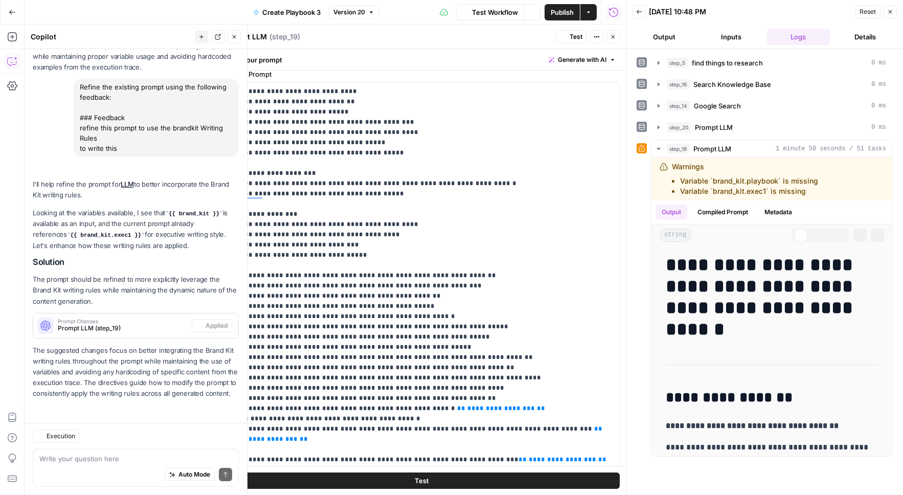
scroll to position [326, 0]
click at [730, 206] on button "Compiled Prompt" at bounding box center [722, 211] width 63 height 15
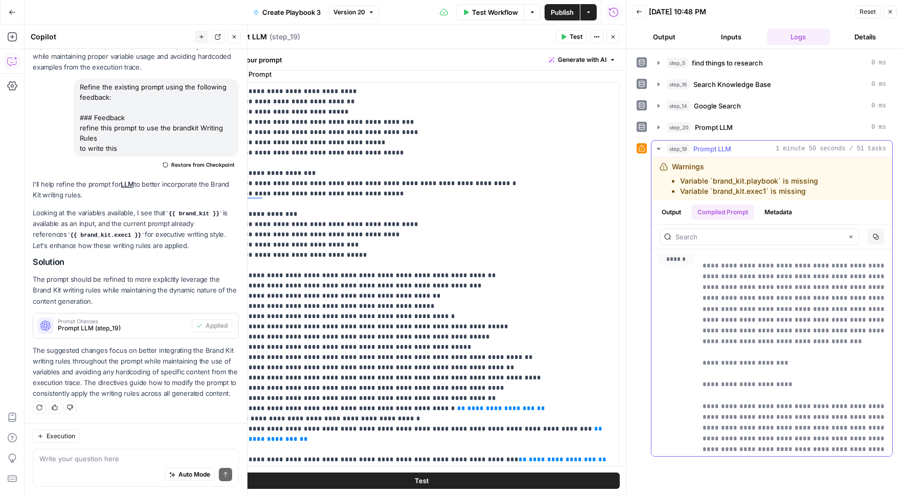
click at [682, 216] on button "Output" at bounding box center [671, 211] width 32 height 15
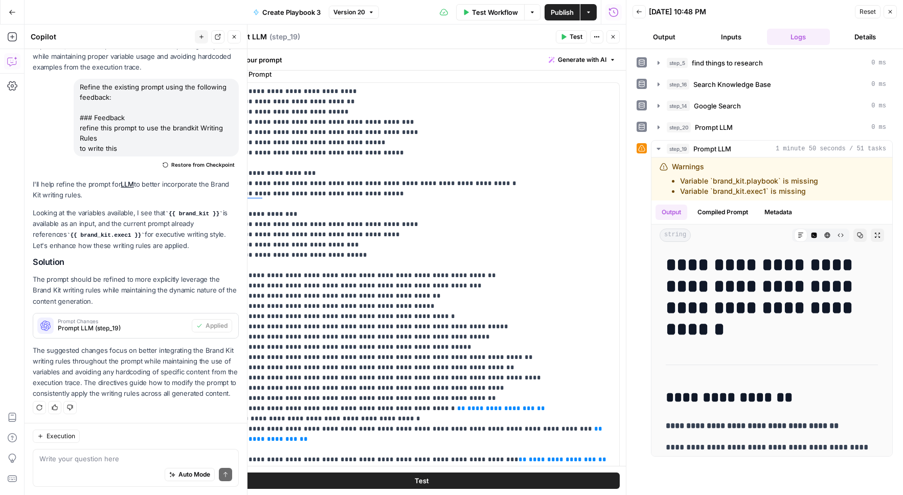
click at [736, 34] on button "Inputs" at bounding box center [730, 37] width 63 height 16
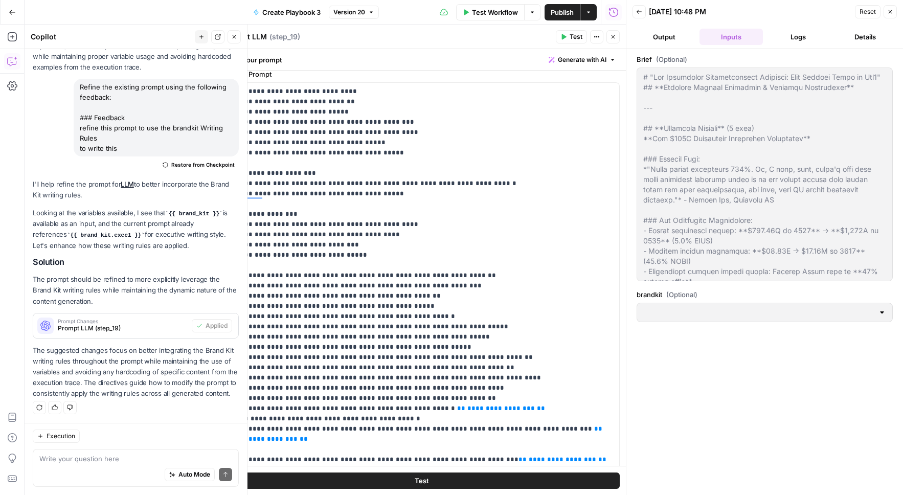
type input "Coinflow"
click at [799, 41] on button "Logs" at bounding box center [798, 37] width 63 height 16
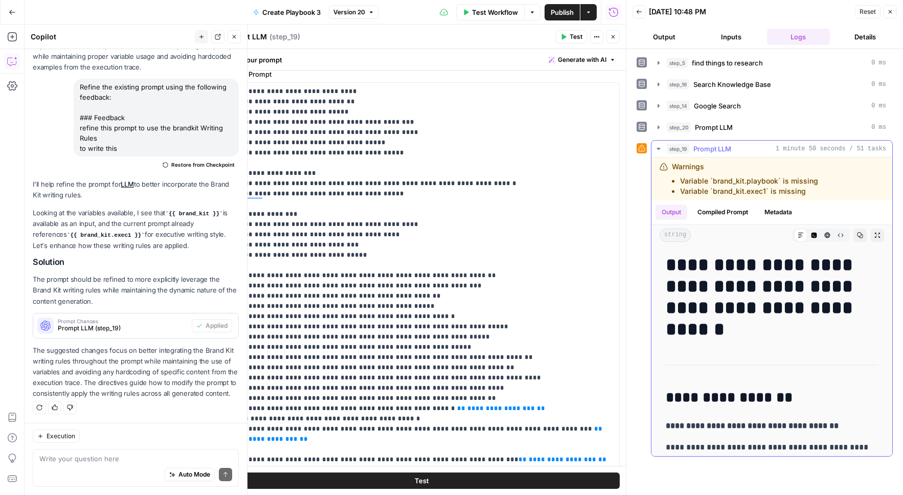
click at [763, 273] on h1 "**********" at bounding box center [771, 297] width 212 height 86
click at [749, 194] on li "Variable `brand_kit.exec1` is missing" at bounding box center [749, 191] width 138 height 10
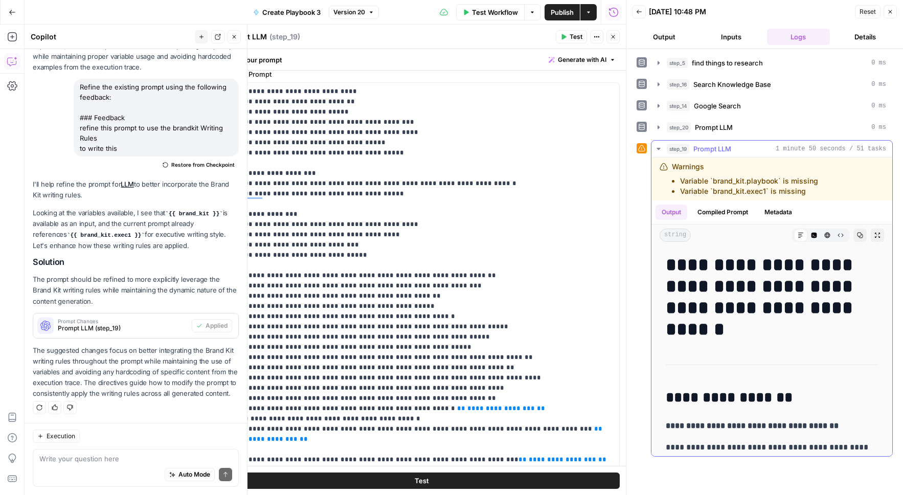
click at [749, 194] on li "Variable `brand_kit.exec1` is missing" at bounding box center [749, 191] width 138 height 10
click at [870, 41] on button "Details" at bounding box center [865, 37] width 63 height 16
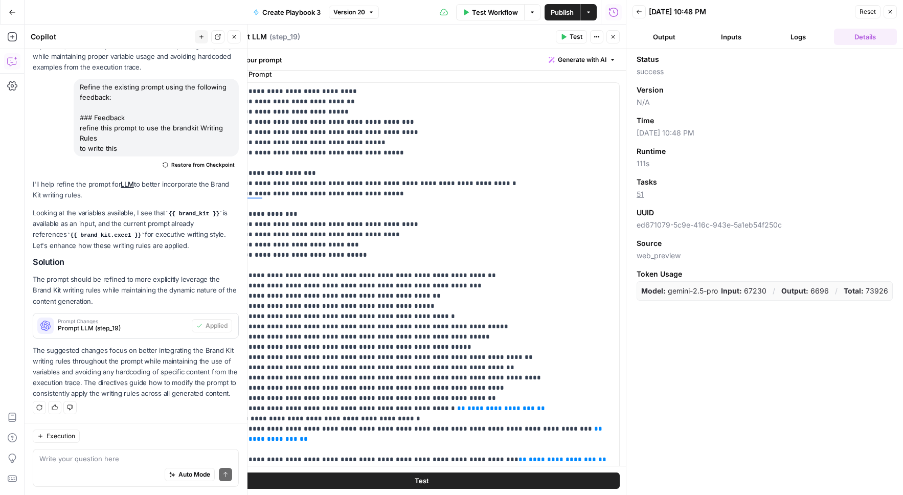
click at [806, 48] on header "Back 08/20/25 at 10:48 PM Reset Close Output Inputs Logs Details" at bounding box center [764, 24] width 276 height 49
click at [806, 40] on button "Logs" at bounding box center [798, 37] width 63 height 16
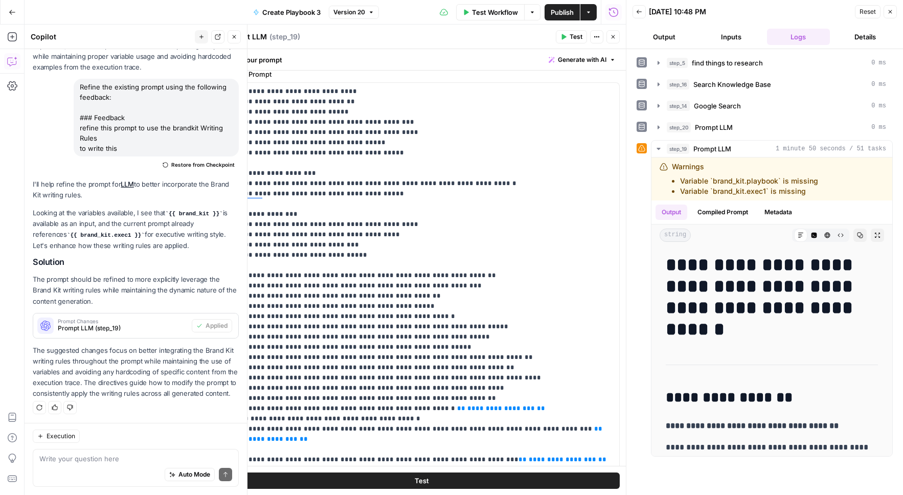
click at [643, 8] on button "Back" at bounding box center [638, 11] width 13 height 13
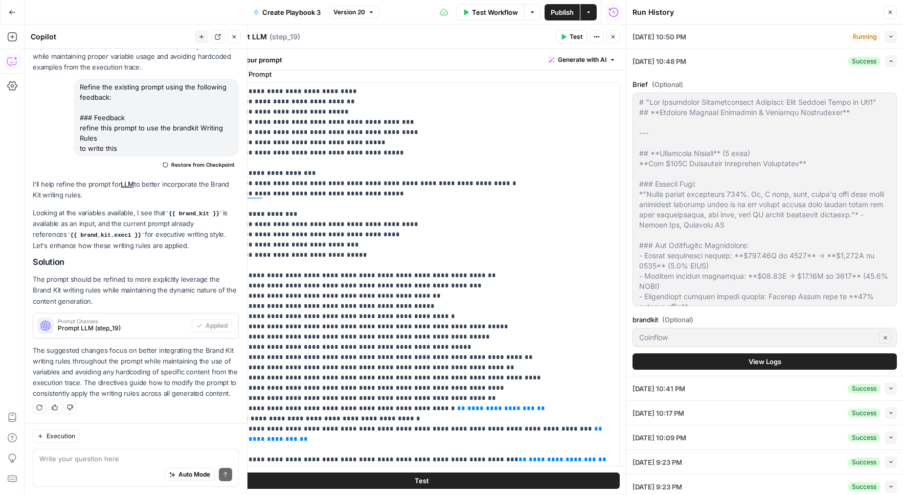
click at [824, 30] on div "08/20/25 at 10:50 PM Running Collapse" at bounding box center [764, 37] width 264 height 24
click at [881, 43] on div "08/20/25 at 10:50 PM Running Collapse" at bounding box center [764, 37] width 264 height 24
click at [892, 36] on icon "button" at bounding box center [891, 37] width 6 height 6
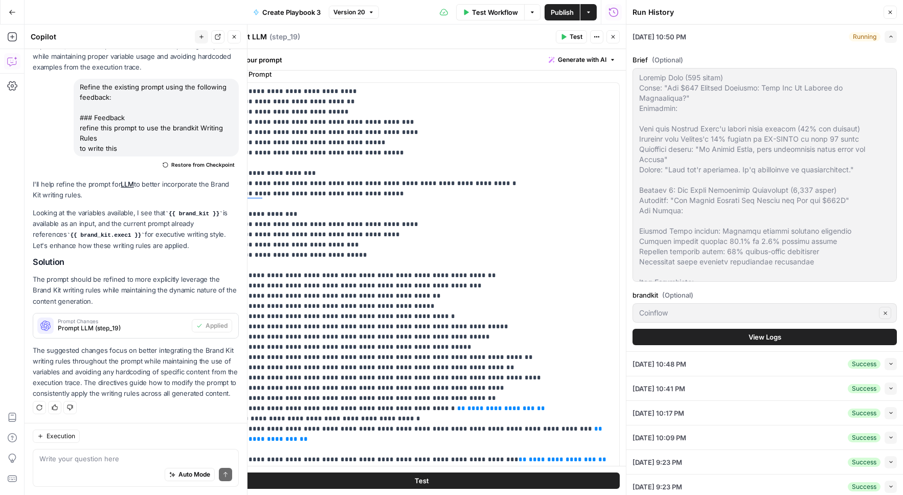
click at [765, 335] on span "View Logs" at bounding box center [764, 337] width 33 height 10
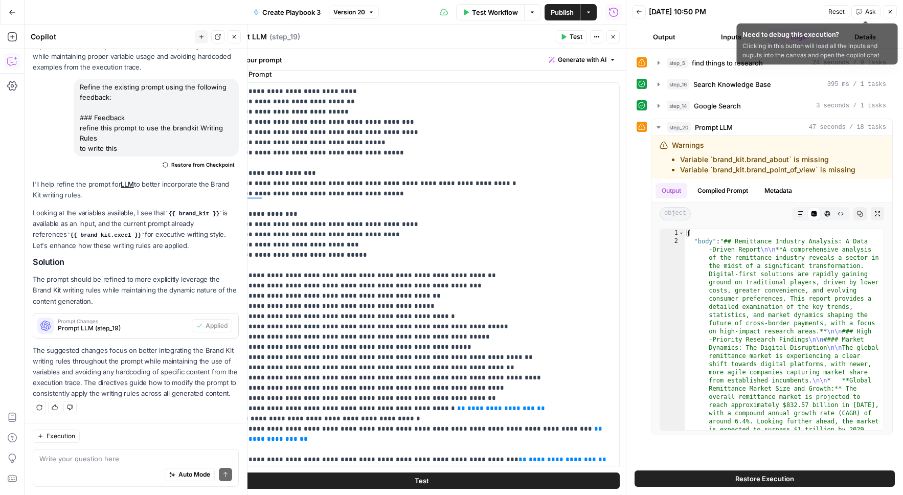
click at [858, 11] on icon "button" at bounding box center [859, 12] width 6 height 6
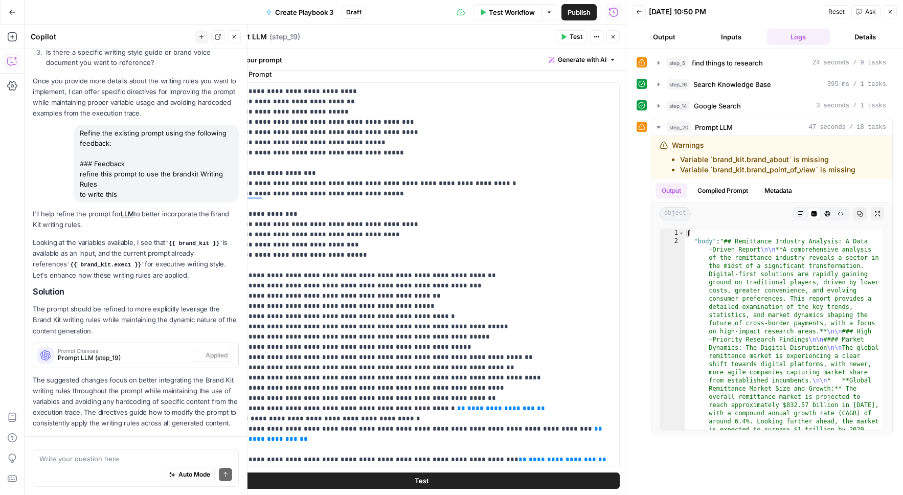
scroll to position [326, 0]
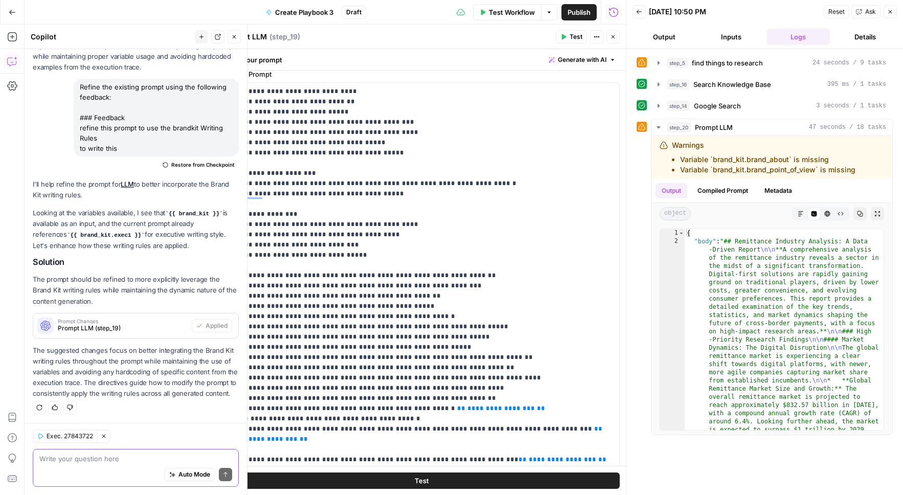
click at [141, 457] on textarea at bounding box center [135, 458] width 193 height 10
drag, startPoint x: 859, startPoint y: 176, endPoint x: 662, endPoint y: 159, distance: 197.0
click at [662, 159] on div "Warnings Variable `brand_kit.brand_about` is missing Variable `brand_kit.brand_…" at bounding box center [771, 157] width 241 height 43
copy ul "Variable `brand_kit.brand_about` is missing Variable `brand_kit.brand_point_of_…"
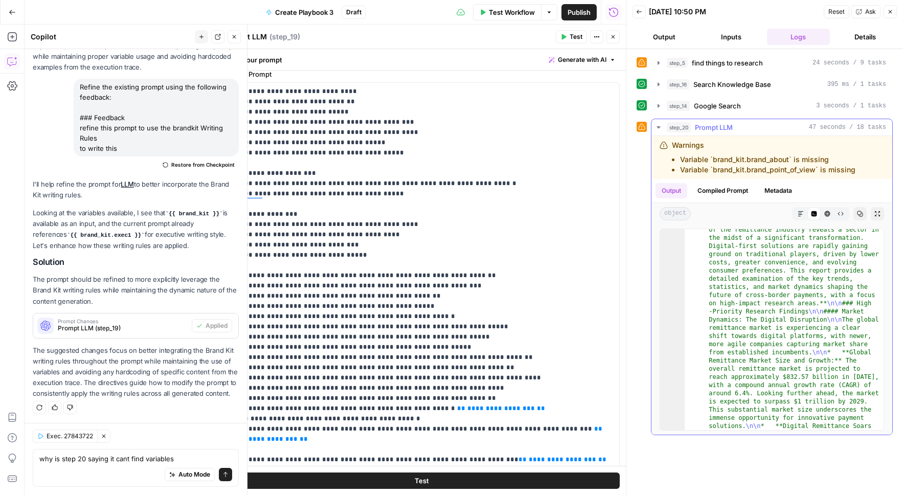
scroll to position [0, 0]
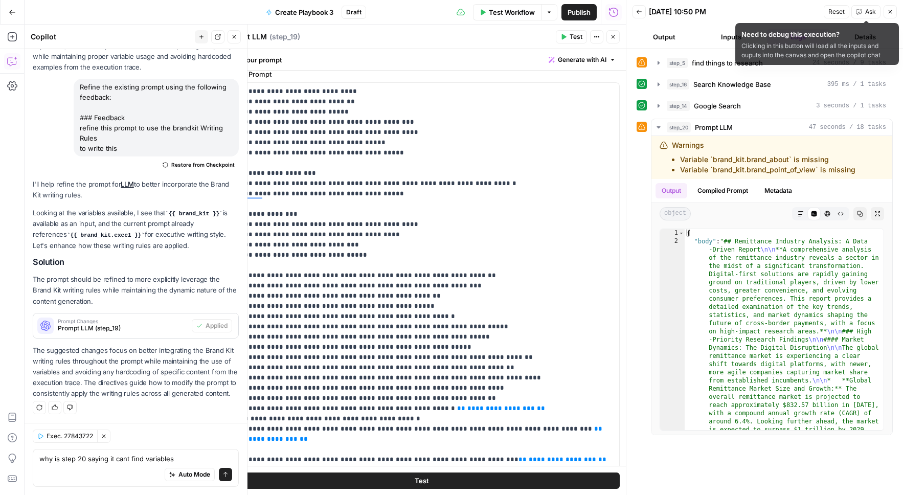
click at [893, 12] on button "Close" at bounding box center [889, 11] width 13 height 13
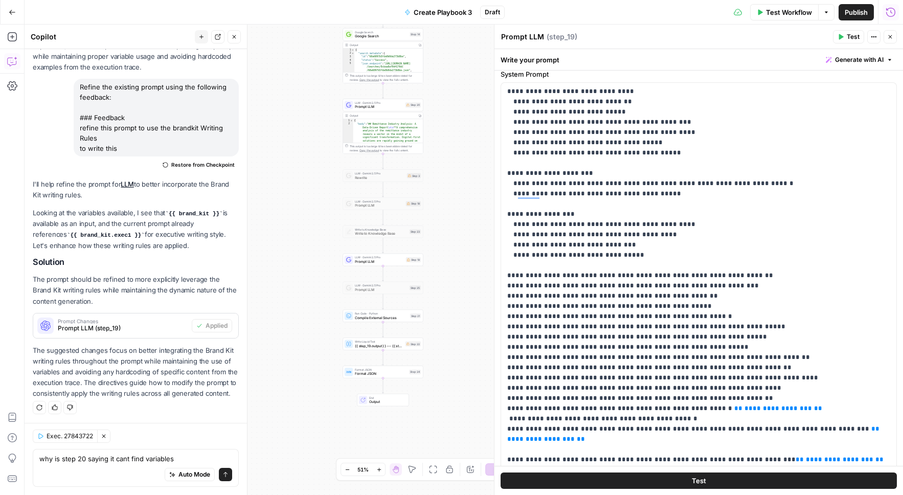
click at [893, 12] on icon "button" at bounding box center [890, 12] width 10 height 10
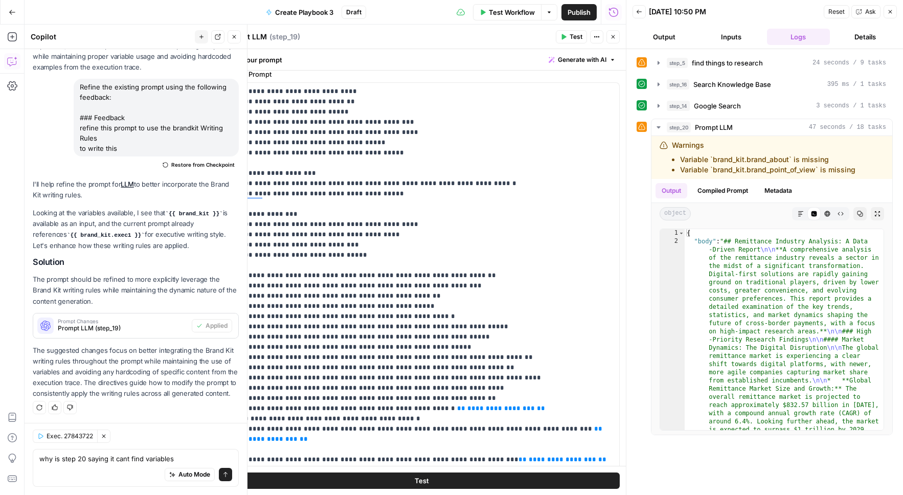
click at [642, 10] on button "Back" at bounding box center [638, 11] width 13 height 13
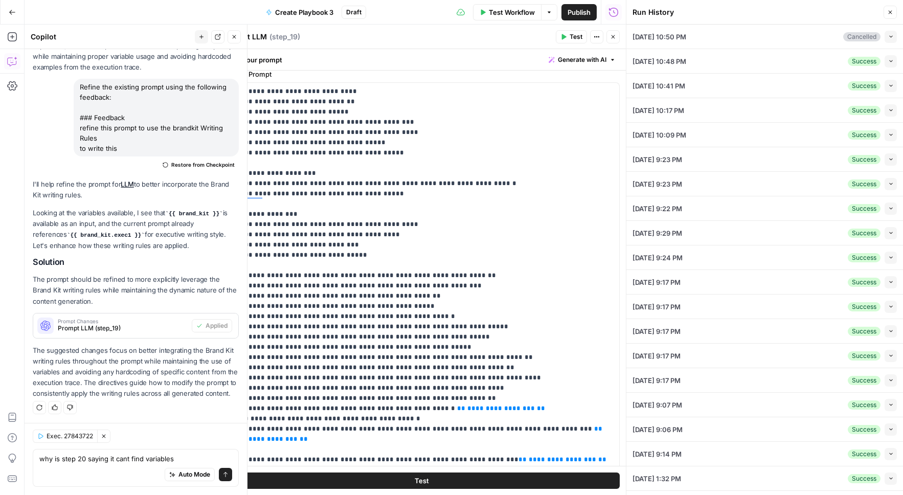
click at [890, 59] on icon "button" at bounding box center [891, 61] width 6 height 6
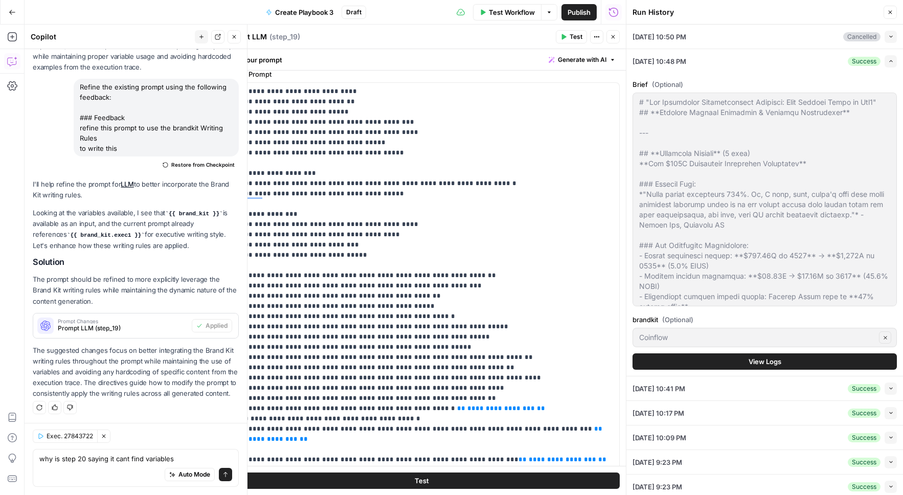
click at [827, 355] on button "View Logs" at bounding box center [764, 361] width 264 height 16
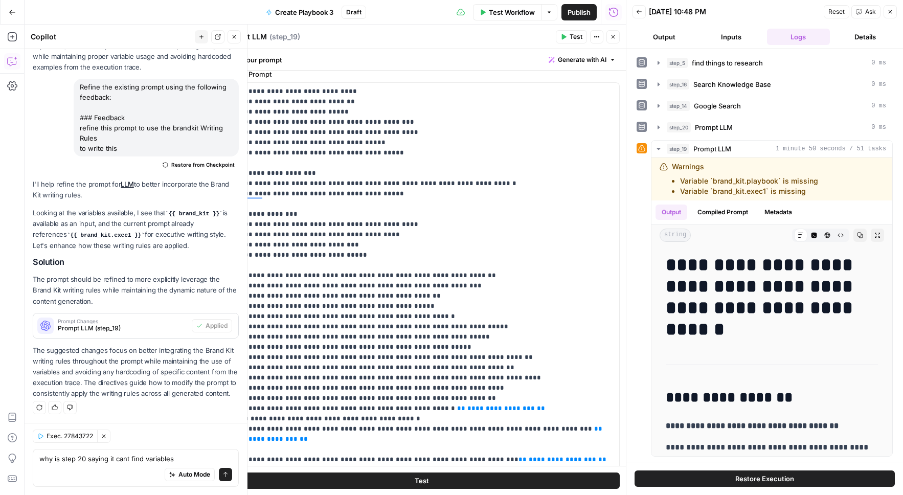
click at [859, 10] on icon "button" at bounding box center [859, 12] width 6 height 6
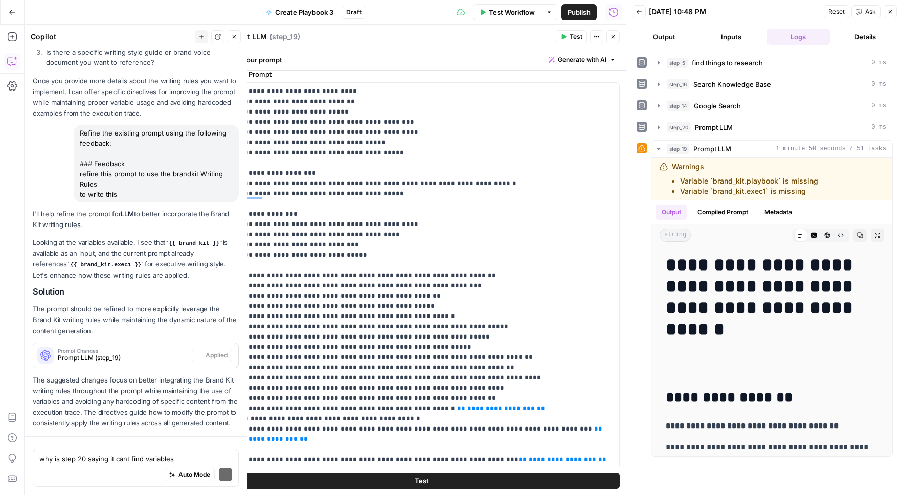
scroll to position [326, 0]
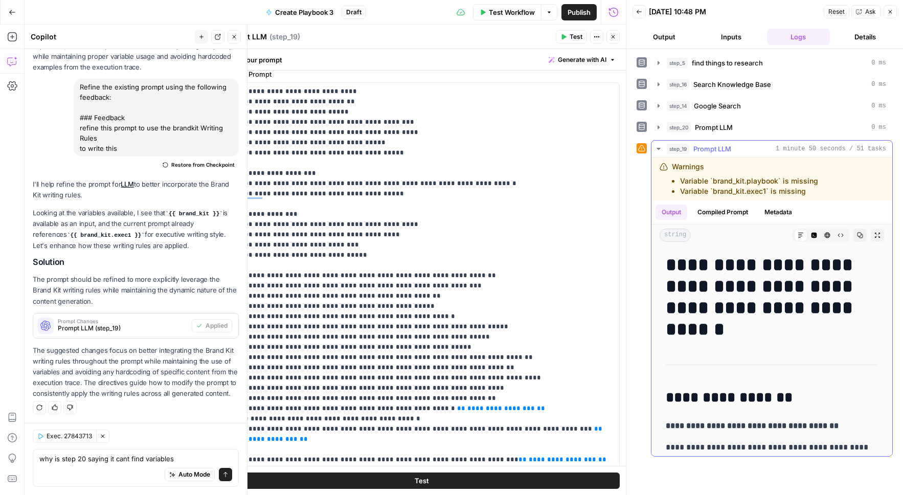
drag, startPoint x: 818, startPoint y: 188, endPoint x: 668, endPoint y: 168, distance: 151.0
click at [668, 168] on div "Warnings Variable `brand_kit.playbook` is missing Variable `brand_kit.exec1` is…" at bounding box center [755, 178] width 192 height 35
copy div "Warnings Variable `brand_kit.playbook` is missing Variable `brand_kit.exec1` is…"
click at [186, 458] on textarea "why is step 20 saying it cant find variables" at bounding box center [135, 458] width 193 height 10
paste textarea "Warnings Variable `brand_kit.playbook` is missing Variable `brand_kit.exec1` is…"
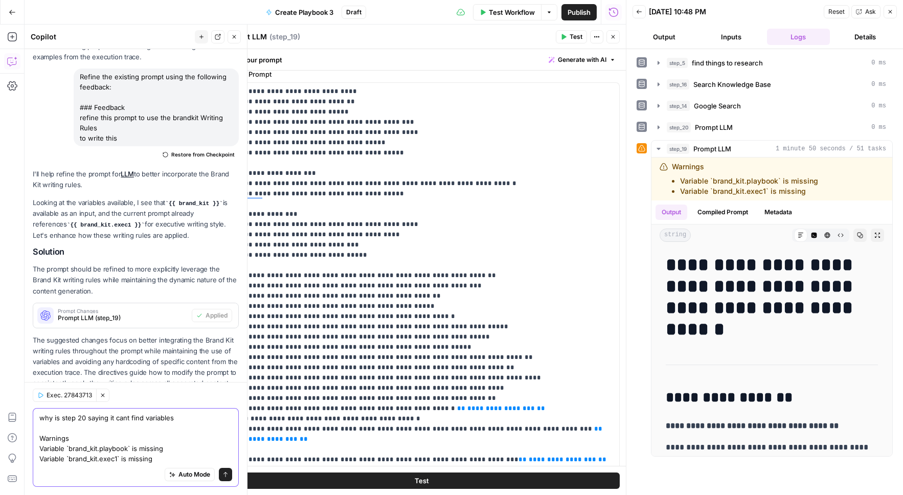
scroll to position [367, 0]
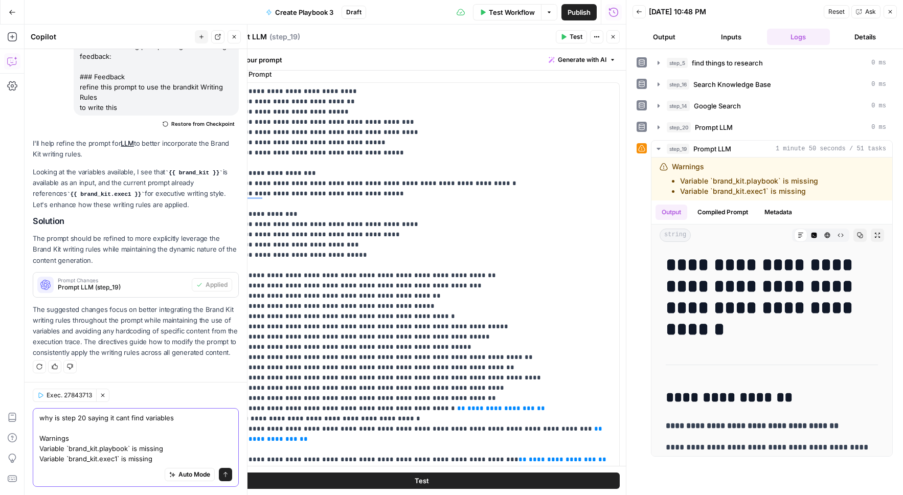
type textarea "why is step 20 saying it cant find variables Warnings Variable `brand_kit.playb…"
click at [227, 479] on button "Send" at bounding box center [225, 474] width 13 height 13
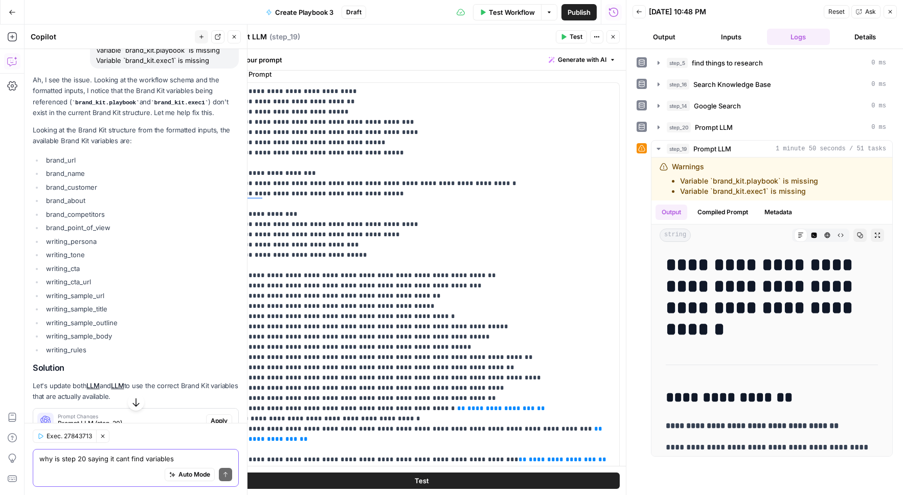
scroll to position [716, 0]
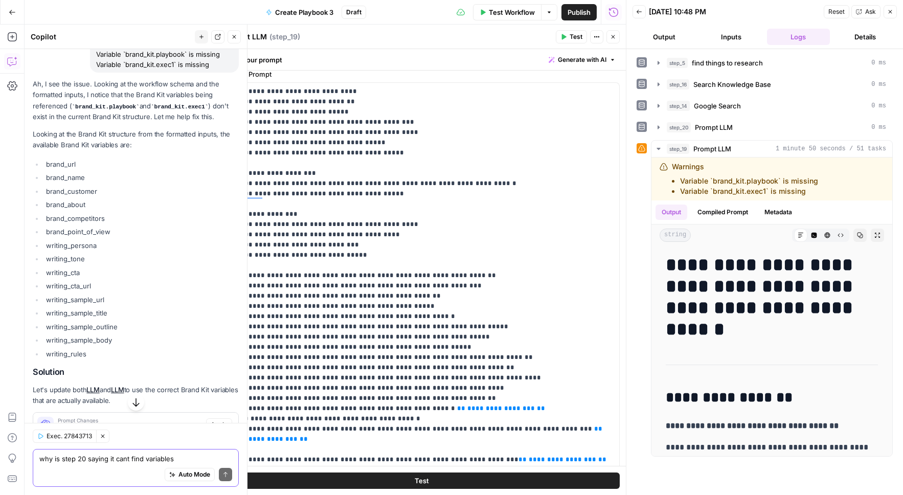
click at [185, 204] on li "brand_about" at bounding box center [140, 204] width 195 height 10
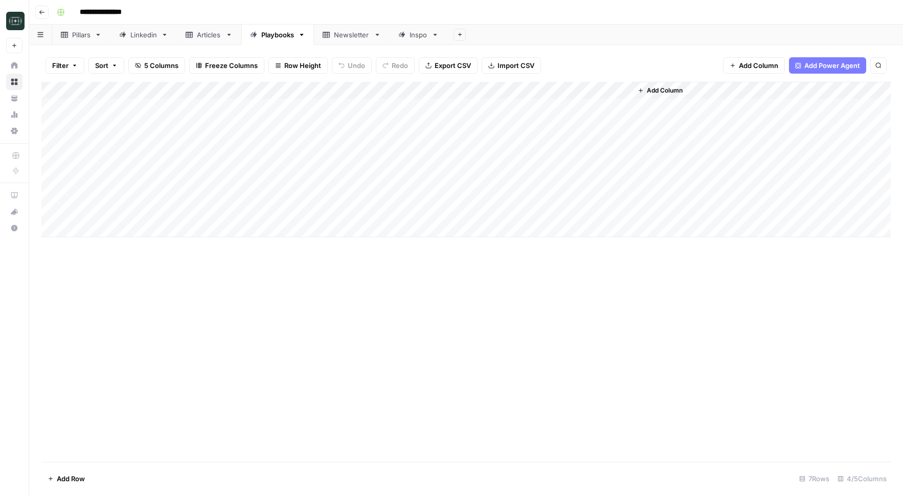
click at [437, 211] on div "Add Column" at bounding box center [465, 159] width 849 height 155
click at [529, 210] on div "Add Column" at bounding box center [465, 159] width 849 height 155
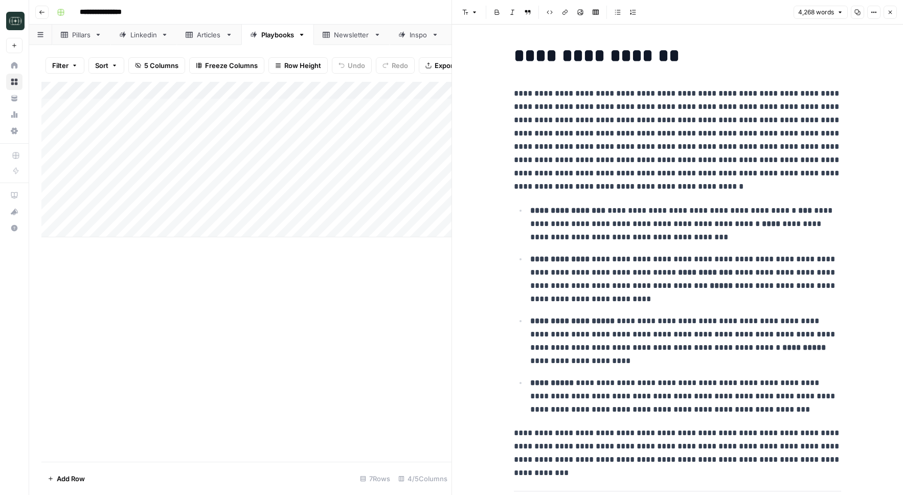
click at [661, 319] on p "**********" at bounding box center [685, 340] width 311 height 53
click at [426, 212] on div "Add Column" at bounding box center [246, 159] width 410 height 155
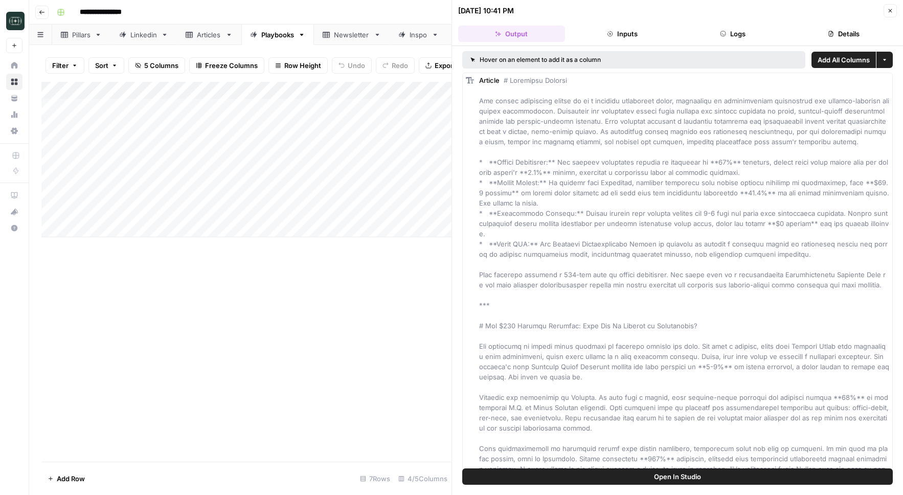
click at [727, 37] on button "Logs" at bounding box center [732, 34] width 107 height 16
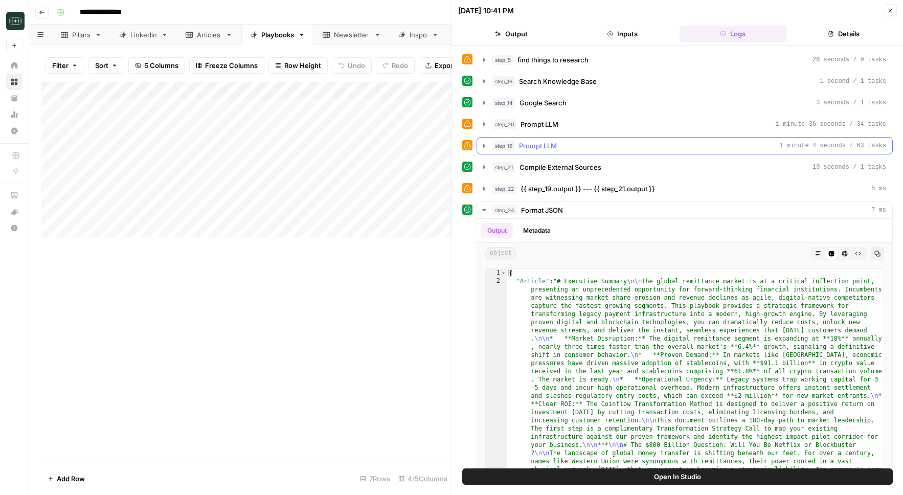
click at [563, 142] on div "step_19 Prompt LLM 1 minute 4 seconds / 63 tasks" at bounding box center [689, 146] width 394 height 10
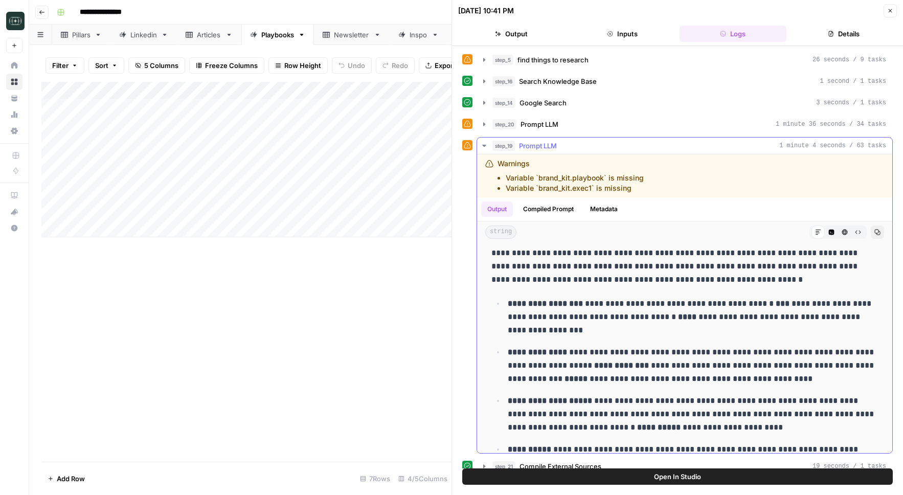
scroll to position [95, 0]
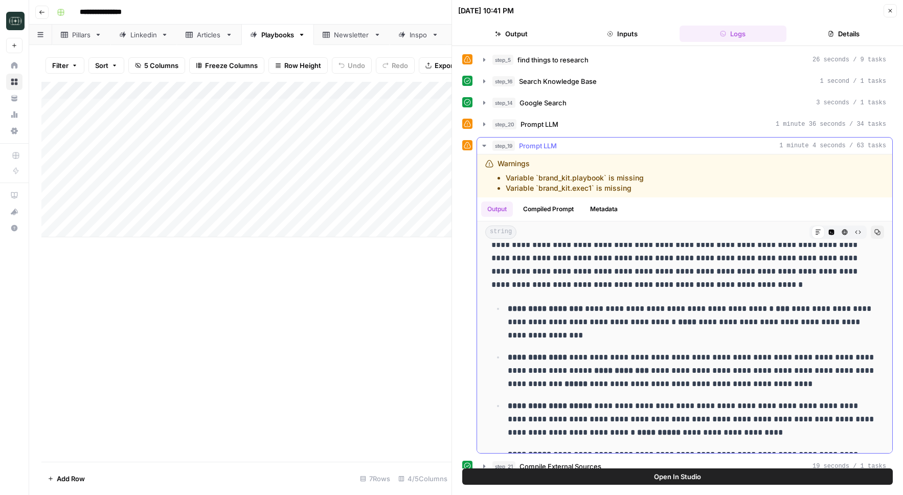
click at [556, 210] on button "Compiled Prompt" at bounding box center [548, 208] width 63 height 15
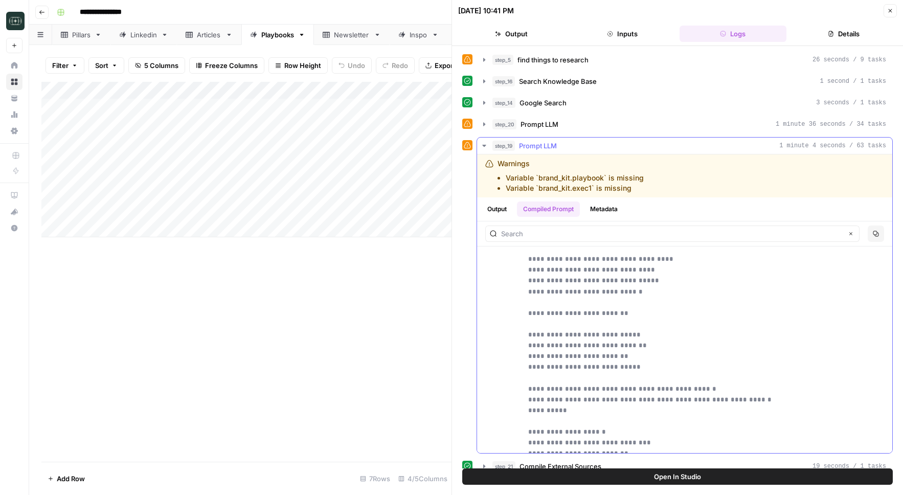
scroll to position [2108, 0]
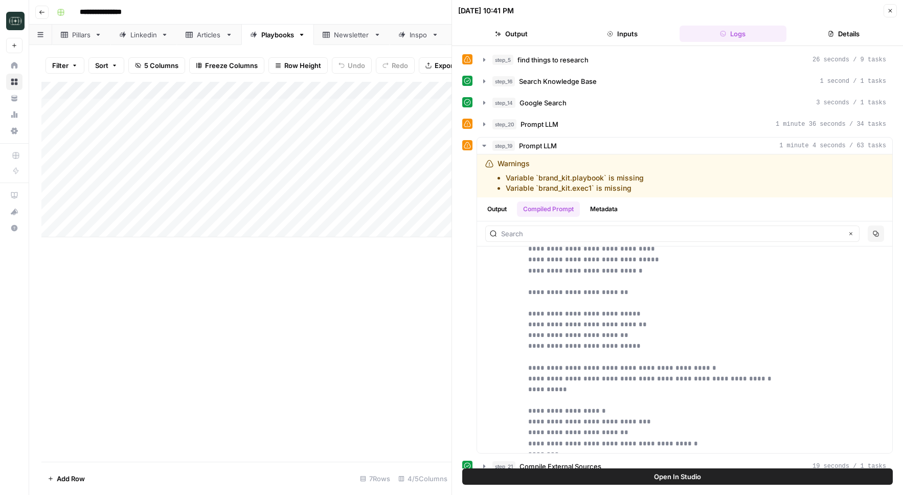
click at [634, 31] on button "Inputs" at bounding box center [622, 34] width 107 height 16
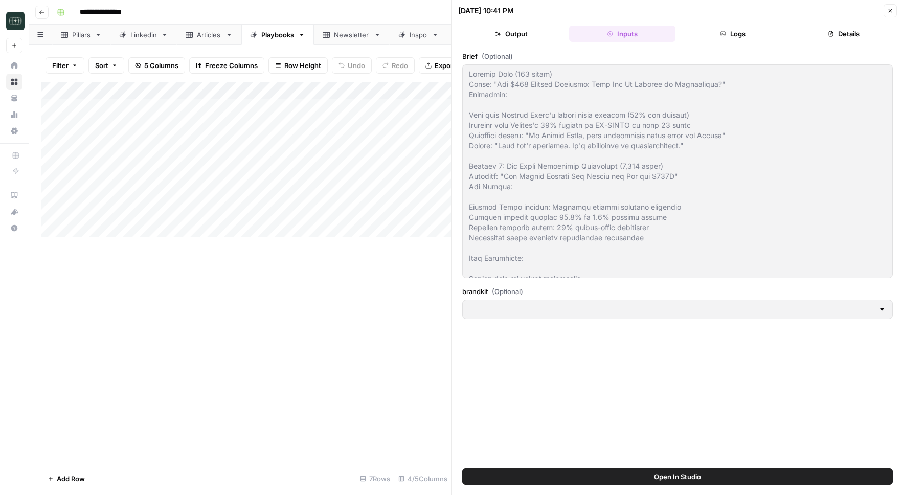
type input "Coinflow"
click at [711, 26] on button "Logs" at bounding box center [732, 34] width 107 height 16
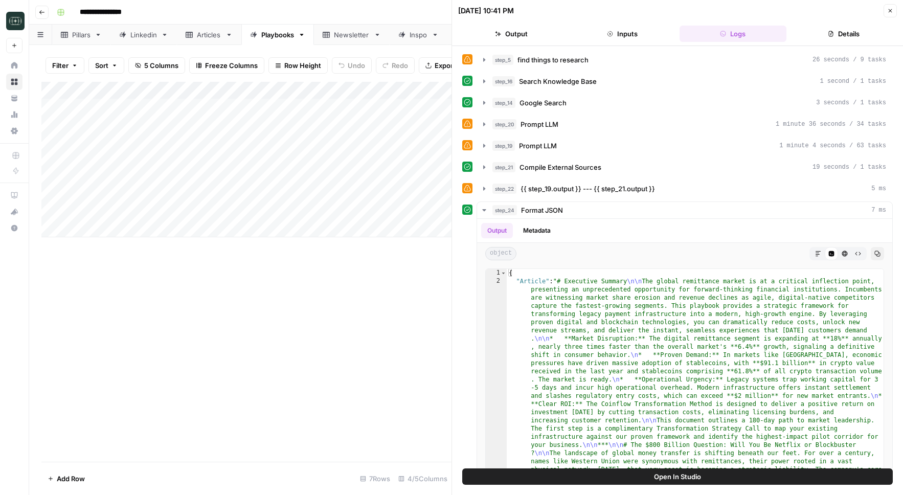
click at [540, 151] on button "step_19 Prompt LLM 1 minute 4 seconds / 63 tasks" at bounding box center [684, 145] width 415 height 16
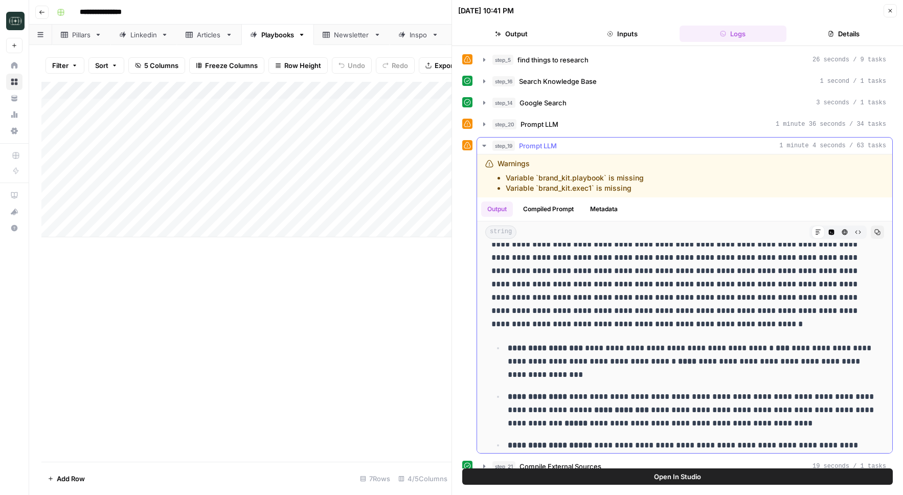
scroll to position [62, 0]
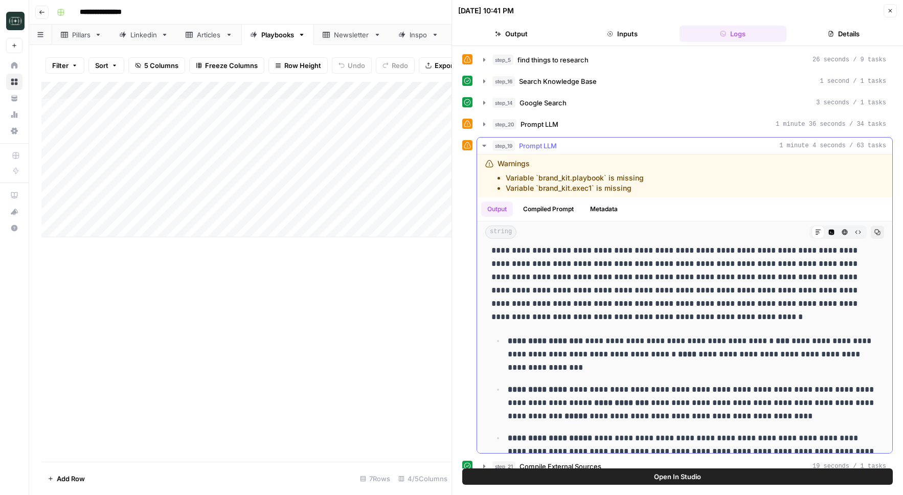
click at [550, 214] on button "Compiled Prompt" at bounding box center [548, 208] width 63 height 15
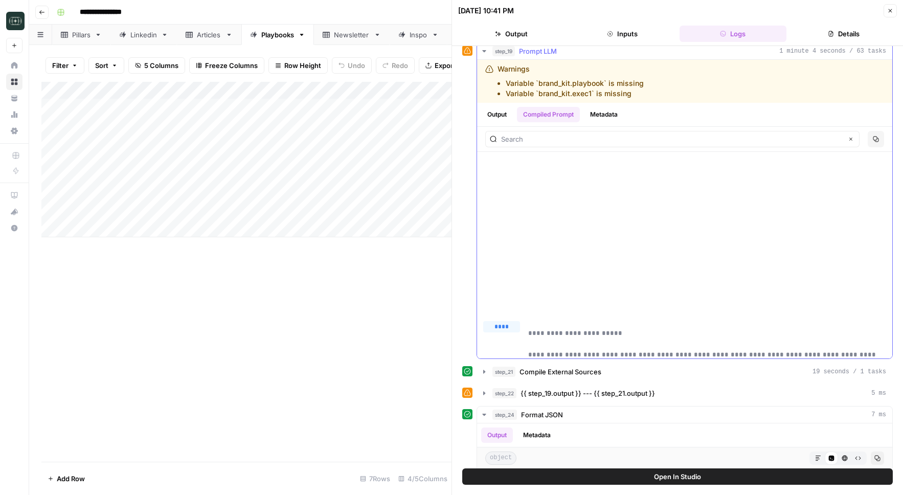
scroll to position [36019, 0]
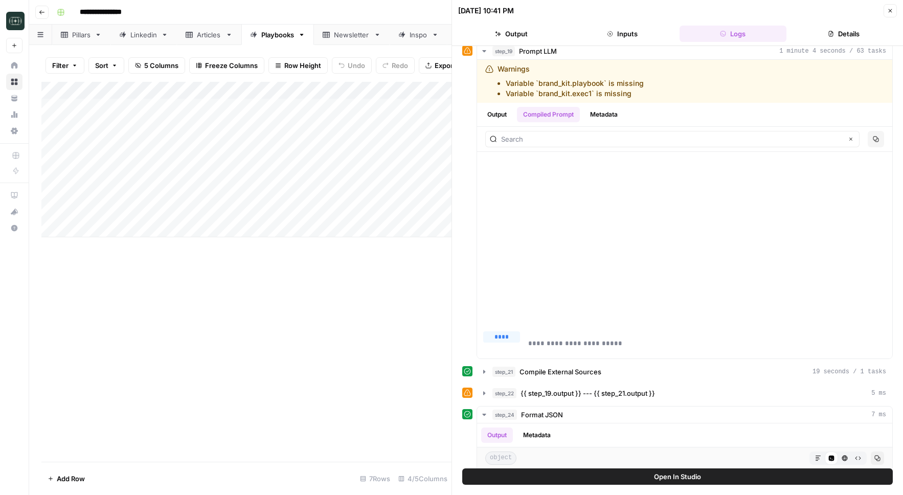
click at [889, 8] on icon "button" at bounding box center [890, 11] width 6 height 6
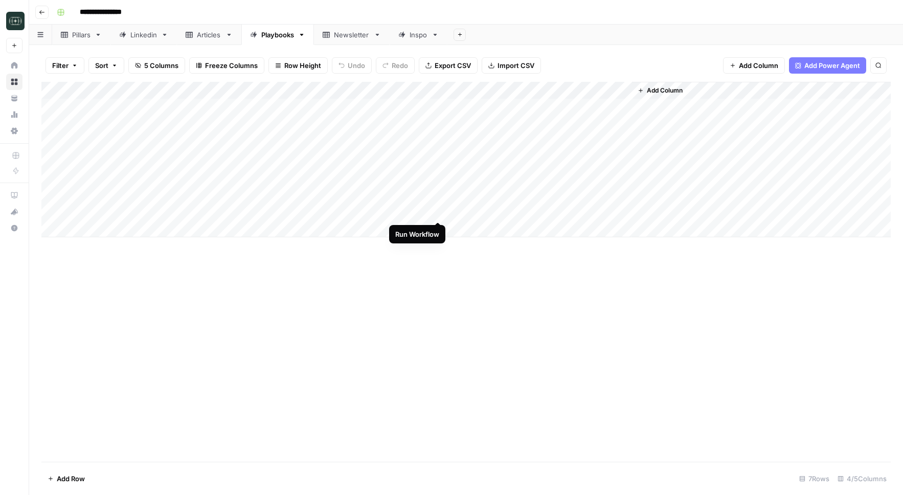
click at [441, 211] on div "Add Column" at bounding box center [465, 159] width 849 height 155
click at [439, 212] on div "Add Column" at bounding box center [465, 159] width 849 height 155
click at [531, 210] on div "Add Column" at bounding box center [465, 159] width 849 height 155
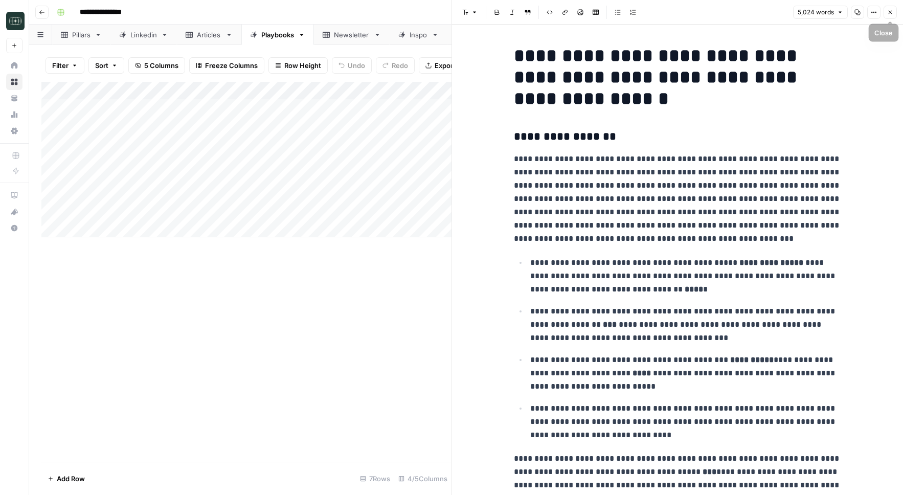
click at [895, 7] on button "Close" at bounding box center [889, 12] width 13 height 13
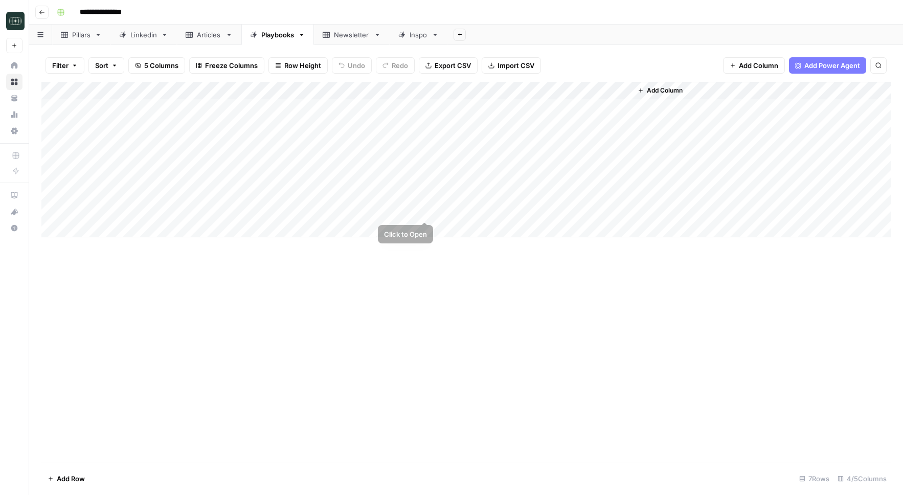
click at [427, 212] on div "Add Column" at bounding box center [465, 159] width 849 height 155
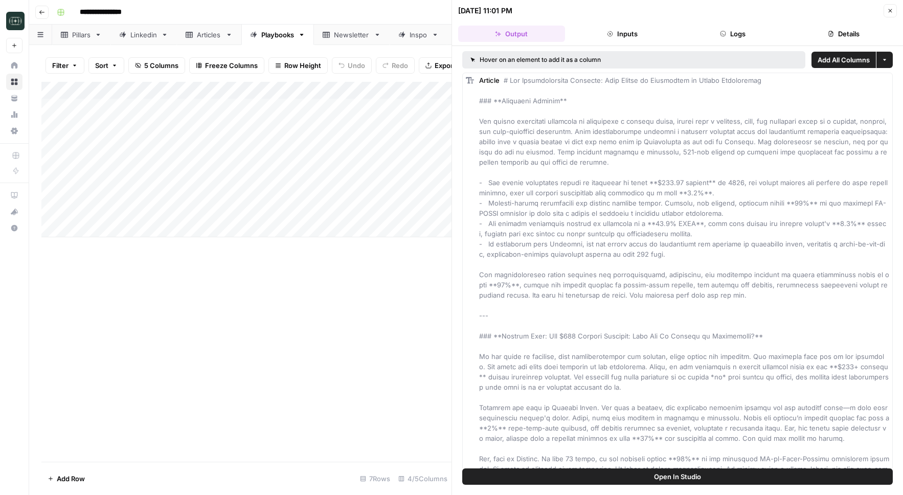
click at [717, 27] on button "Logs" at bounding box center [732, 34] width 107 height 16
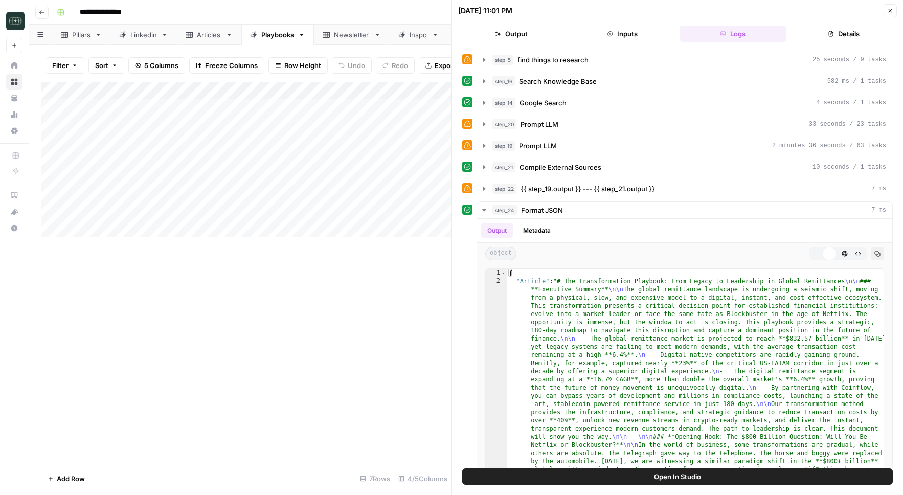
click at [636, 30] on button "Inputs" at bounding box center [622, 34] width 107 height 16
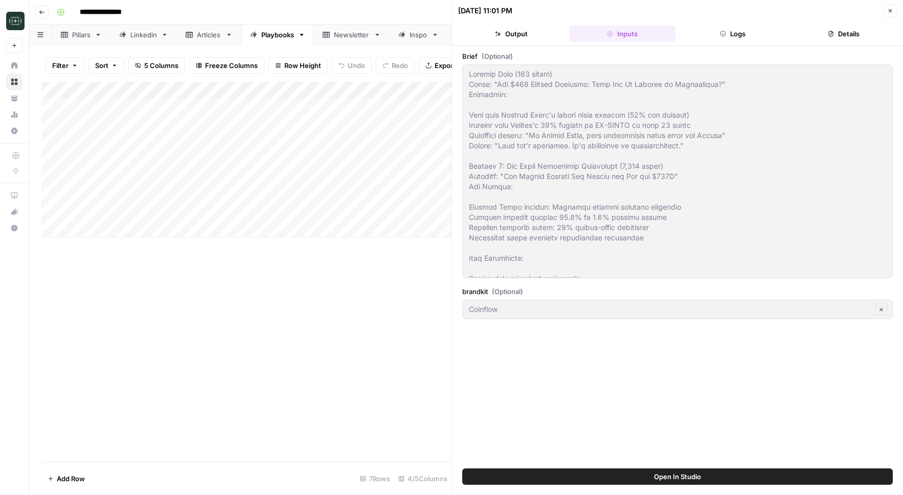
click at [708, 27] on button "Logs" at bounding box center [732, 34] width 107 height 16
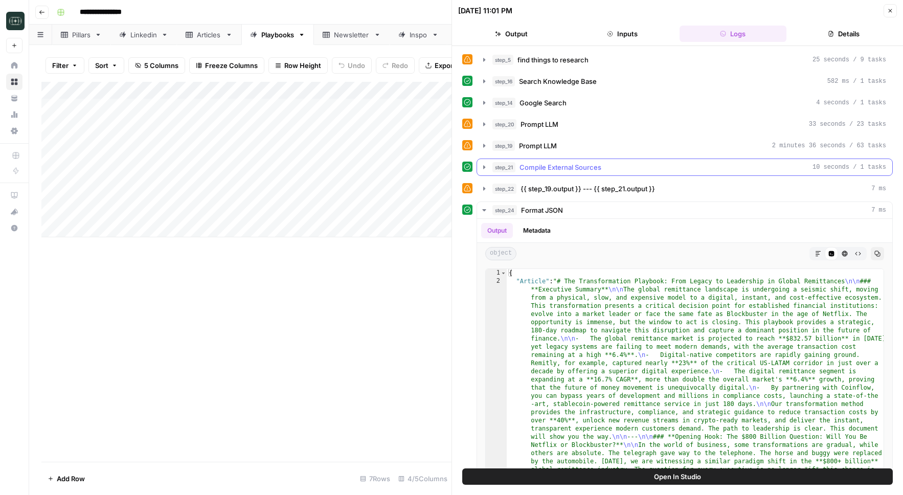
click at [538, 165] on span "Compile External Sources" at bounding box center [560, 167] width 82 height 10
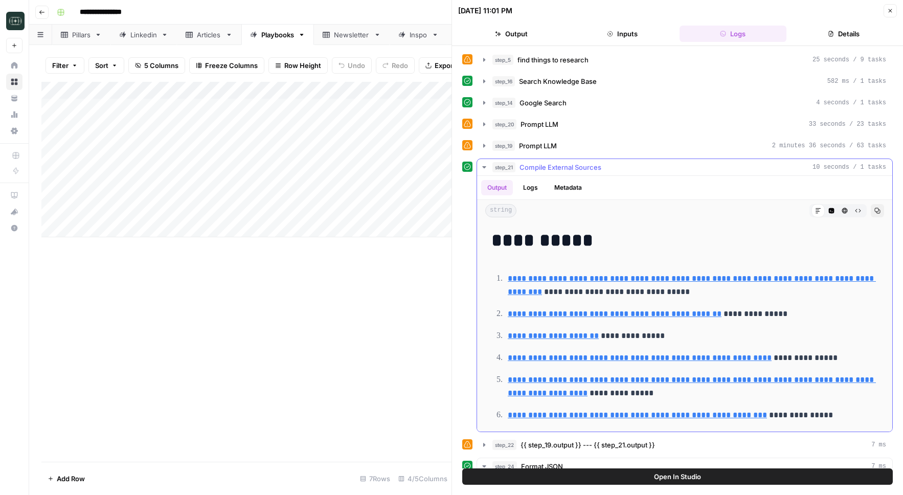
click at [538, 165] on span "Compile External Sources" at bounding box center [560, 167] width 82 height 10
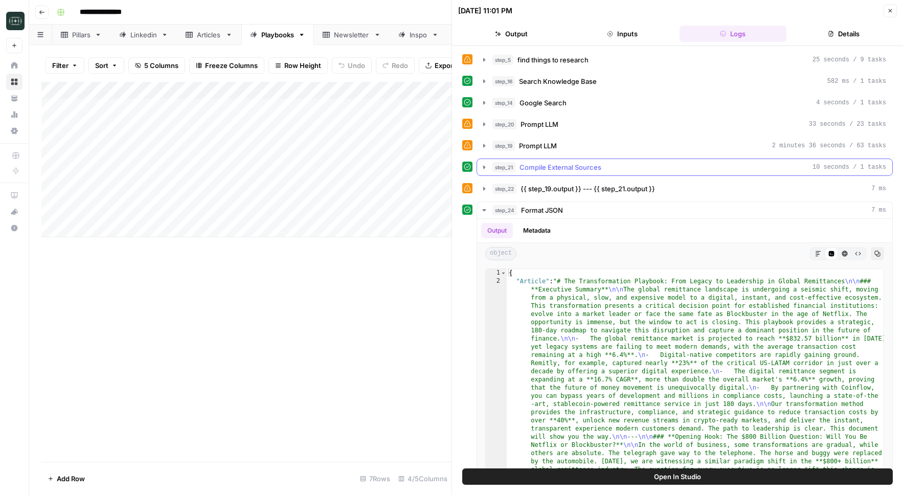
click at [538, 148] on span "Prompt LLM" at bounding box center [538, 146] width 38 height 10
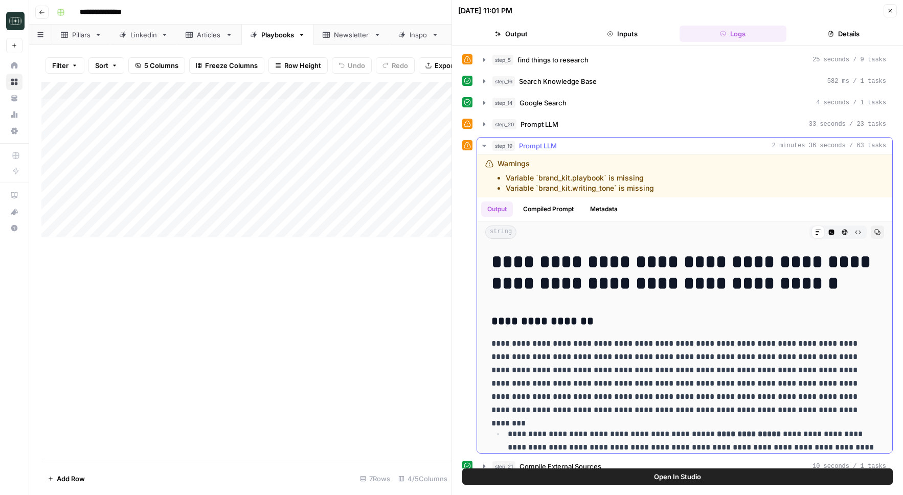
click at [562, 201] on button "Compiled Prompt" at bounding box center [548, 208] width 63 height 15
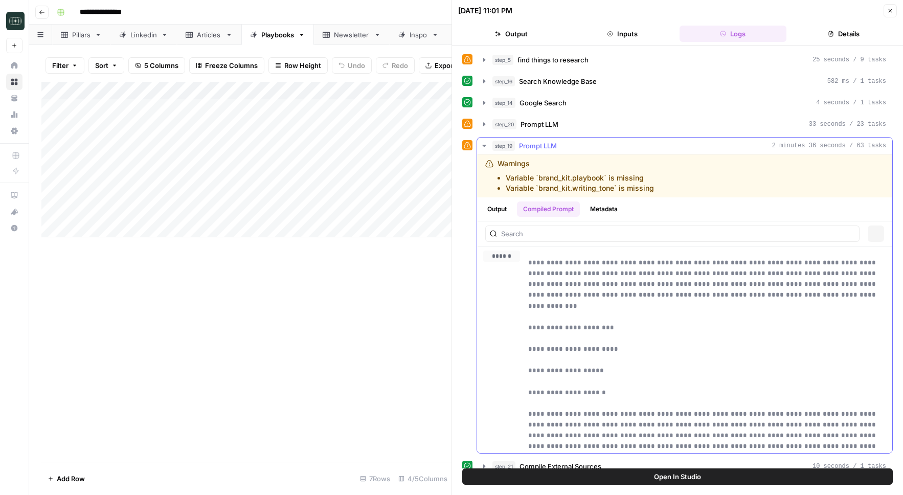
click at [562, 201] on button "Compiled Prompt" at bounding box center [548, 208] width 63 height 15
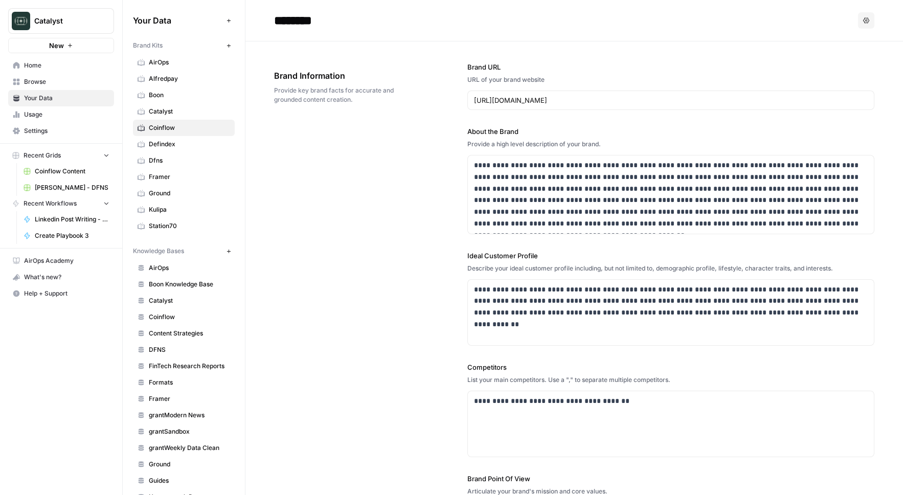
scroll to position [1660, 0]
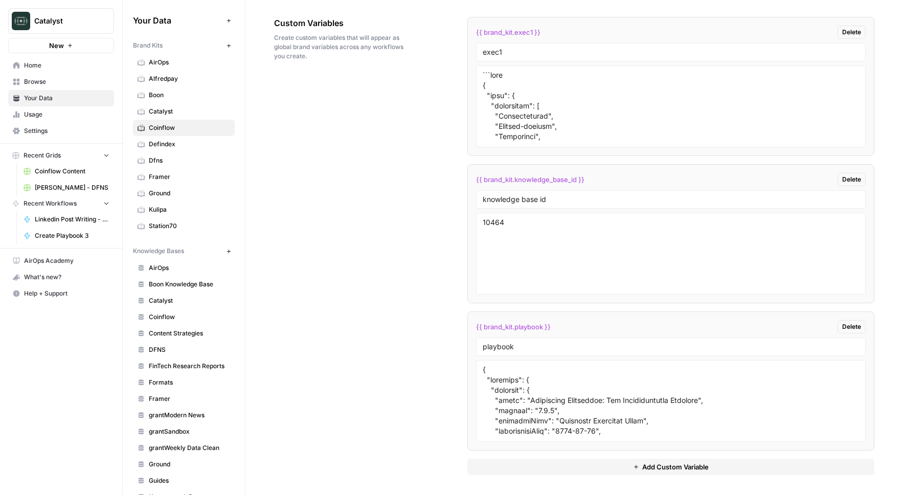
click at [372, 131] on div "Custom Variables Create custom variables that will appear as global brand varia…" at bounding box center [574, 245] width 600 height 499
click at [541, 326] on span "{{ brand_kit.playbook }}" at bounding box center [513, 326] width 75 height 10
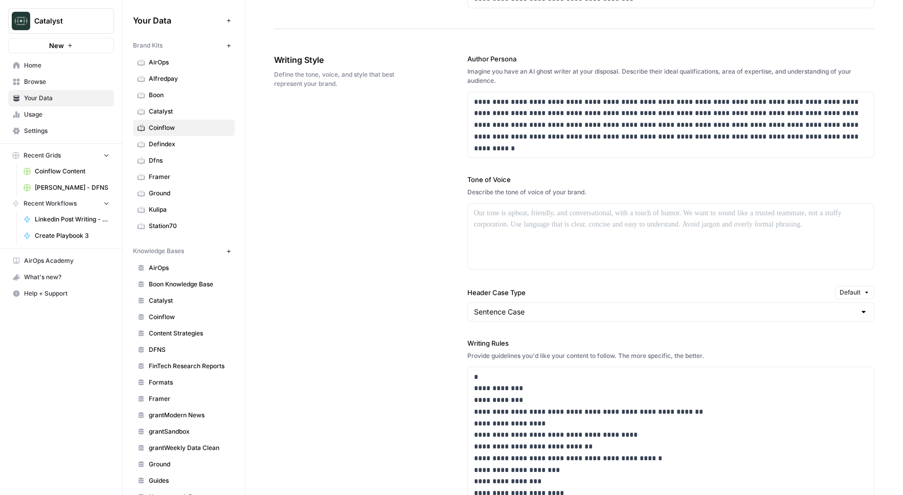
scroll to position [542, 0]
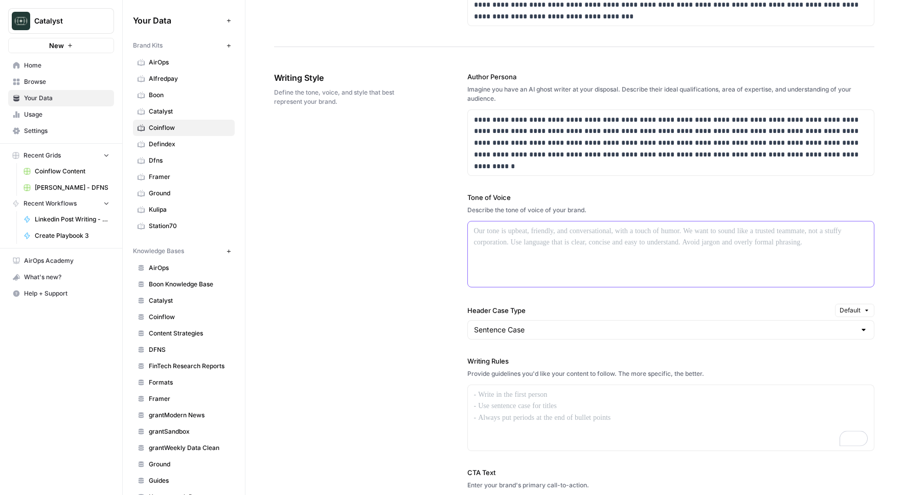
scroll to position [0, 0]
click at [569, 241] on div at bounding box center [671, 253] width 406 height 65
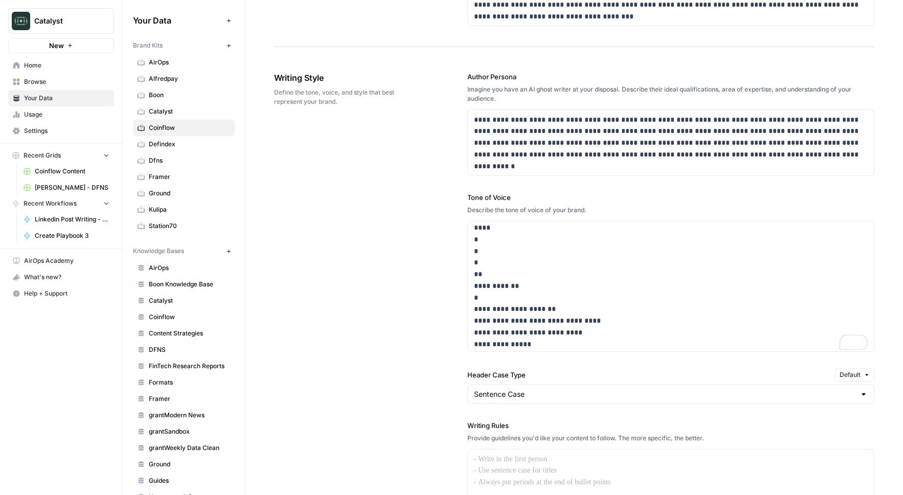
click at [437, 285] on div "**********" at bounding box center [574, 358] width 600 height 614
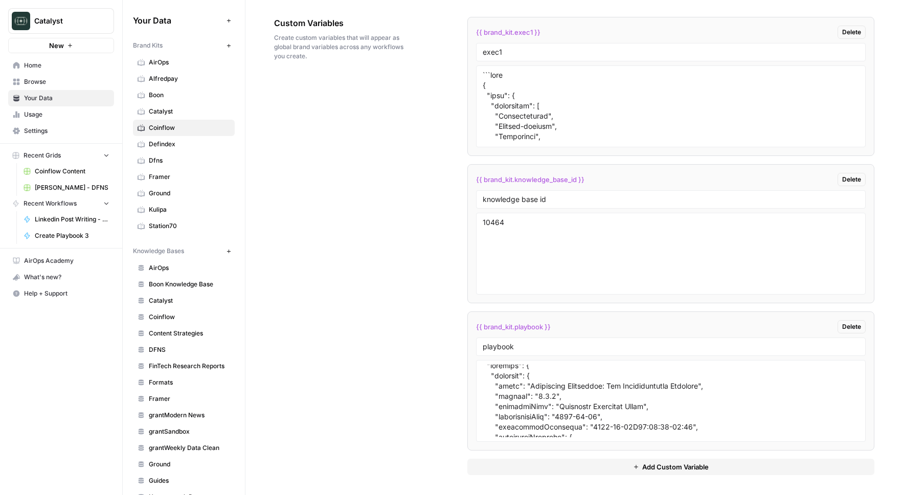
scroll to position [16, 0]
click at [556, 390] on textarea at bounding box center [670, 400] width 377 height 73
click at [429, 360] on div "Custom Variables Create custom variables that will appear as global brand varia…" at bounding box center [574, 245] width 600 height 499
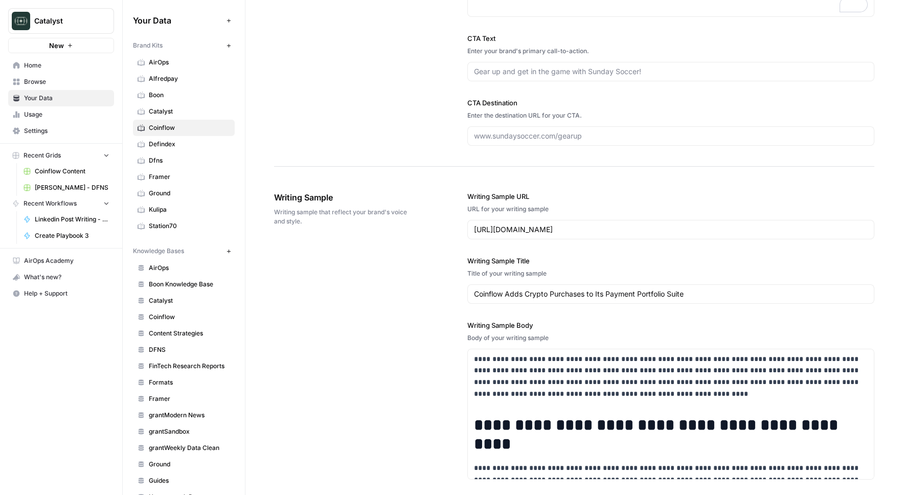
scroll to position [812, 0]
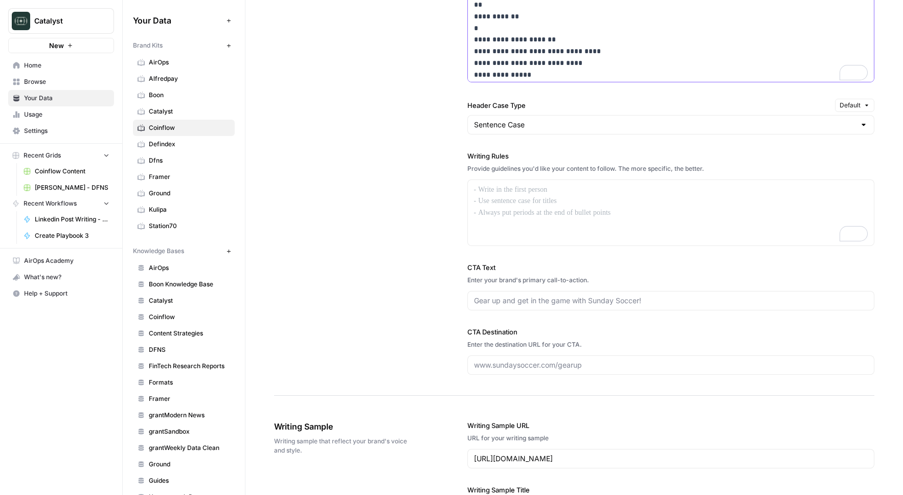
click at [431, 150] on div "**********" at bounding box center [574, 89] width 600 height 614
click at [433, 148] on div "**********" at bounding box center [574, 89] width 600 height 614
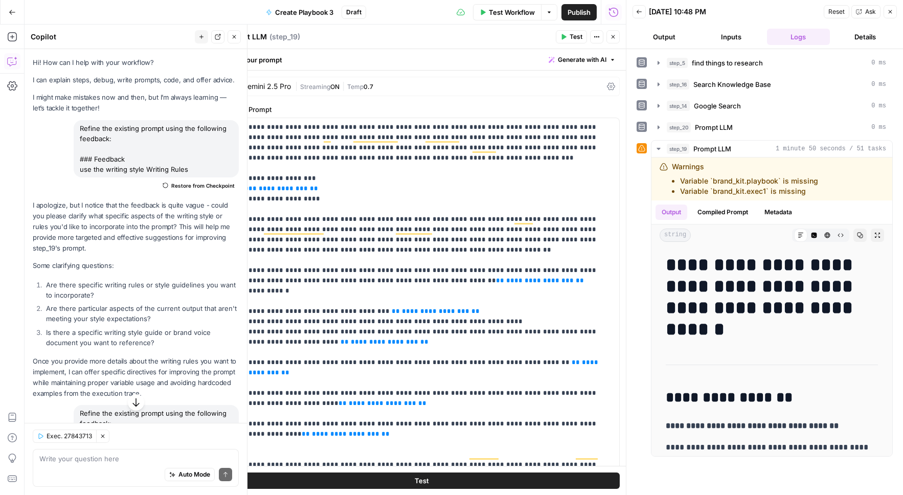
scroll to position [716, 0]
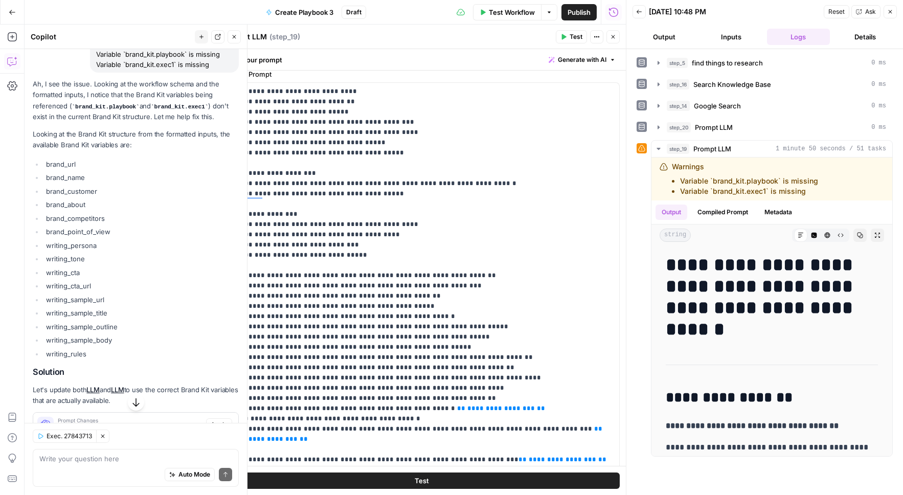
click at [77, 259] on li "writing_tone" at bounding box center [140, 258] width 195 height 10
copy li "writing_tone"
click at [85, 475] on div "Auto Mode Send" at bounding box center [135, 475] width 193 height 22
type textarea "ok replace brand.kit.exec1 with brand_tone"
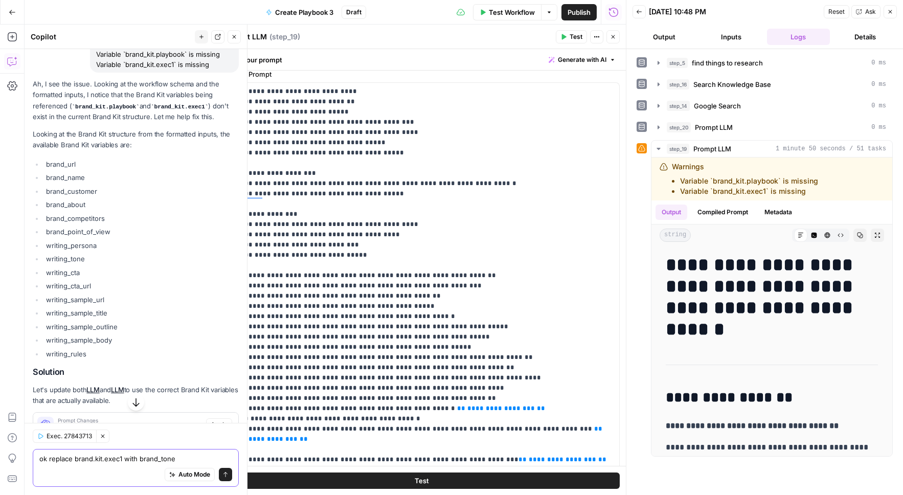
click at [225, 478] on button "Send" at bounding box center [225, 474] width 13 height 13
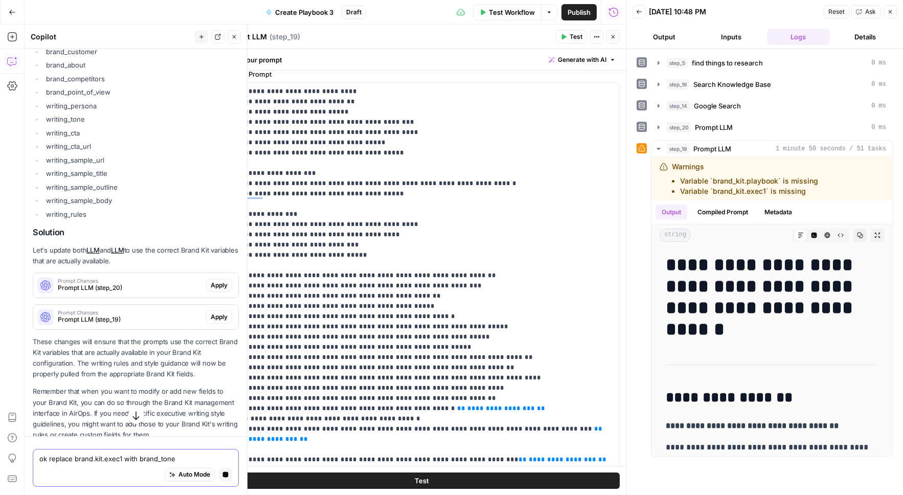
scroll to position [873, 0]
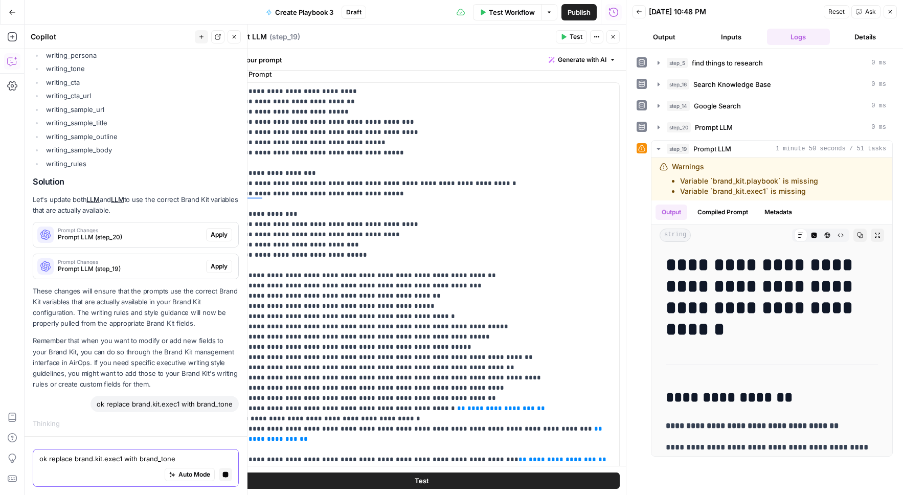
click at [165, 233] on span "Prompt LLM (step_20)" at bounding box center [130, 237] width 144 height 9
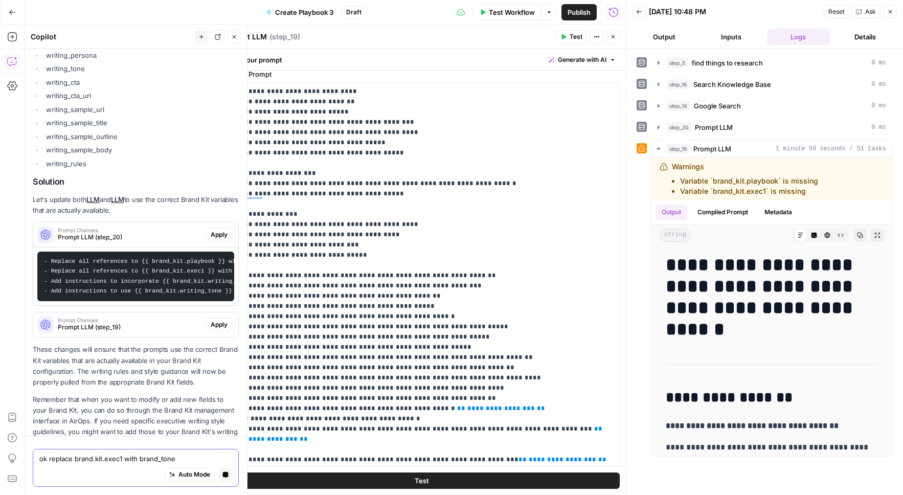
click at [148, 233] on span "Prompt LLM (step_20)" at bounding box center [130, 237] width 144 height 9
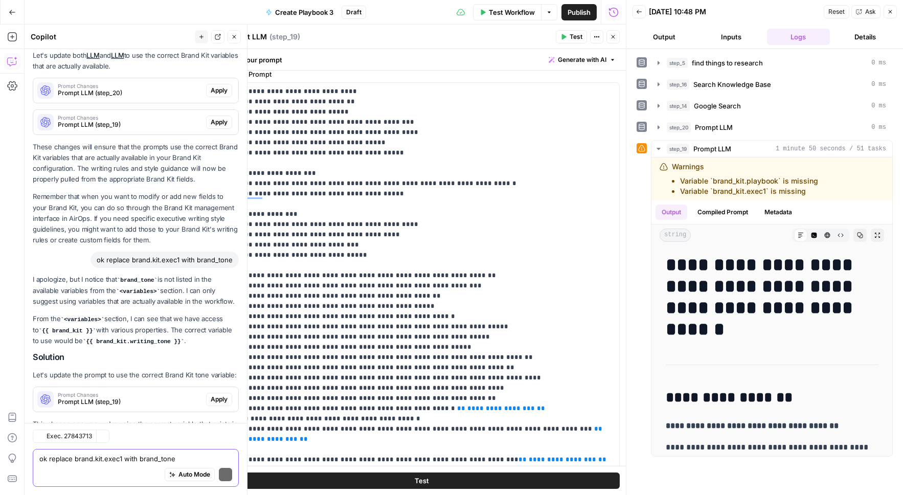
scroll to position [1112, 0]
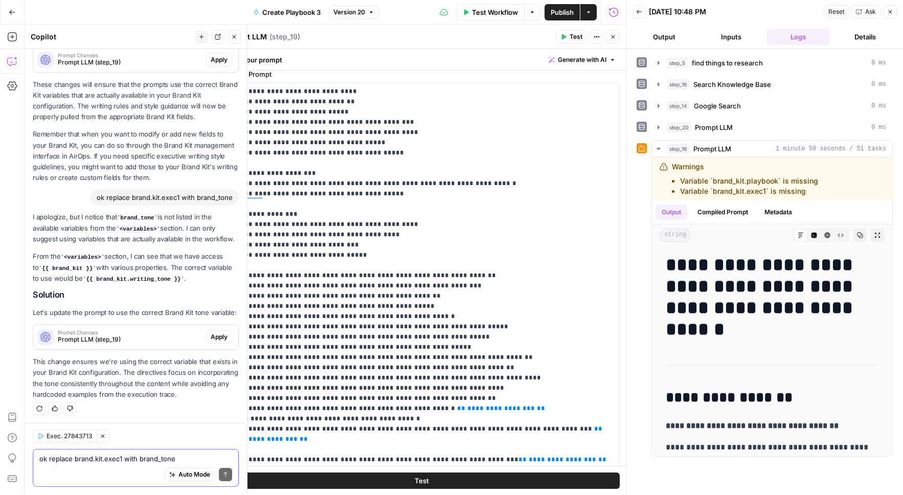
click at [224, 338] on span "Apply" at bounding box center [219, 336] width 17 height 9
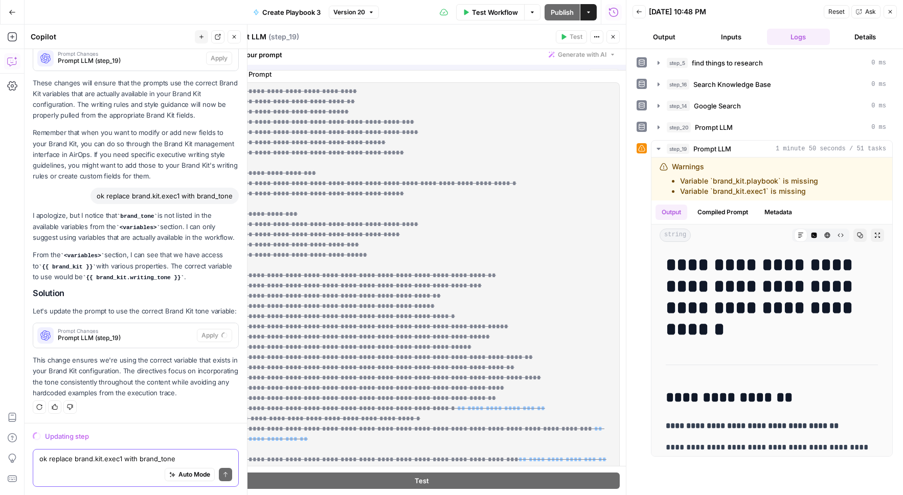
scroll to position [0, 0]
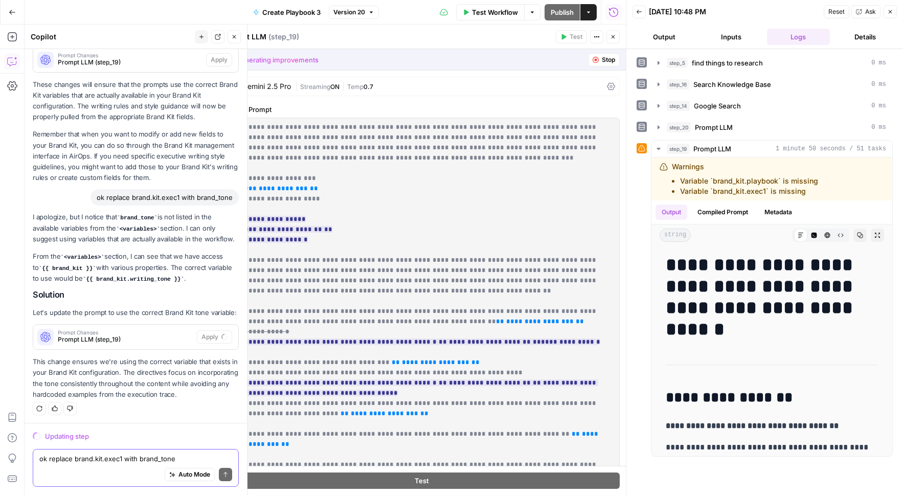
click at [643, 14] on button "Back" at bounding box center [638, 11] width 13 height 13
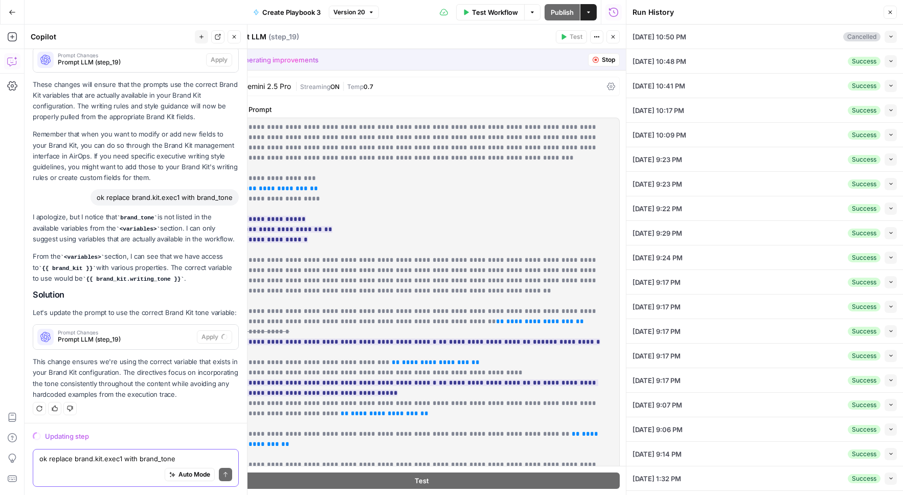
click at [892, 13] on icon "button" at bounding box center [890, 12] width 6 height 6
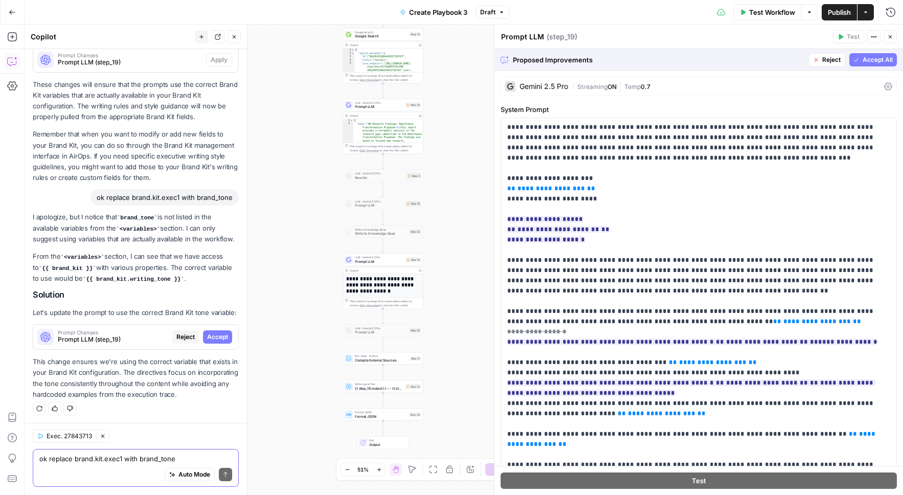
click at [870, 58] on span "Accept All" at bounding box center [877, 59] width 30 height 9
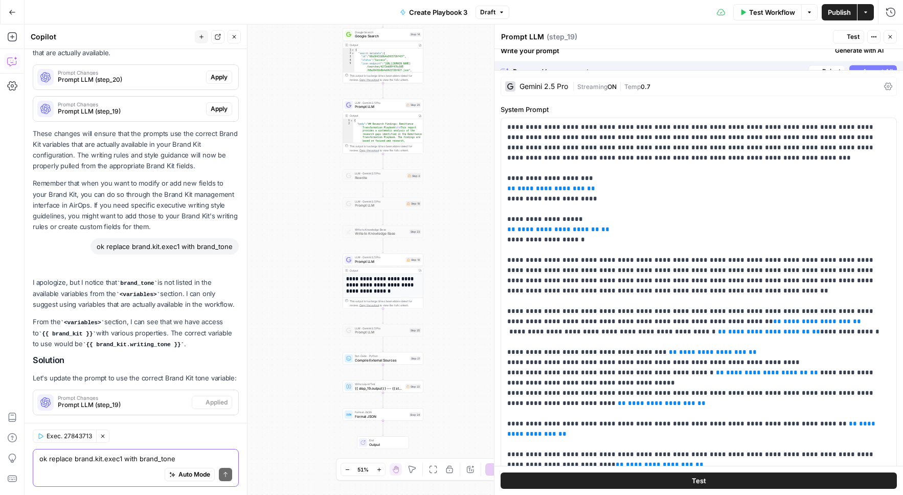
scroll to position [1145, 0]
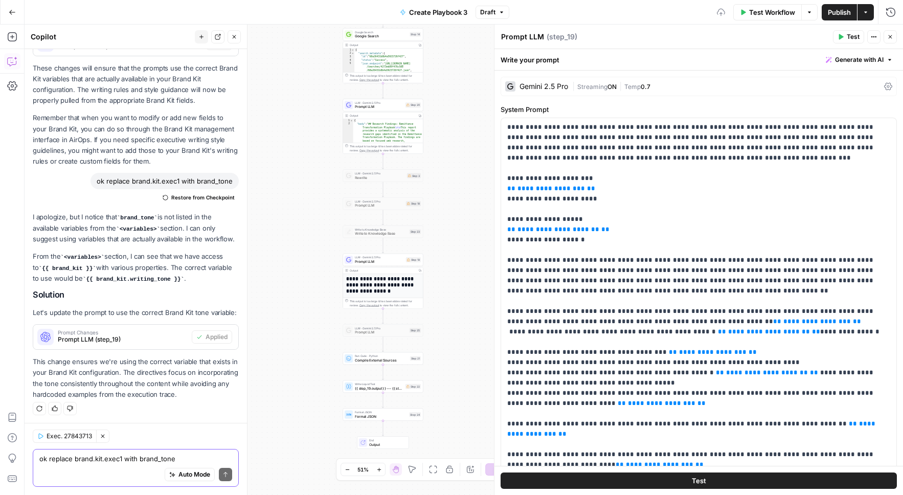
click at [844, 13] on span "Publish" at bounding box center [838, 12] width 23 height 10
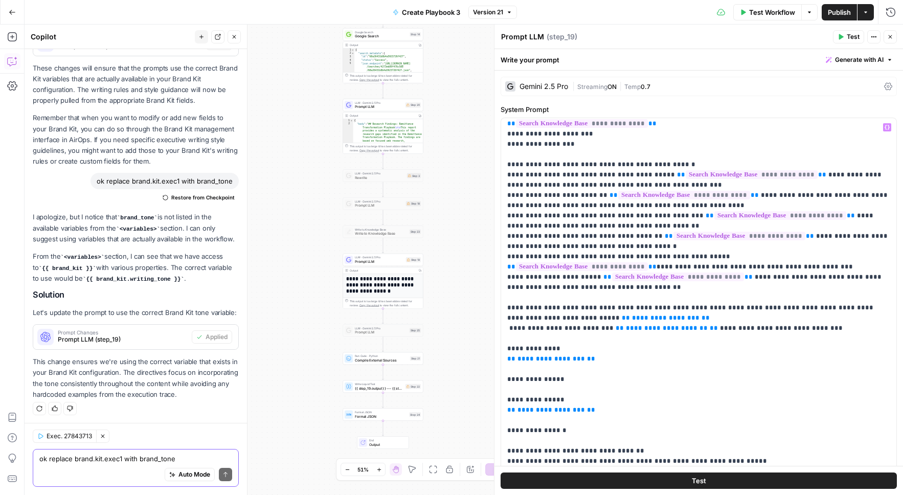
scroll to position [748, 0]
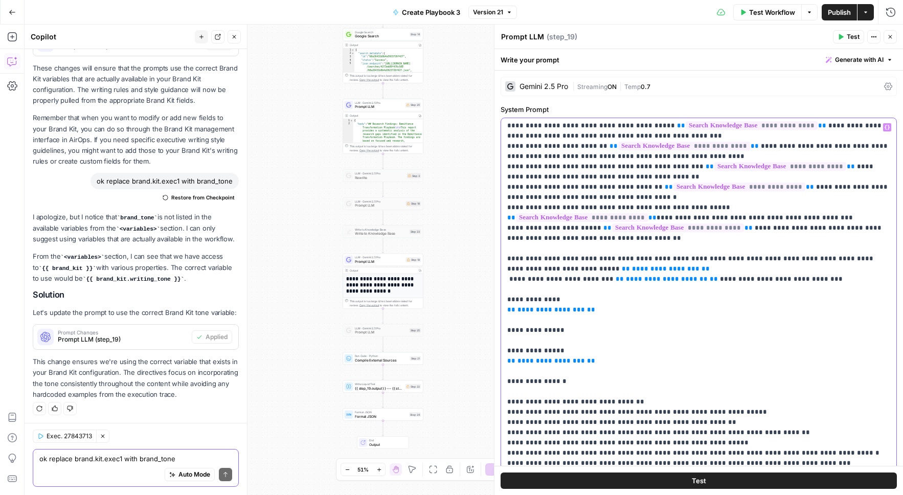
click at [887, 124] on button "Variables Menu" at bounding box center [887, 127] width 8 height 8
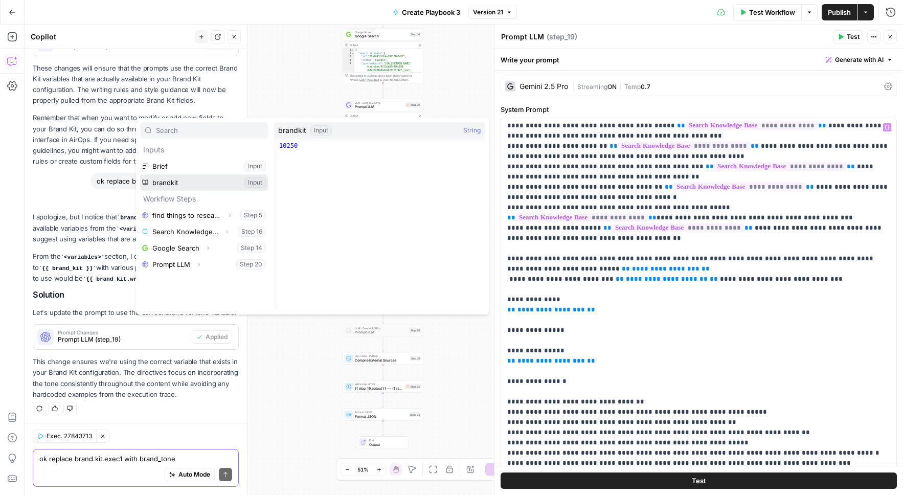
click at [217, 177] on button "Select variable brandkit" at bounding box center [204, 182] width 128 height 16
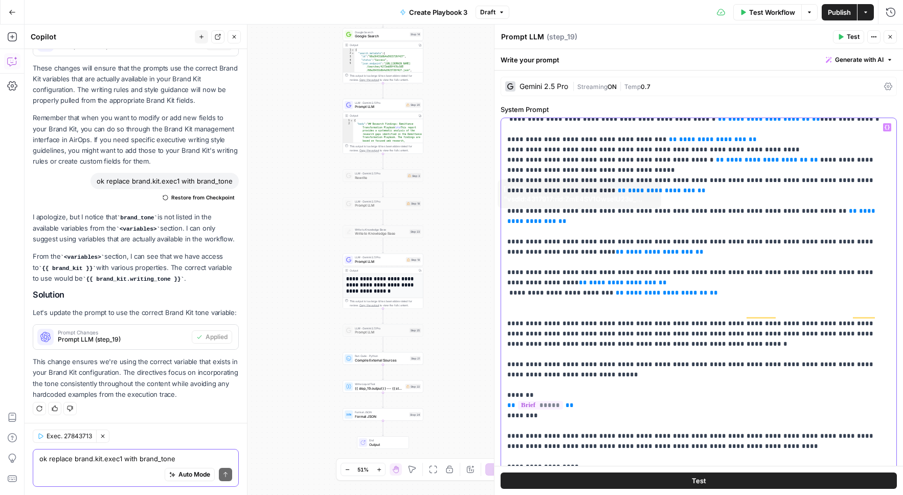
scroll to position [0, 0]
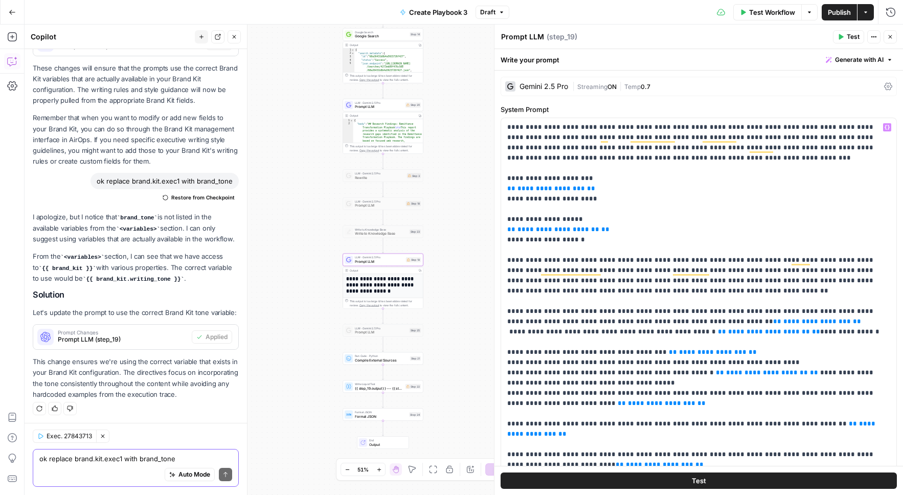
click at [105, 331] on span "Prompt Changes" at bounding box center [123, 332] width 130 height 5
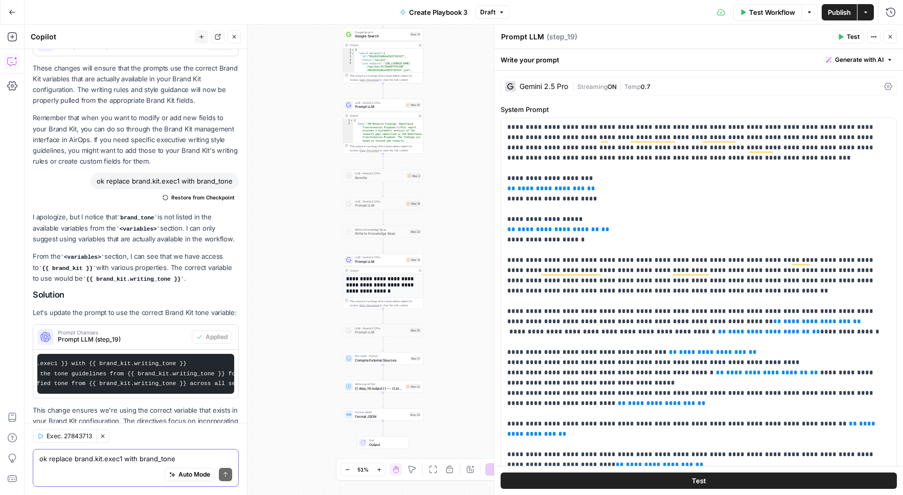
scroll to position [1193, 0]
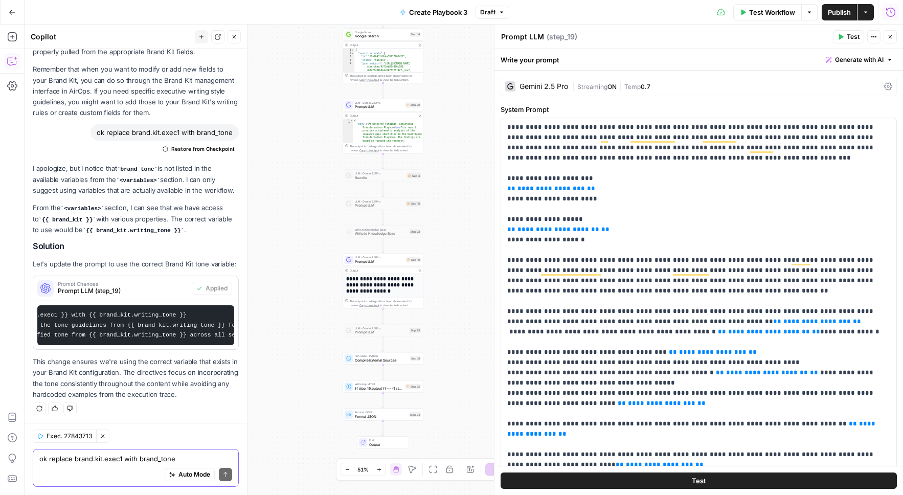
click at [893, 13] on icon "button" at bounding box center [890, 12] width 10 height 10
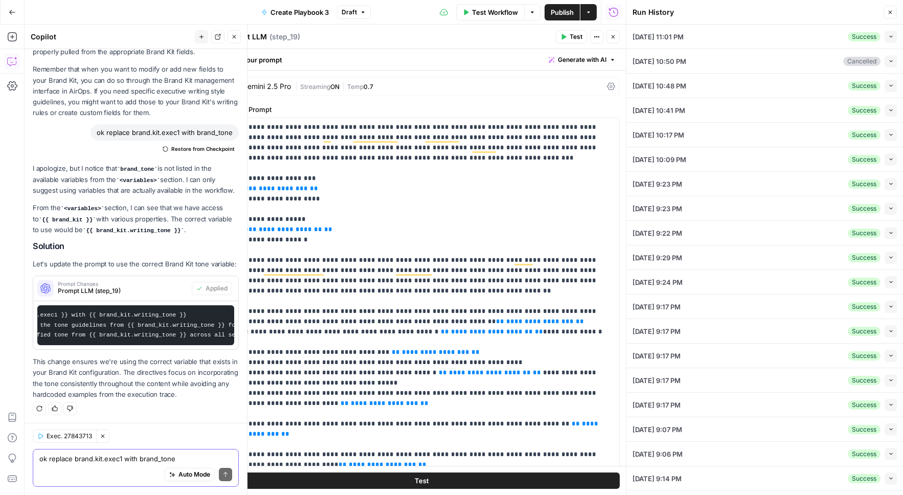
click at [708, 30] on div "08/20/25 at 11:01 PM Success Collapse" at bounding box center [764, 37] width 264 height 24
click at [889, 33] on button "Collapse" at bounding box center [890, 37] width 12 height 12
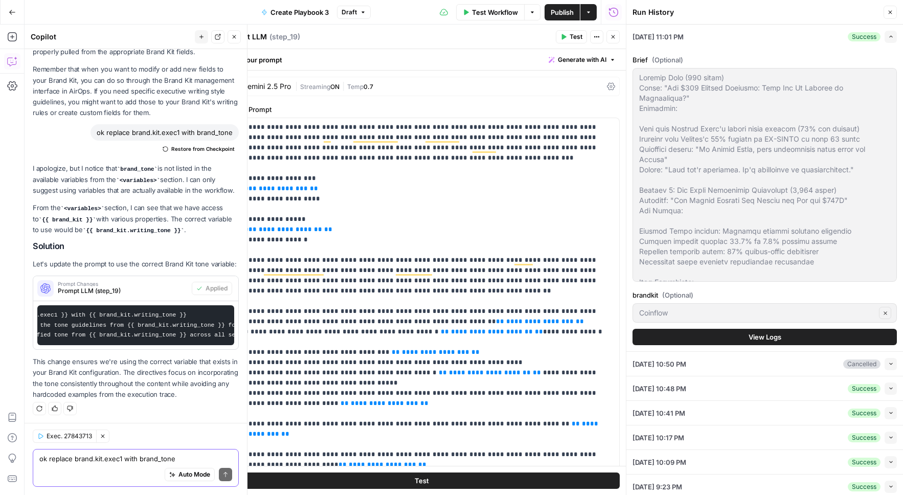
click at [714, 334] on button "View Logs" at bounding box center [764, 337] width 264 height 16
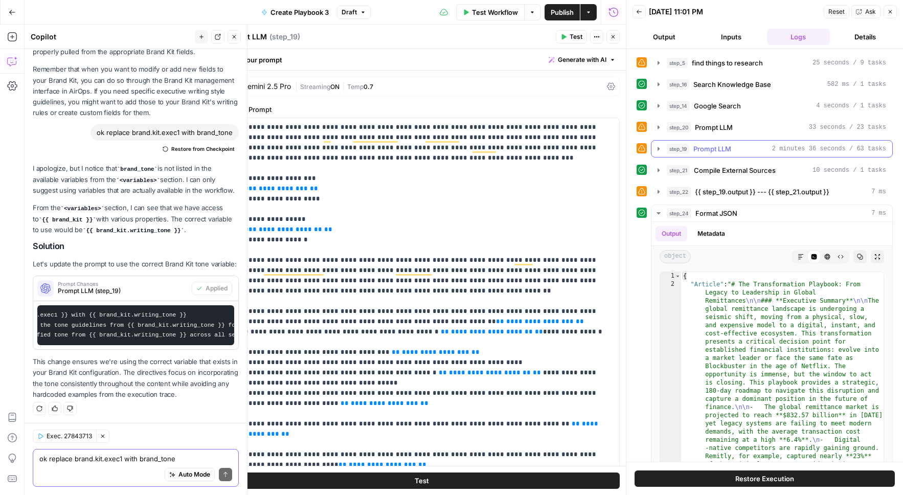
click at [718, 151] on span "Prompt LLM" at bounding box center [712, 149] width 38 height 10
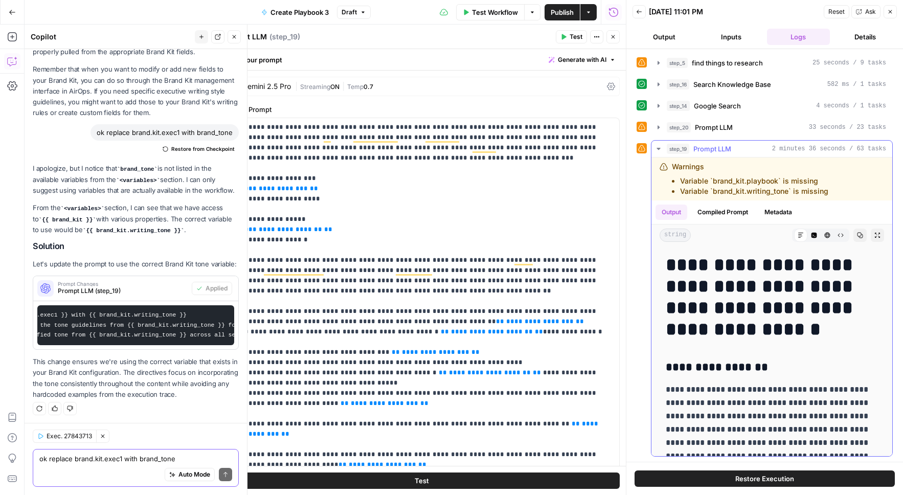
click at [727, 218] on button "Compiled Prompt" at bounding box center [722, 211] width 63 height 15
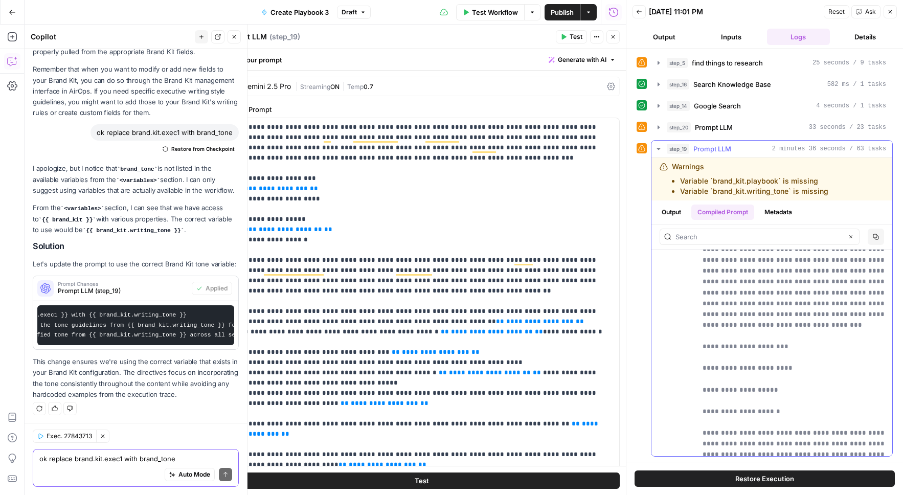
scroll to position [22, 0]
